Goal: Task Accomplishment & Management: Manage account settings

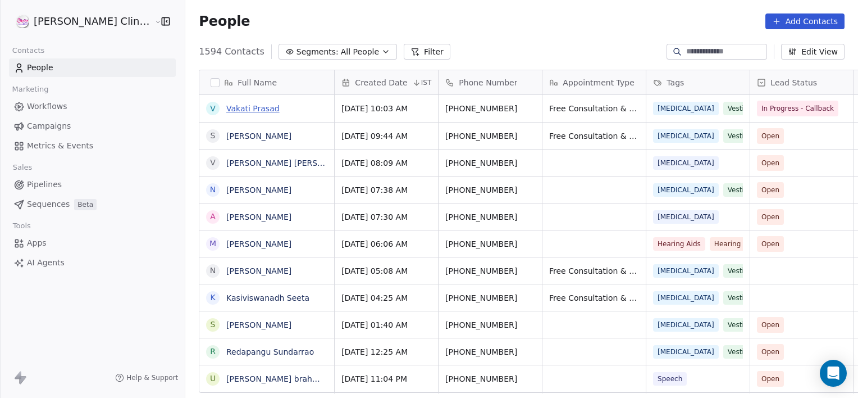
click at [226, 110] on link "Vakati Prasad" at bounding box center [252, 108] width 53 height 9
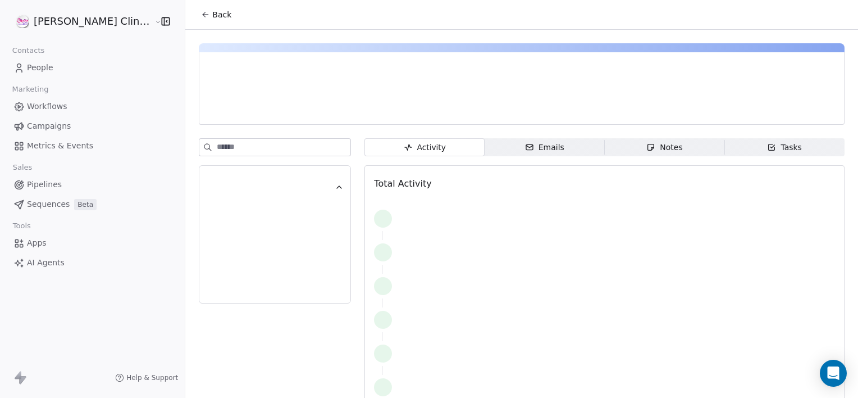
click at [661, 146] on div "Notes" at bounding box center [665, 148] width 36 height 12
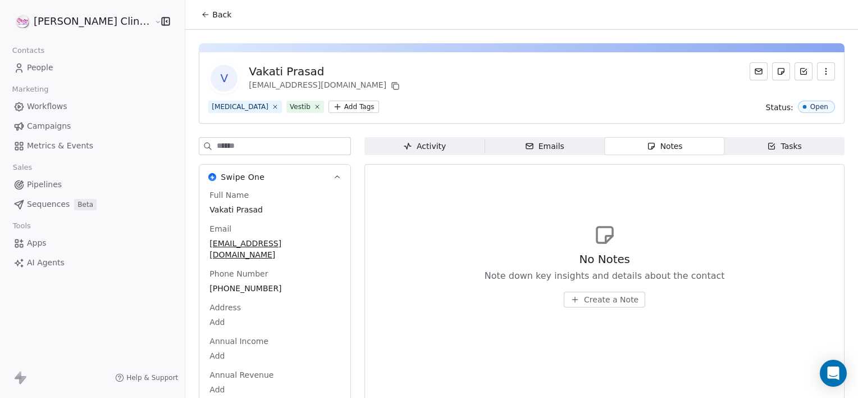
click at [591, 292] on button "Create a Note" at bounding box center [604, 300] width 81 height 16
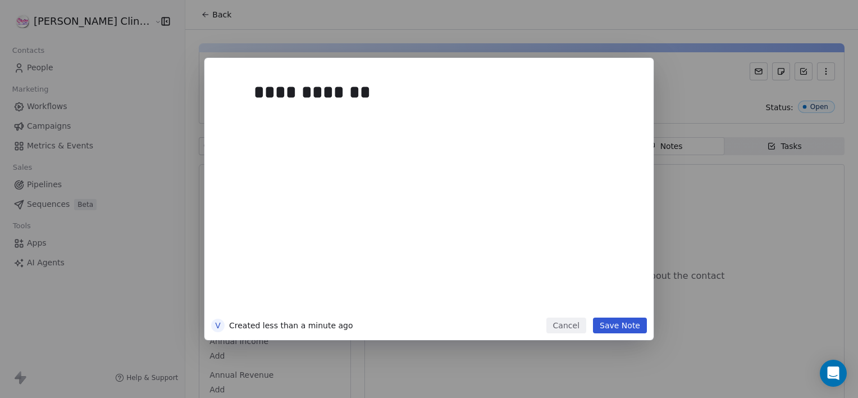
click at [610, 324] on button "Save Note" at bounding box center [620, 325] width 54 height 16
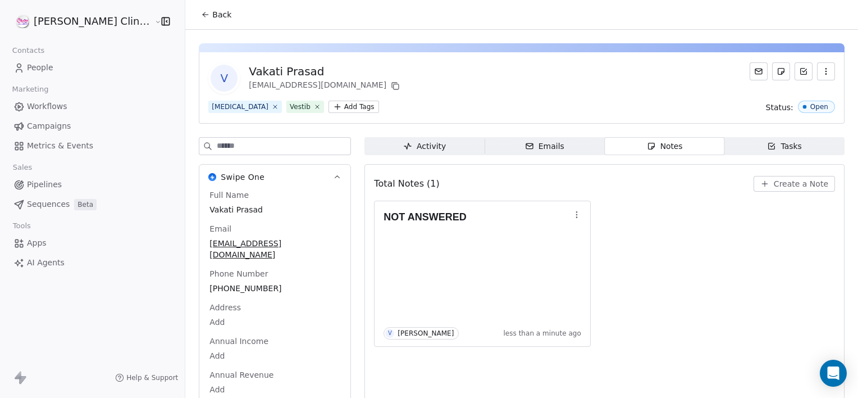
click at [212, 16] on span "Back" at bounding box center [221, 14] width 19 height 11
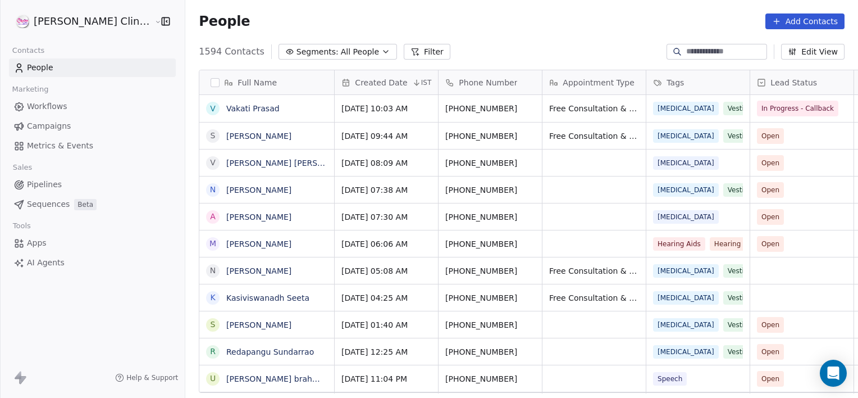
scroll to position [342, 698]
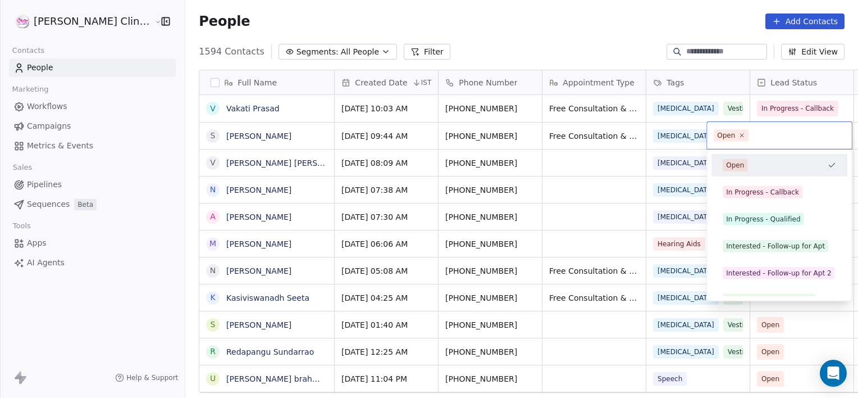
click at [485, 139] on html "[PERSON_NAME] Clinic External Contacts People Marketing Workflows Campaigns Met…" at bounding box center [429, 199] width 858 height 398
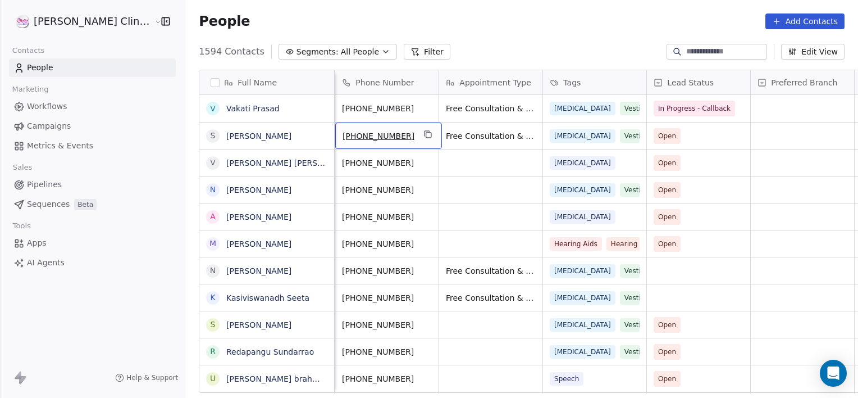
scroll to position [0, 0]
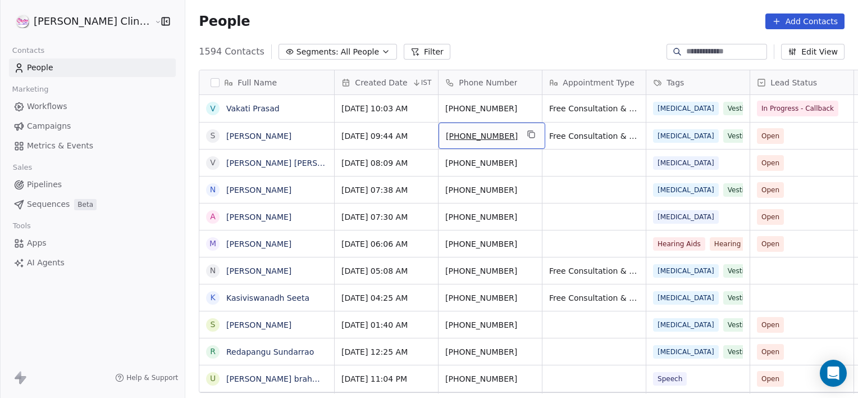
drag, startPoint x: 492, startPoint y: 127, endPoint x: 474, endPoint y: 143, distance: 24.3
click at [474, 143] on div "[PHONE_NUMBER]" at bounding box center [492, 135] width 107 height 26
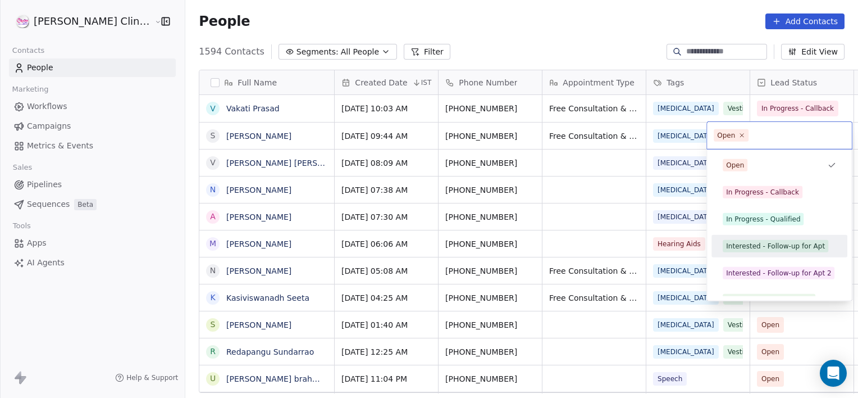
click at [759, 242] on div "Interested - Follow-up for Apt" at bounding box center [775, 246] width 99 height 10
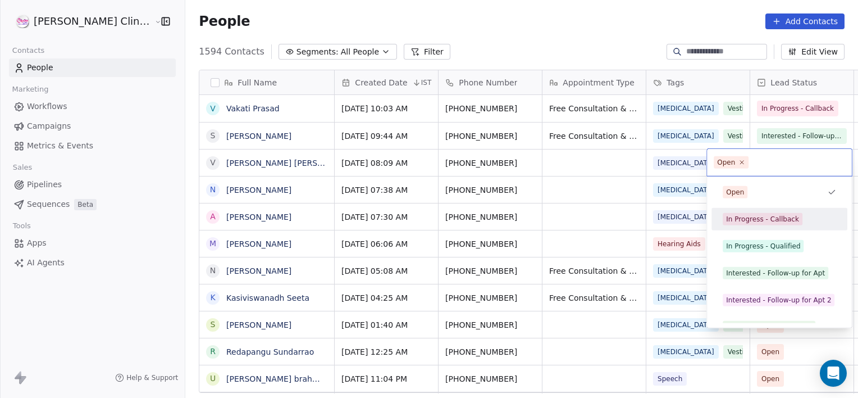
click at [754, 227] on div "In Progress - Callback" at bounding box center [780, 219] width 136 height 22
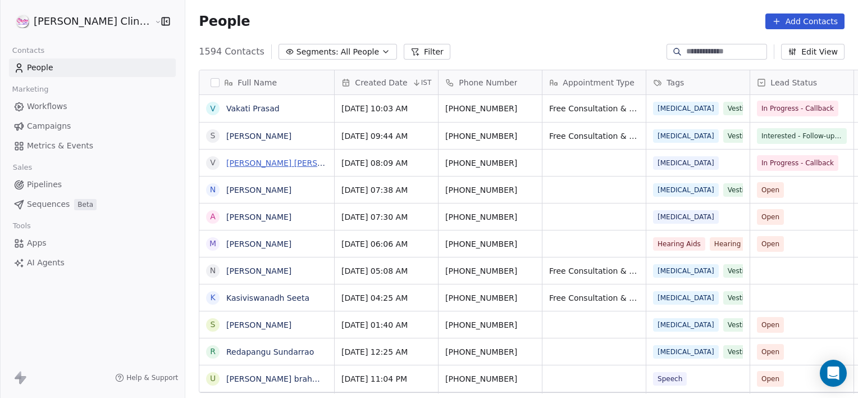
click at [240, 158] on link "[PERSON_NAME] [PERSON_NAME]" at bounding box center [292, 162] width 133 height 9
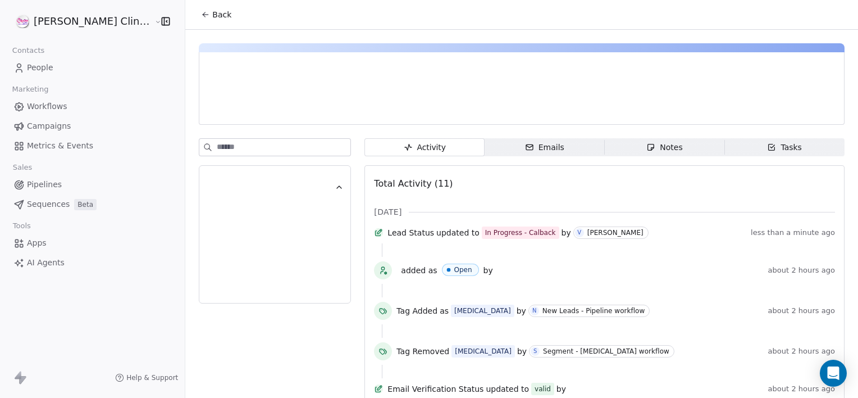
click at [605, 144] on span "Notes Notes" at bounding box center [665, 147] width 120 height 18
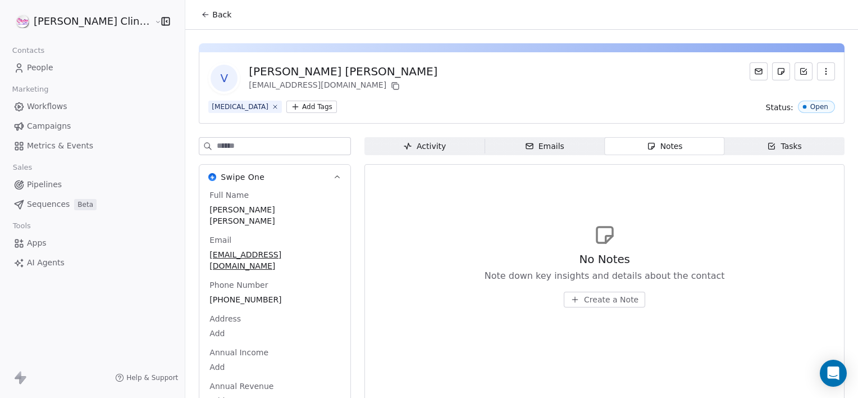
click at [584, 301] on span "Create a Note" at bounding box center [611, 299] width 54 height 11
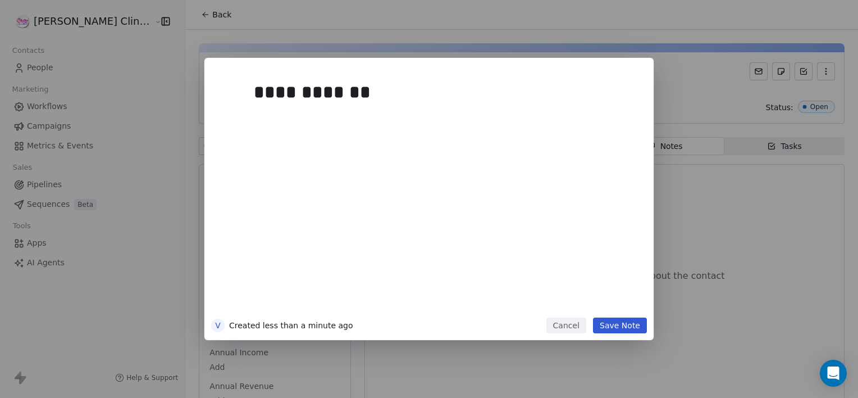
click at [613, 326] on button "Save Note" at bounding box center [620, 325] width 54 height 16
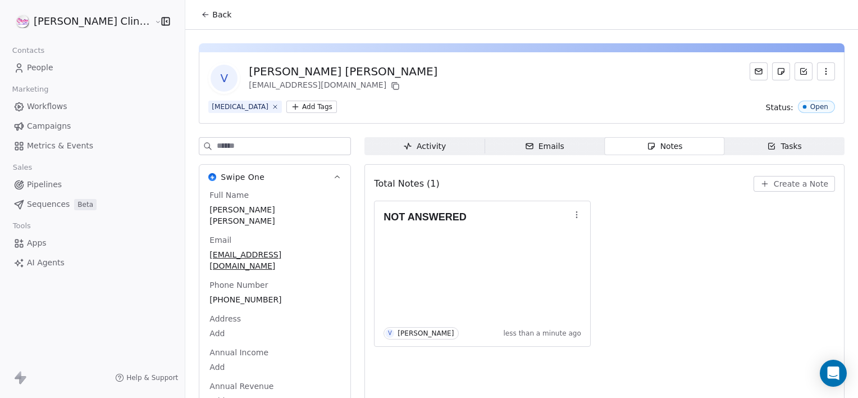
click at [212, 15] on span "Back" at bounding box center [221, 14] width 19 height 11
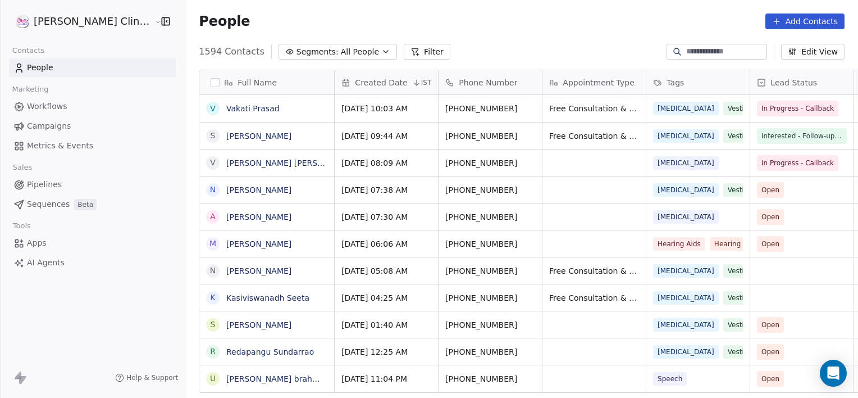
scroll to position [342, 698]
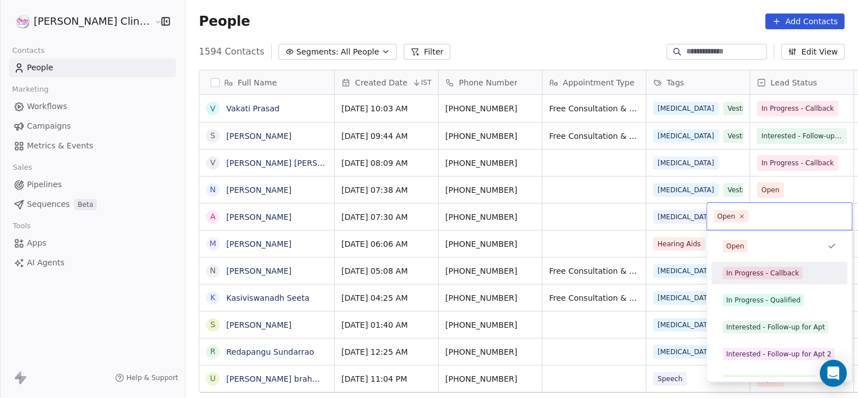
click at [762, 271] on div "In Progress - Callback" at bounding box center [762, 273] width 73 height 10
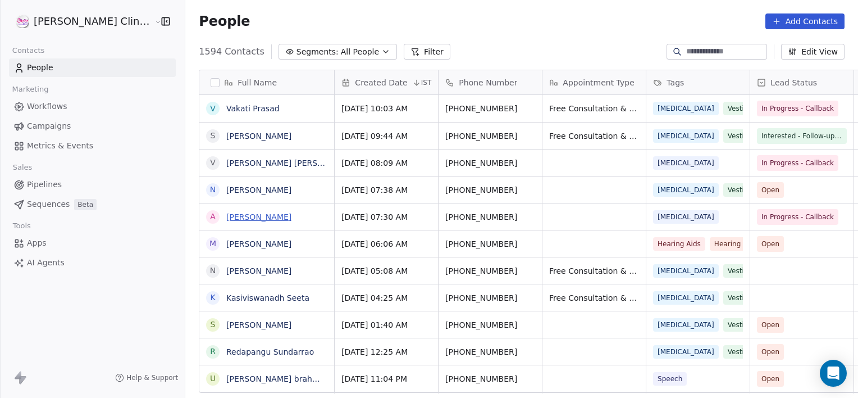
click at [238, 216] on link "[PERSON_NAME]" at bounding box center [258, 216] width 65 height 9
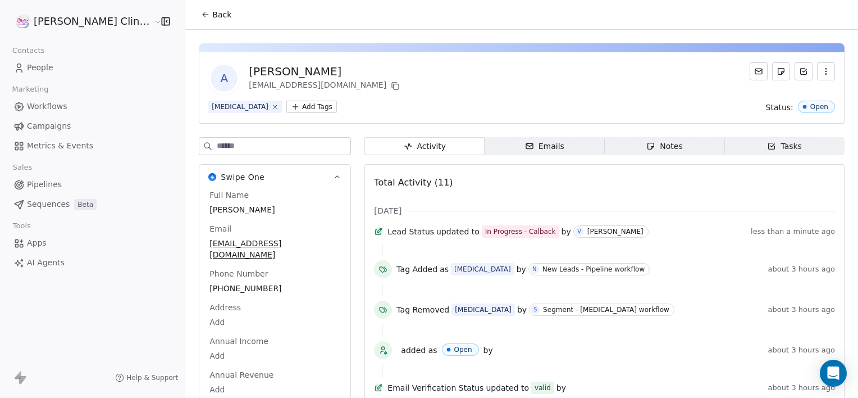
click at [613, 153] on span "Notes Notes" at bounding box center [665, 146] width 120 height 18
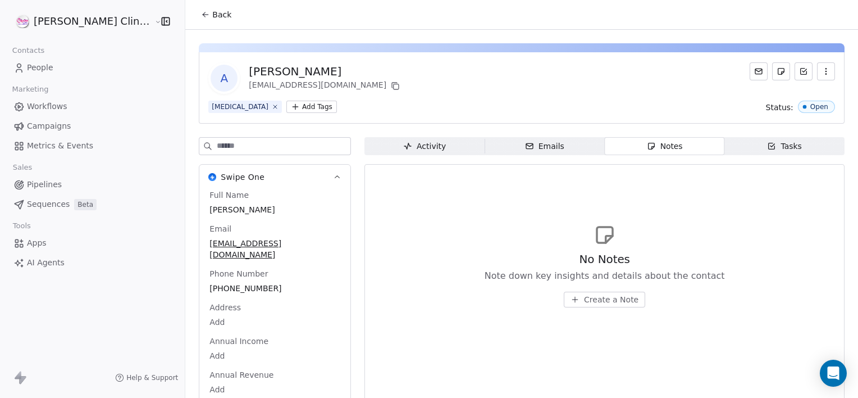
click at [584, 301] on span "Create a Note" at bounding box center [611, 299] width 54 height 11
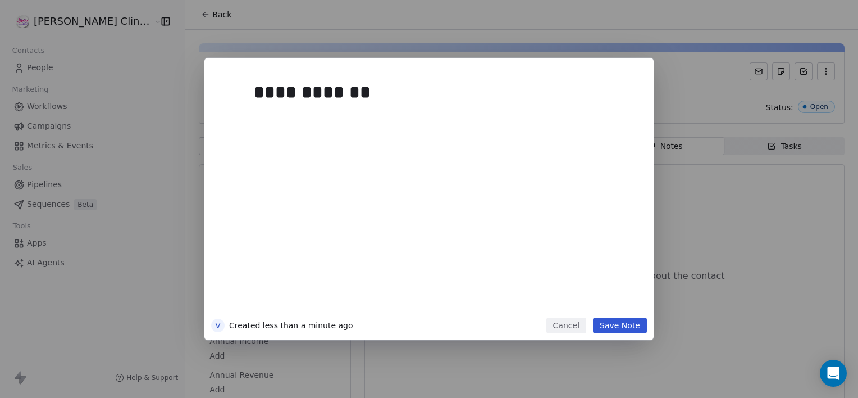
click at [621, 327] on button "Save Note" at bounding box center [620, 325] width 54 height 16
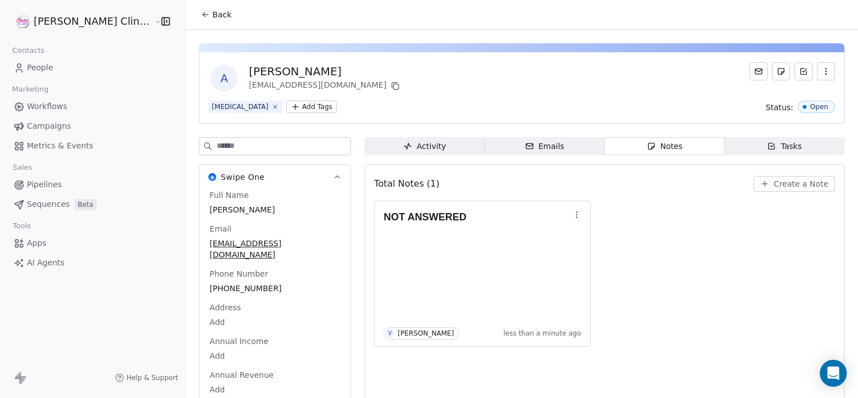
click at [194, 23] on button "Back" at bounding box center [216, 14] width 44 height 20
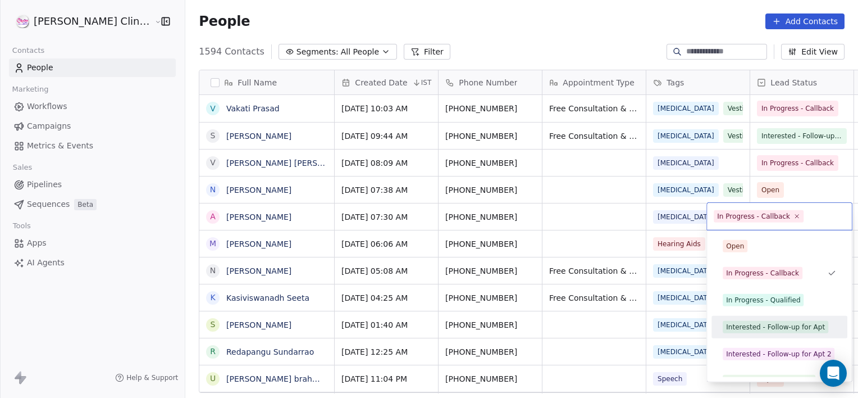
click at [753, 323] on div "Interested - Follow-up for Apt" at bounding box center [775, 327] width 99 height 10
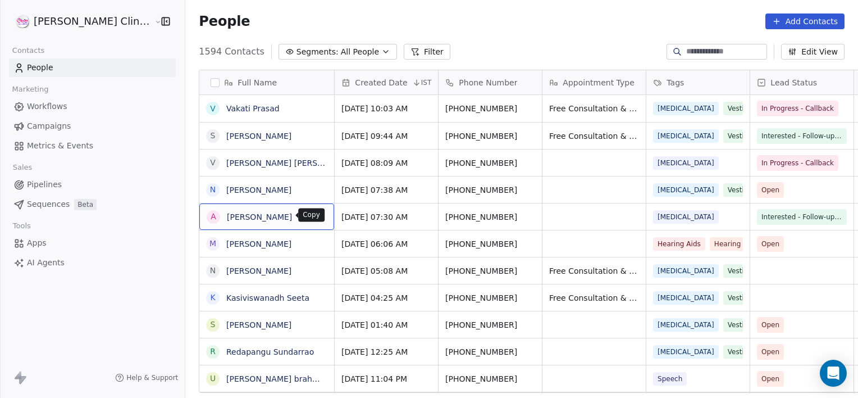
click at [316, 217] on icon "grid" at bounding box center [320, 215] width 9 height 9
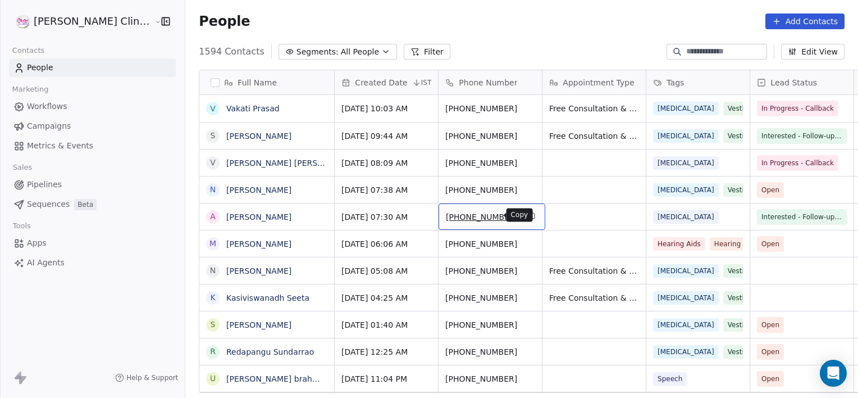
click at [527, 215] on icon "grid" at bounding box center [531, 215] width 9 height 9
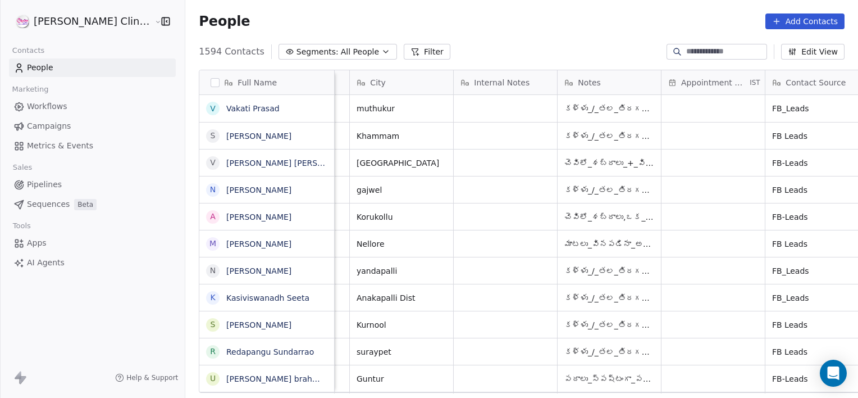
scroll to position [0, 712]
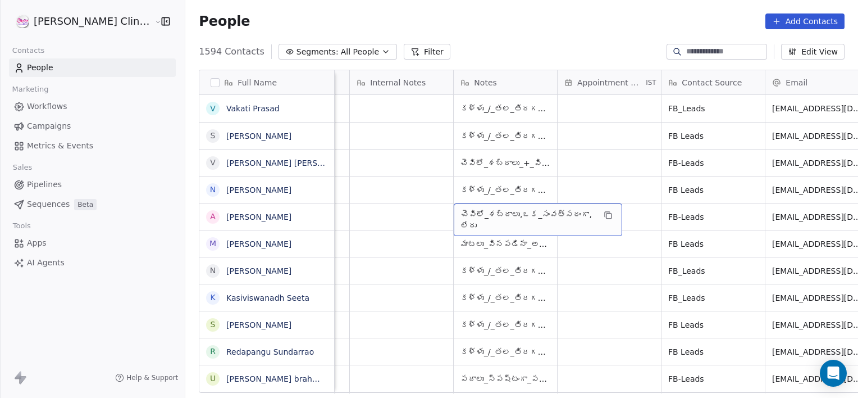
click at [491, 221] on span "చెవిలో_శబ్దాలు,ఒక_సంవత్సరంగా,లేదు" at bounding box center [528, 219] width 134 height 22
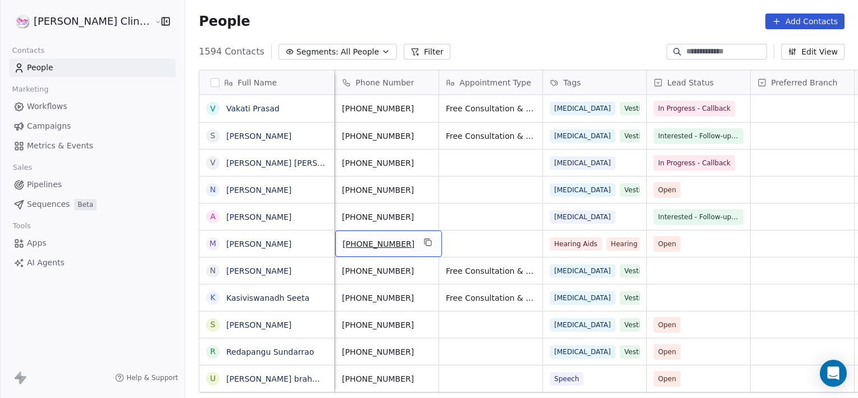
scroll to position [0, 0]
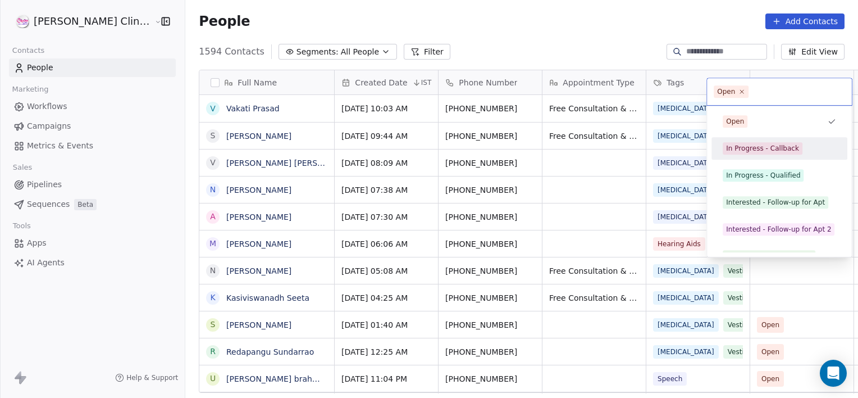
click at [737, 153] on span "In Progress - Callback" at bounding box center [763, 148] width 80 height 12
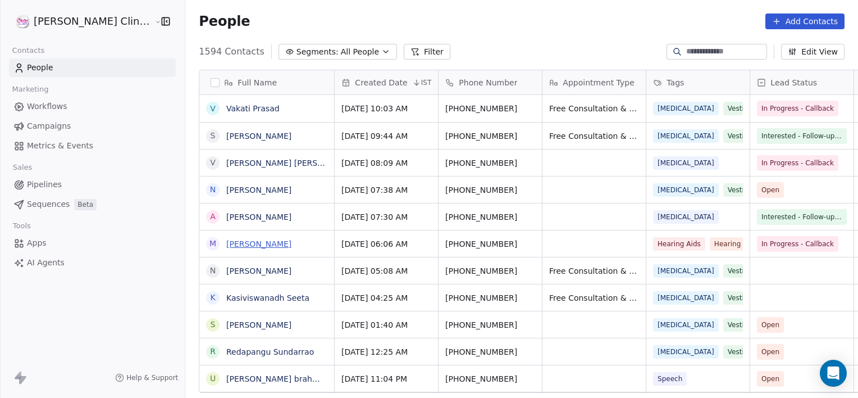
click at [233, 243] on link "[PERSON_NAME]" at bounding box center [258, 243] width 65 height 9
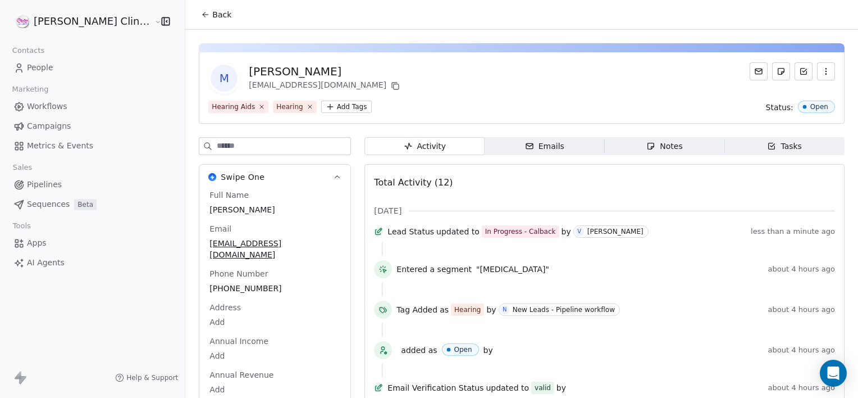
click at [675, 144] on span "Notes Notes" at bounding box center [665, 146] width 120 height 18
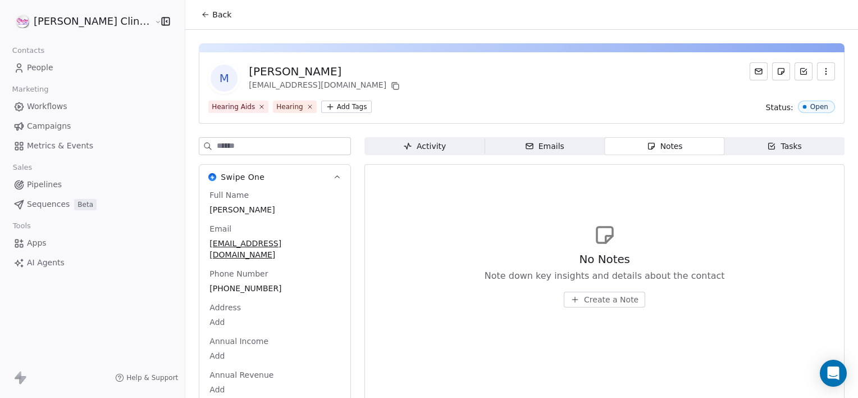
click at [589, 301] on span "Create a Note" at bounding box center [611, 299] width 54 height 11
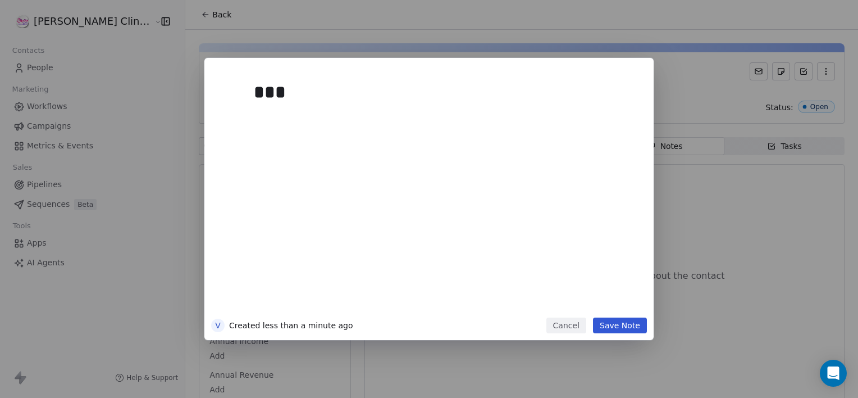
click at [568, 325] on button "Cancel" at bounding box center [567, 325] width 40 height 16
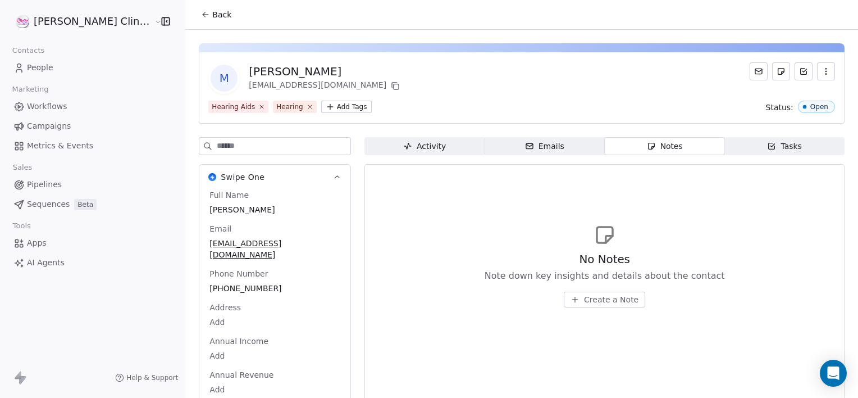
click at [212, 15] on span "Back" at bounding box center [221, 14] width 19 height 11
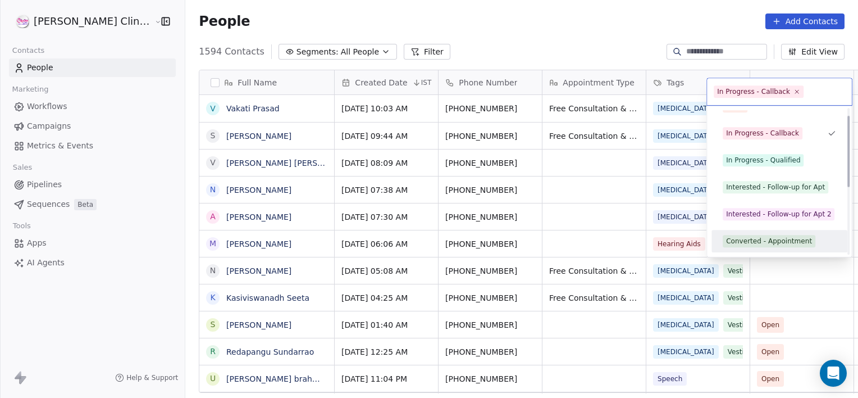
scroll to position [42, 0]
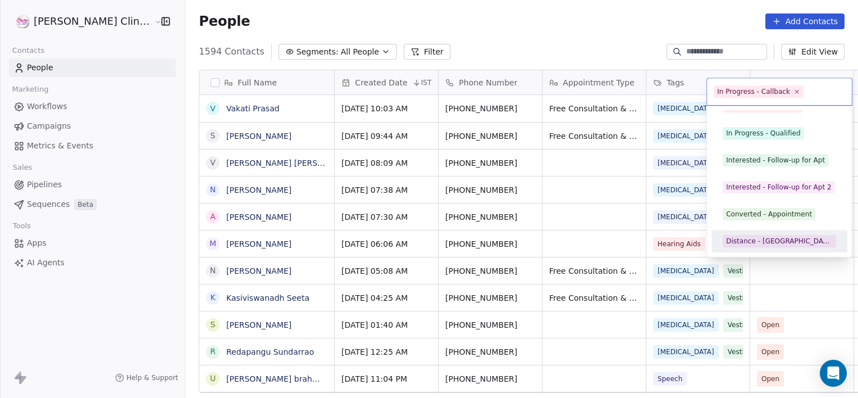
click at [752, 243] on div "Distance - [GEOGRAPHIC_DATA]" at bounding box center [779, 241] width 107 height 10
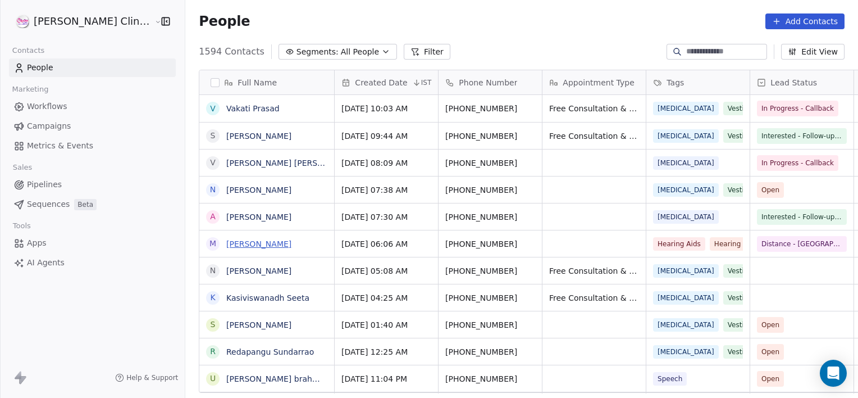
click at [226, 247] on link "[PERSON_NAME]" at bounding box center [258, 243] width 65 height 9
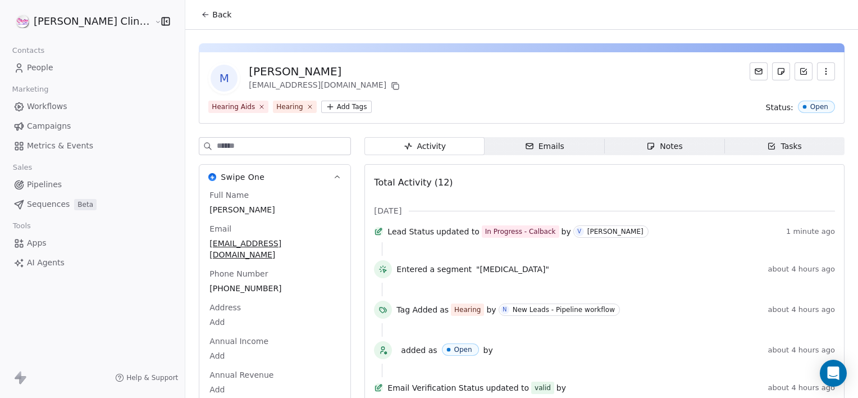
click at [677, 149] on span "Notes Notes" at bounding box center [665, 146] width 120 height 18
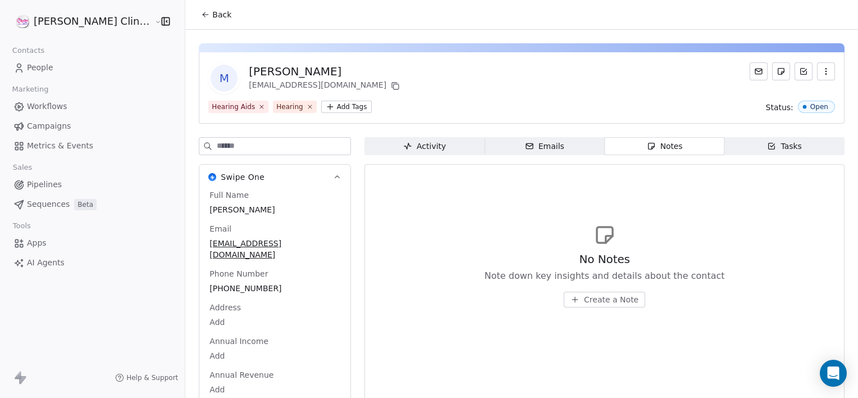
click at [584, 294] on span "Create a Note" at bounding box center [611, 299] width 54 height 11
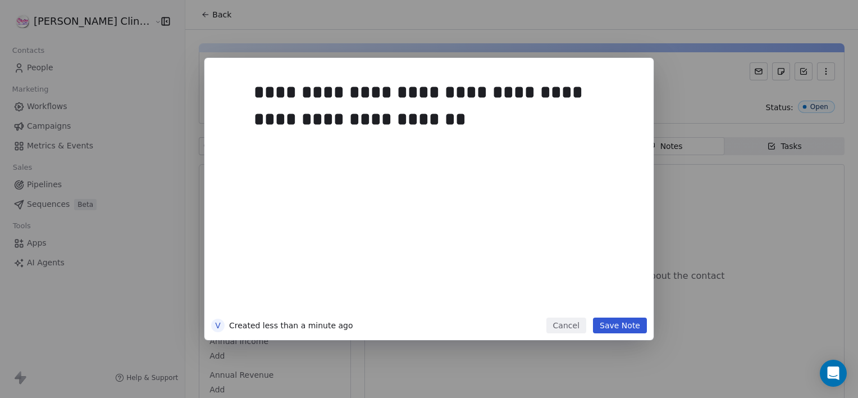
click at [618, 325] on button "Save Note" at bounding box center [620, 325] width 54 height 16
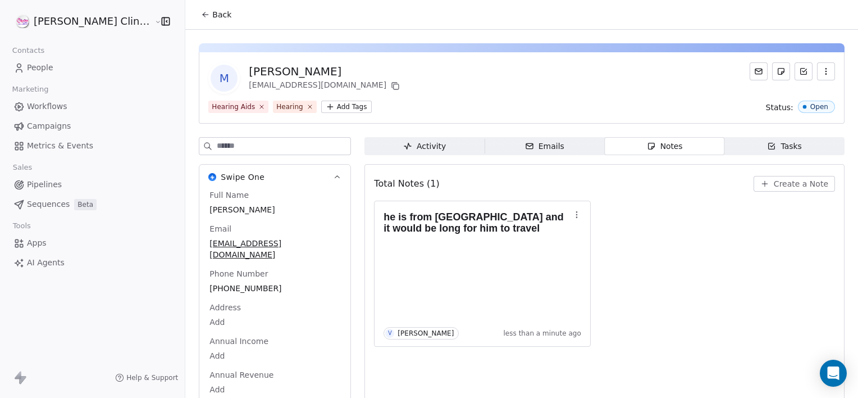
click at [212, 16] on span "Back" at bounding box center [221, 14] width 19 height 11
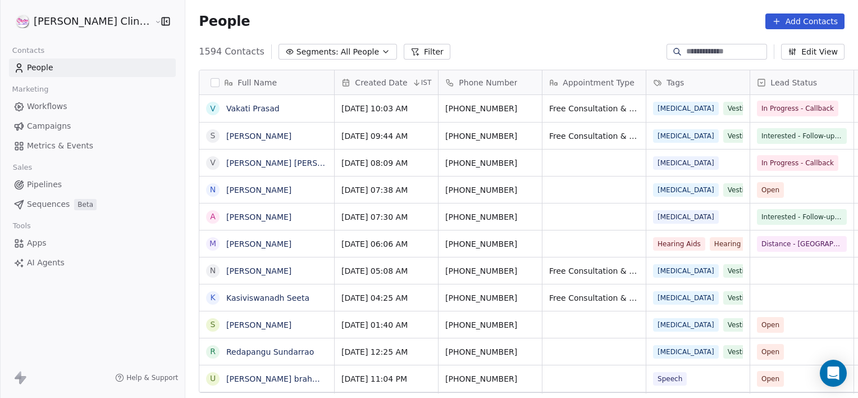
scroll to position [342, 698]
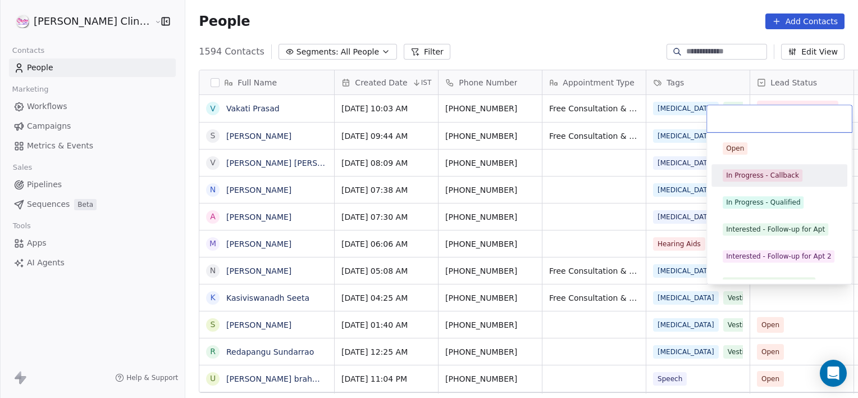
click at [750, 169] on span "In Progress - Callback" at bounding box center [763, 175] width 80 height 12
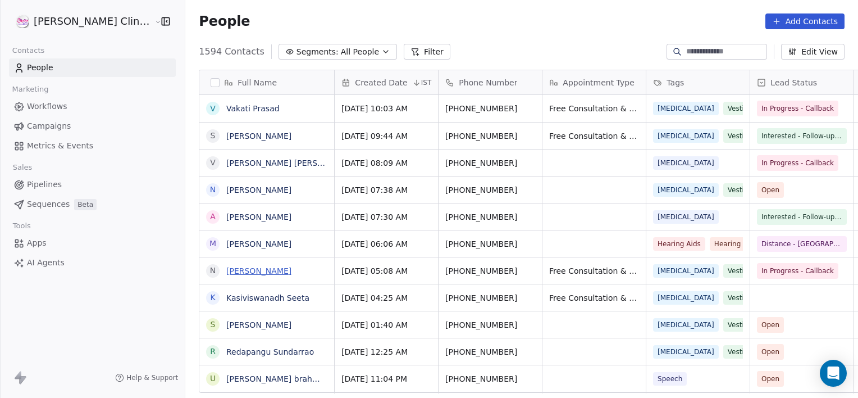
click at [226, 270] on link "[PERSON_NAME]" at bounding box center [258, 270] width 65 height 9
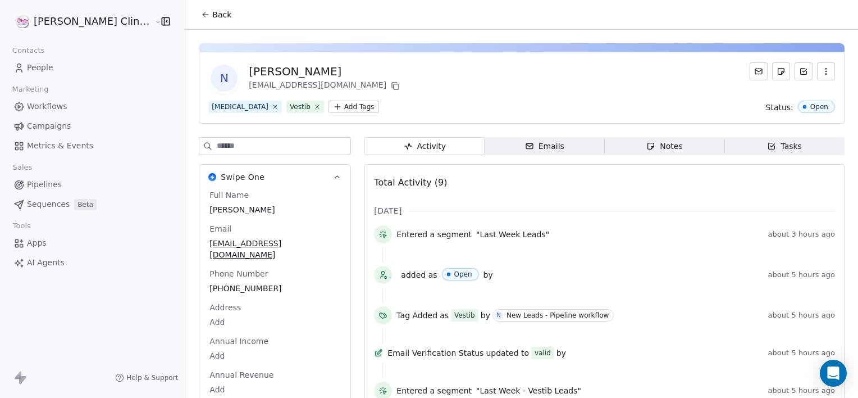
click at [665, 150] on span "Notes Notes" at bounding box center [665, 146] width 120 height 18
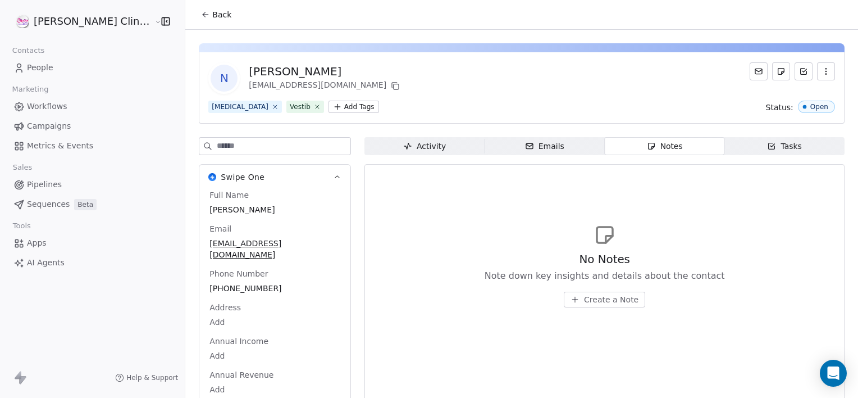
click at [604, 299] on span "Create a Note" at bounding box center [611, 299] width 54 height 11
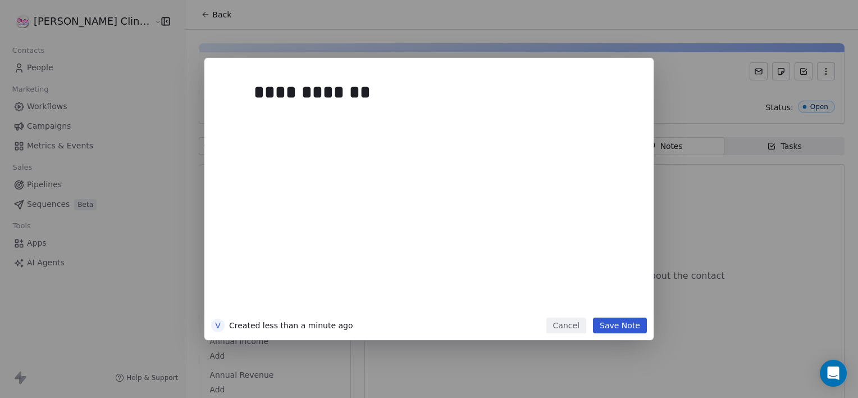
click at [627, 325] on button "Save Note" at bounding box center [620, 325] width 54 height 16
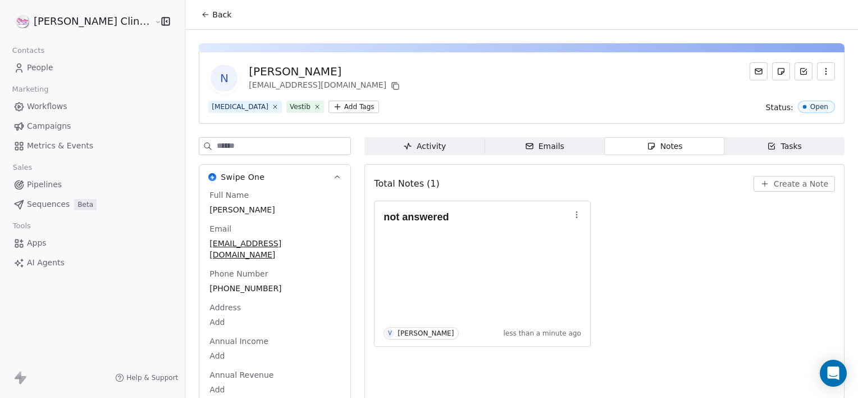
click at [212, 19] on span "Back" at bounding box center [221, 14] width 19 height 11
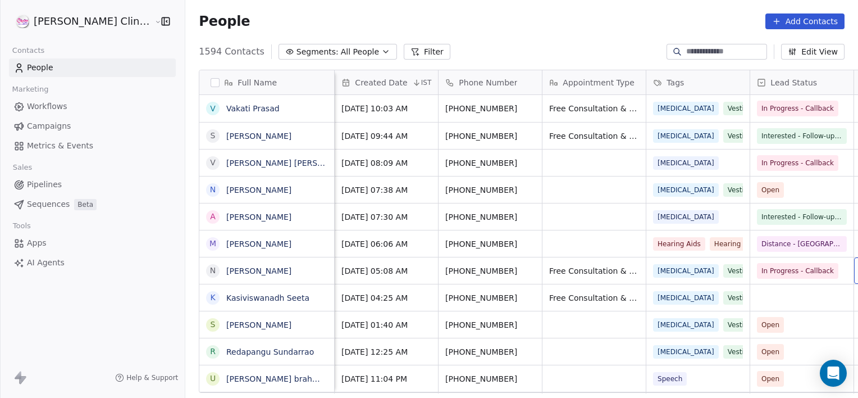
scroll to position [0, 89]
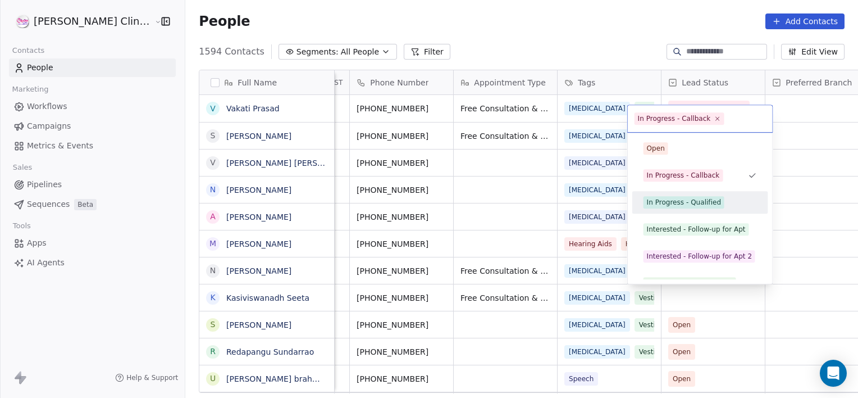
click at [650, 203] on div "In Progress - Qualified" at bounding box center [684, 202] width 74 height 10
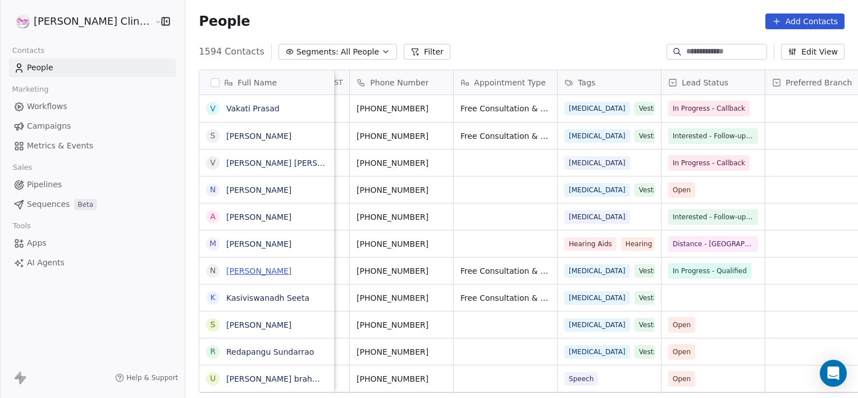
click at [245, 267] on link "[PERSON_NAME]" at bounding box center [258, 270] width 65 height 9
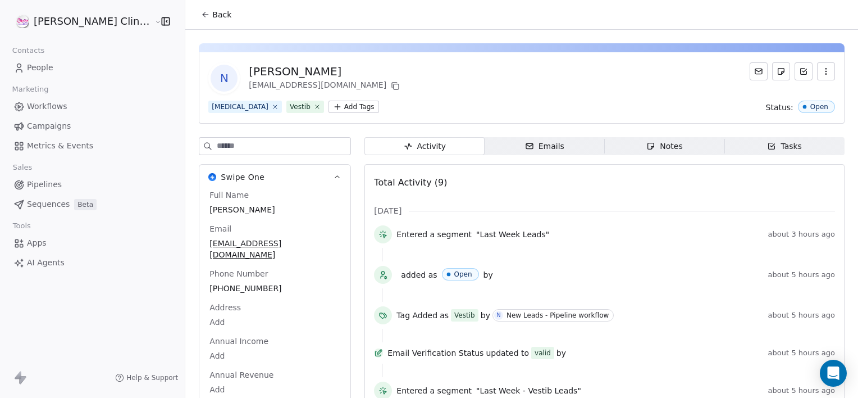
click at [613, 155] on div "Activity Activity Emails Emails Notes Notes Tasks Tasks Total Activity (9) [DAT…" at bounding box center [605, 355] width 480 height 436
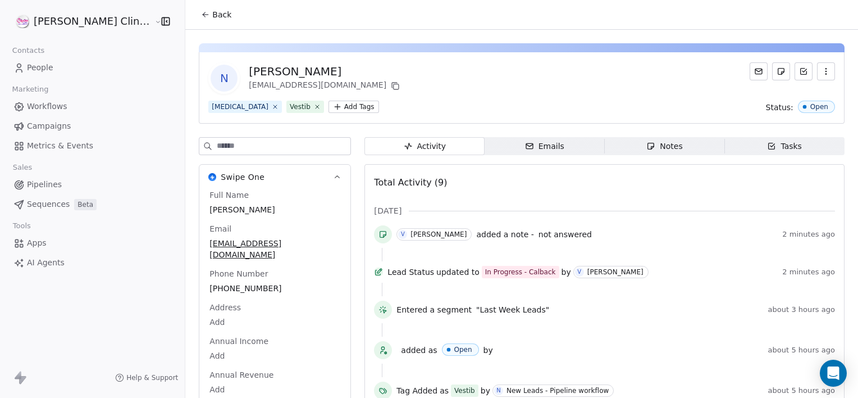
click at [607, 149] on span "Notes Notes" at bounding box center [665, 146] width 120 height 18
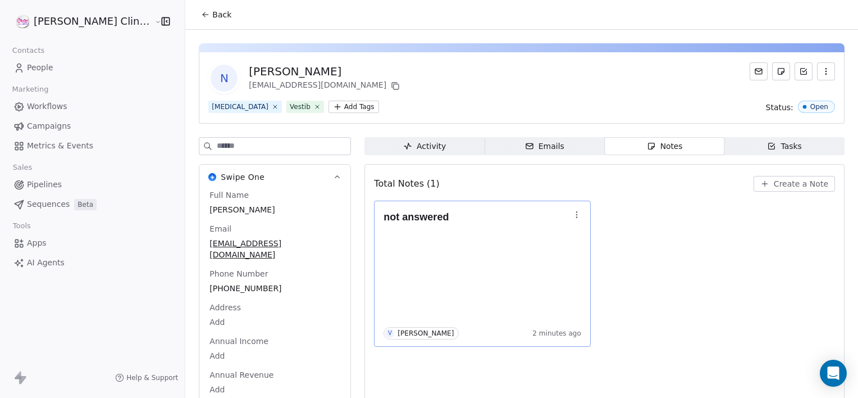
click at [572, 210] on icon "button" at bounding box center [576, 214] width 9 height 9
click at [559, 240] on button "Edit" at bounding box center [578, 238] width 76 height 18
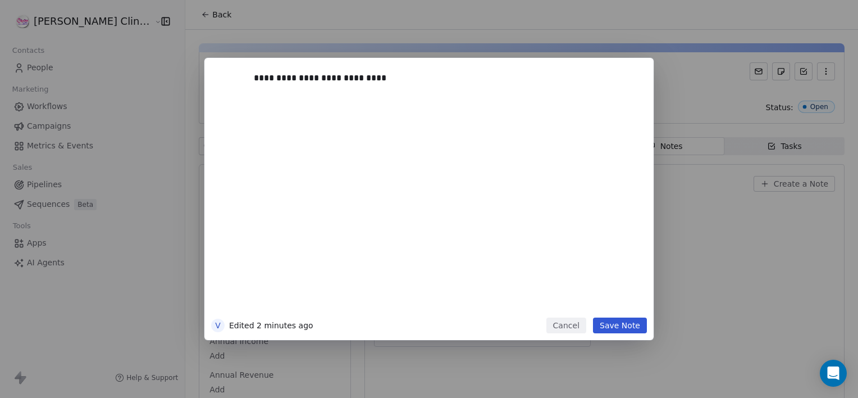
click at [625, 322] on button "Save Note" at bounding box center [620, 325] width 54 height 16
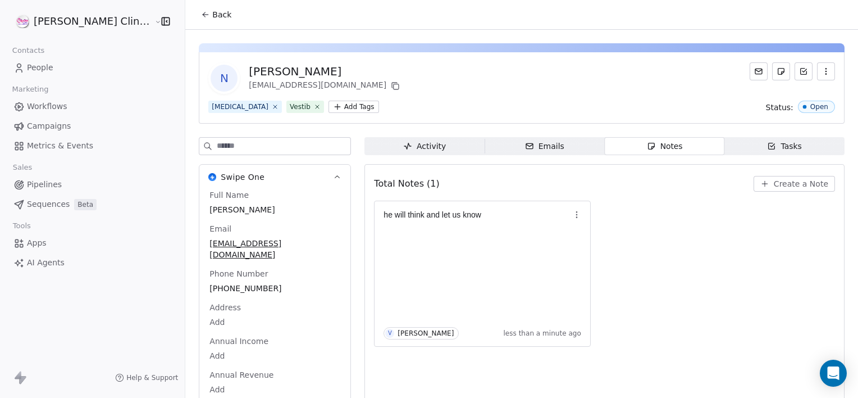
click at [212, 16] on span "Back" at bounding box center [221, 14] width 19 height 11
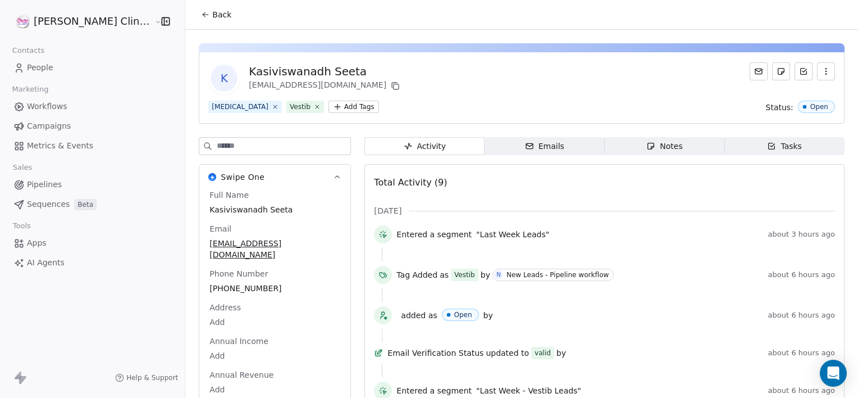
click at [212, 10] on span "Back" at bounding box center [221, 14] width 19 height 11
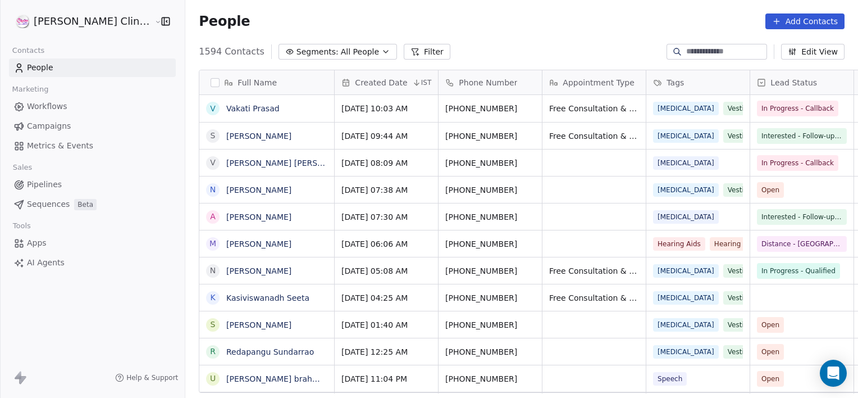
scroll to position [342, 698]
click at [279, 300] on div "K Kasiviswanadh Seeta" at bounding box center [268, 297] width 138 height 26
click at [279, 302] on div "K Kasiviswanadh Seeta" at bounding box center [268, 297] width 138 height 26
click at [279, 297] on div "K Kasiviswanadh Seeta" at bounding box center [268, 297] width 138 height 26
click at [277, 303] on div "K Kasiviswanadh Seeta" at bounding box center [268, 297] width 138 height 26
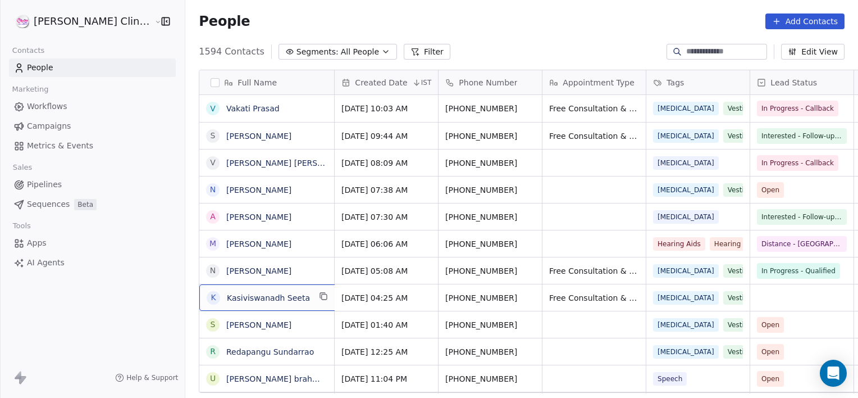
click at [277, 306] on div "K Kasiviswanadh Seeta" at bounding box center [268, 297] width 138 height 26
drag, startPoint x: 277, startPoint y: 306, endPoint x: 274, endPoint y: 299, distance: 7.3
click at [274, 299] on div "K Kasiviswanadh Seeta" at bounding box center [268, 297] width 138 height 26
click at [272, 298] on div "K Kasiviswanadh Seeta" at bounding box center [268, 297] width 138 height 26
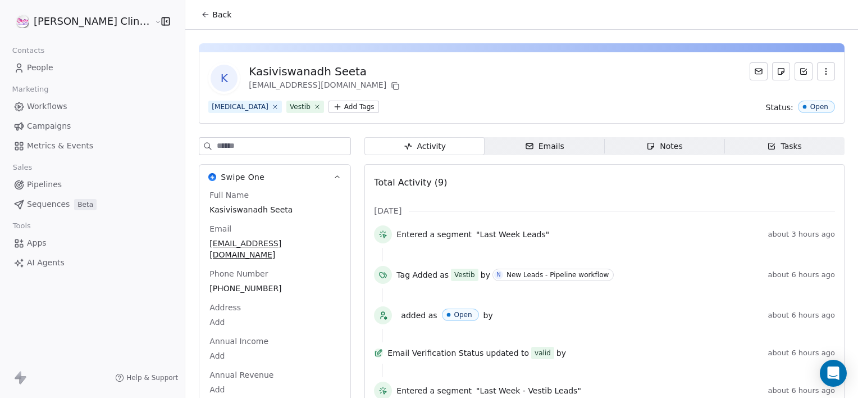
scroll to position [11, 0]
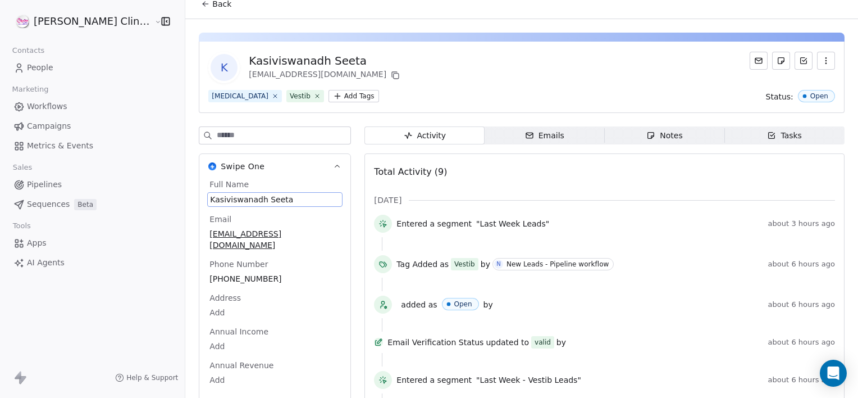
click at [257, 207] on div "Full Name Kasiviswanadh [PERSON_NAME] Email [EMAIL_ADDRESS][DOMAIN_NAME] Phone …" at bounding box center [274, 294] width 135 height 230
click at [265, 197] on span "Kasiviswanadh Seeta" at bounding box center [275, 199] width 130 height 11
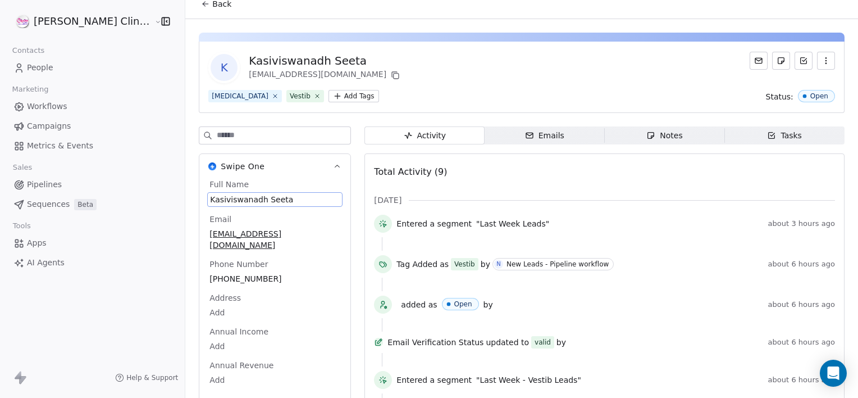
click at [264, 196] on span "Kasiviswanadh Seeta" at bounding box center [275, 199] width 130 height 11
click at [264, 195] on span "Kasiviswanadh Seeta" at bounding box center [275, 199] width 130 height 11
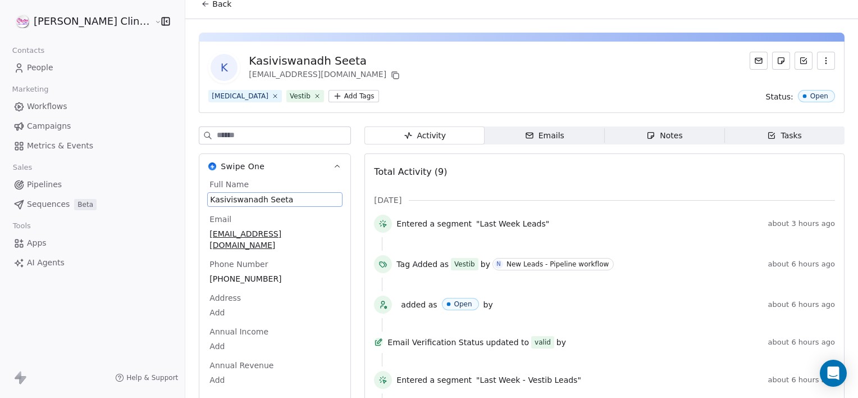
click at [264, 194] on span "Kasiviswanadh Seeta" at bounding box center [275, 199] width 130 height 11
type textarea "**********"
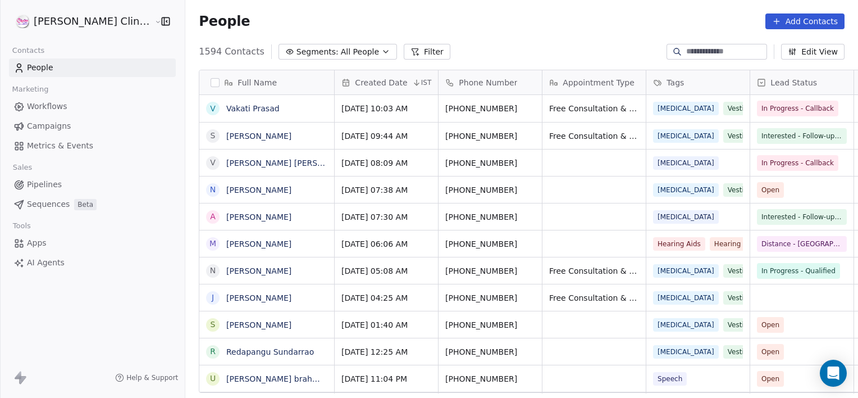
scroll to position [342, 698]
drag, startPoint x: 294, startPoint y: 297, endPoint x: 287, endPoint y: 296, distance: 7.3
click at [287, 296] on div "[PERSON_NAME]" at bounding box center [266, 297] width 135 height 26
click at [316, 296] on icon "grid" at bounding box center [320, 296] width 9 height 9
click at [527, 297] on icon "grid" at bounding box center [531, 296] width 9 height 9
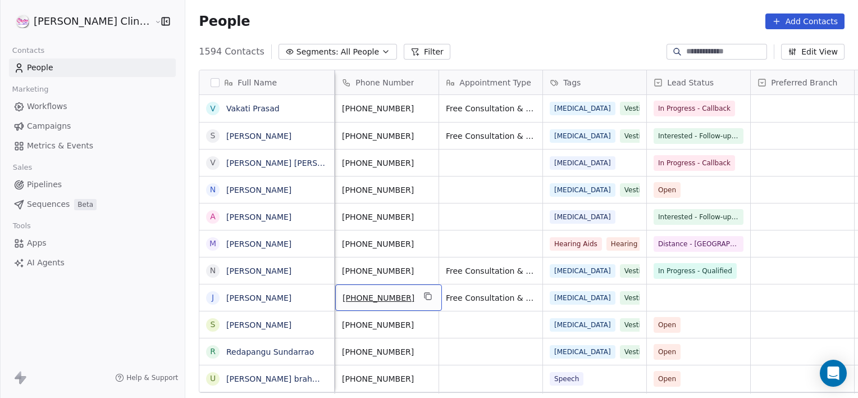
scroll to position [0, 0]
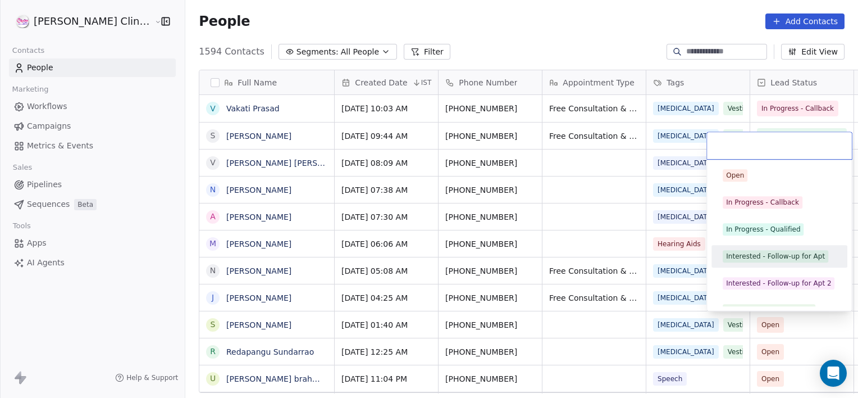
click at [737, 260] on div "Interested - Follow-up for Apt" at bounding box center [775, 256] width 99 height 10
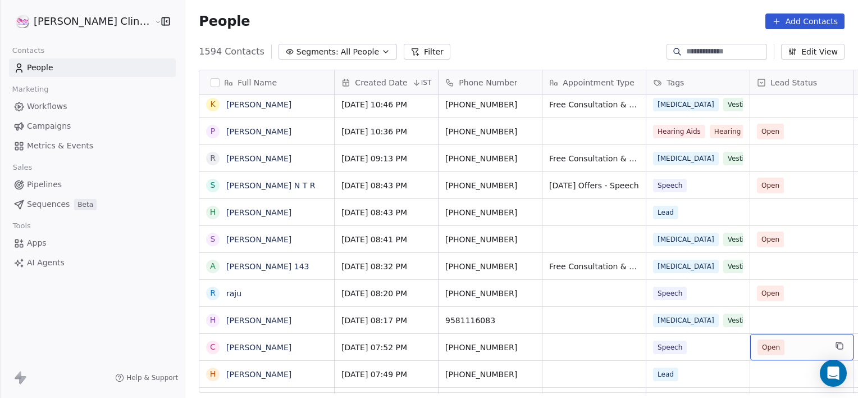
scroll to position [355, 0]
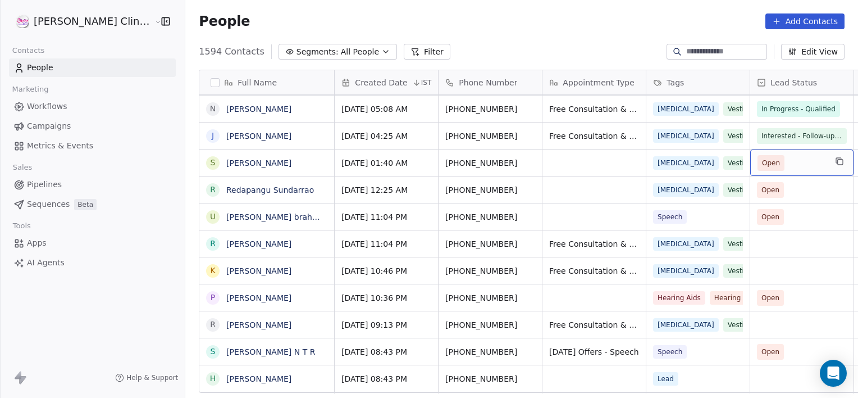
click at [781, 161] on span "Open" at bounding box center [792, 163] width 69 height 16
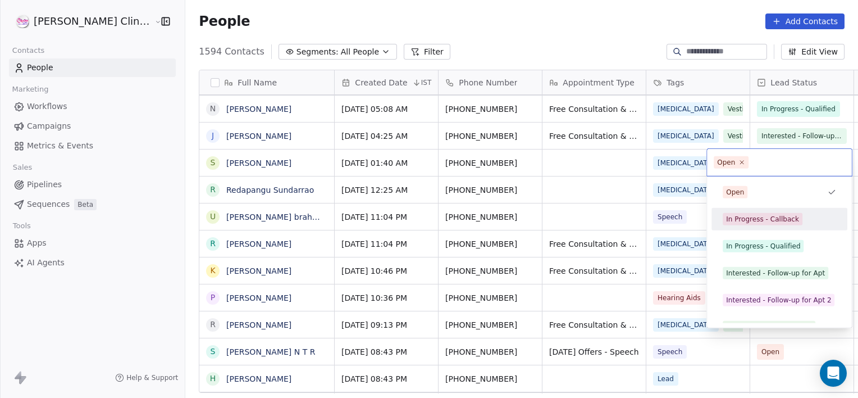
click at [764, 216] on div "In Progress - Callback" at bounding box center [762, 219] width 73 height 10
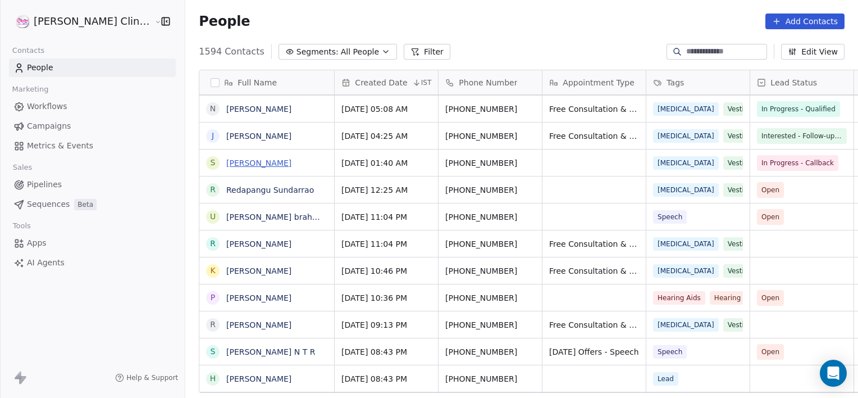
click at [231, 160] on link "[PERSON_NAME]" at bounding box center [258, 162] width 65 height 9
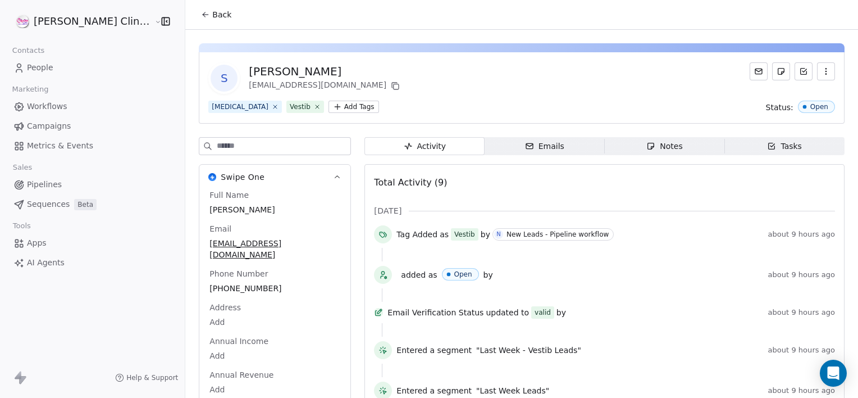
click at [605, 153] on span "Notes Notes" at bounding box center [665, 146] width 120 height 18
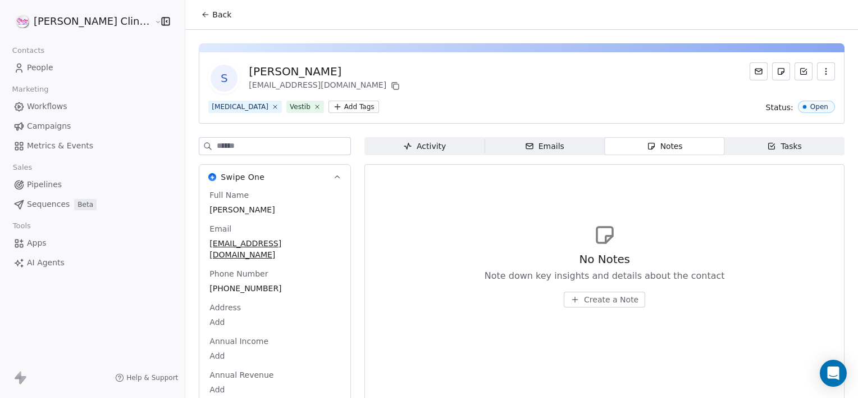
click at [584, 296] on span "Create a Note" at bounding box center [611, 299] width 54 height 11
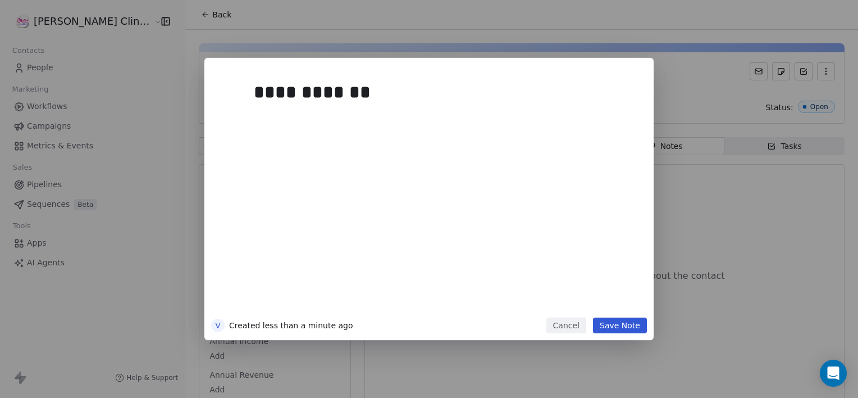
click at [616, 327] on button "Save Note" at bounding box center [620, 325] width 54 height 16
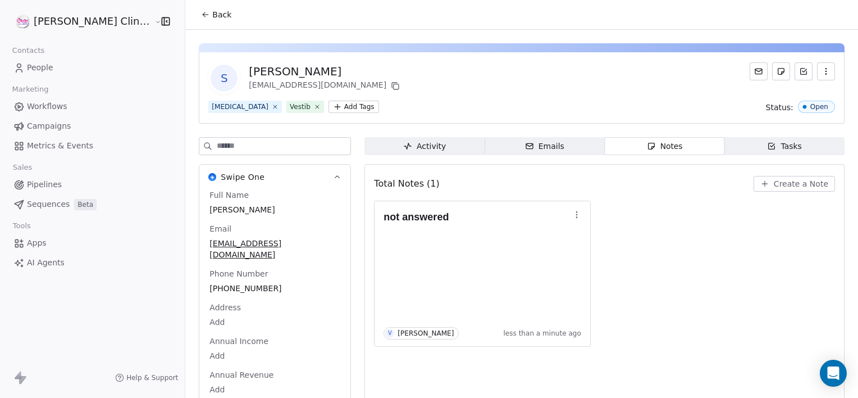
click at [212, 17] on span "Back" at bounding box center [221, 14] width 19 height 11
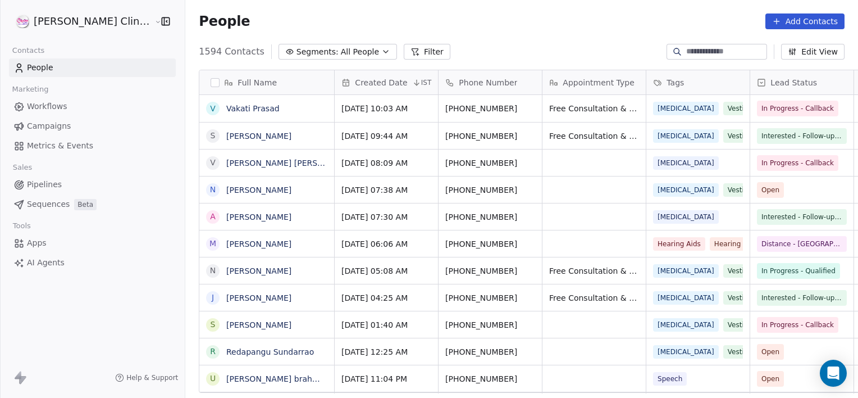
scroll to position [342, 698]
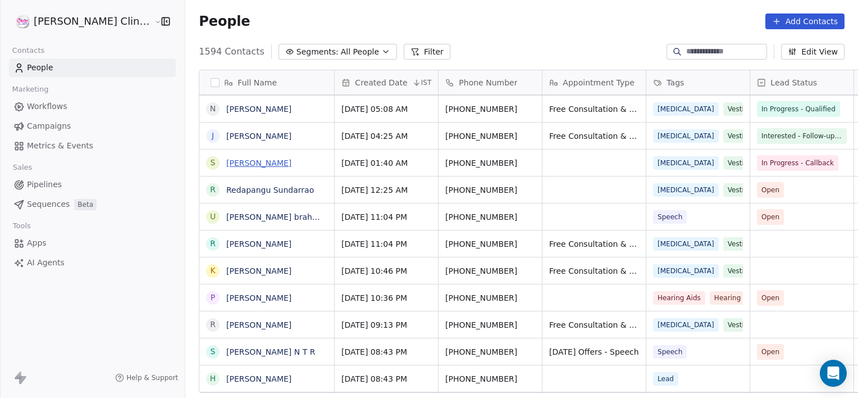
click at [226, 161] on link "[PERSON_NAME]" at bounding box center [258, 162] width 65 height 9
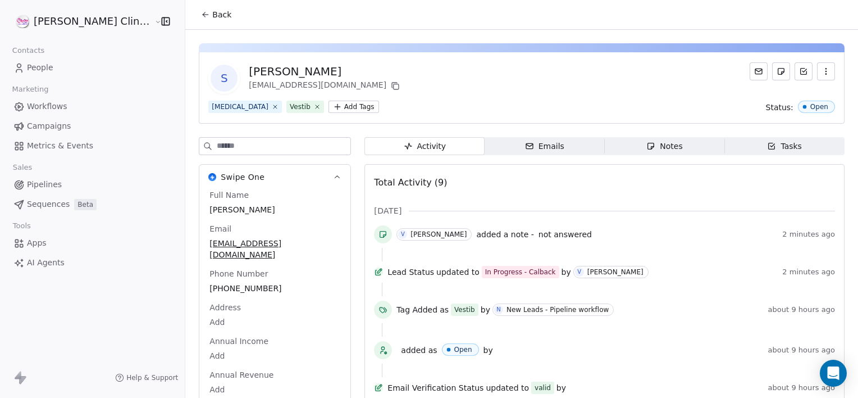
click at [647, 157] on div "Activity Activity Emails Emails Notes Notes Tasks Tasks Total Activity (9) [DAT…" at bounding box center [605, 392] width 480 height 511
click at [194, 18] on button "Back" at bounding box center [216, 14] width 44 height 20
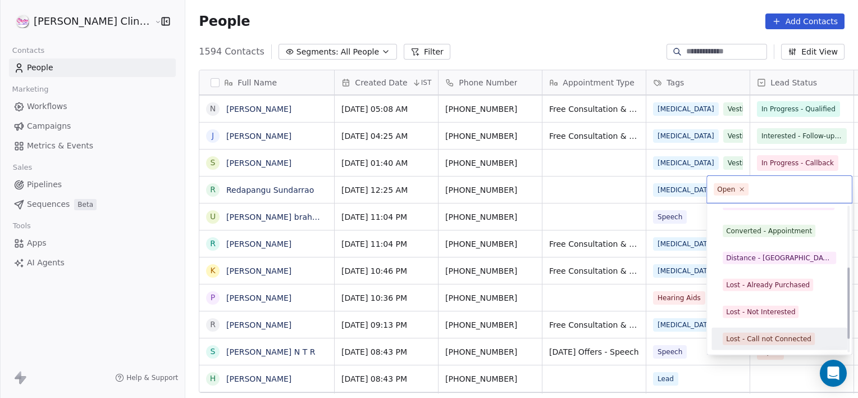
scroll to position [150, 0]
click at [745, 342] on div "Junk" at bounding box center [779, 339] width 113 height 12
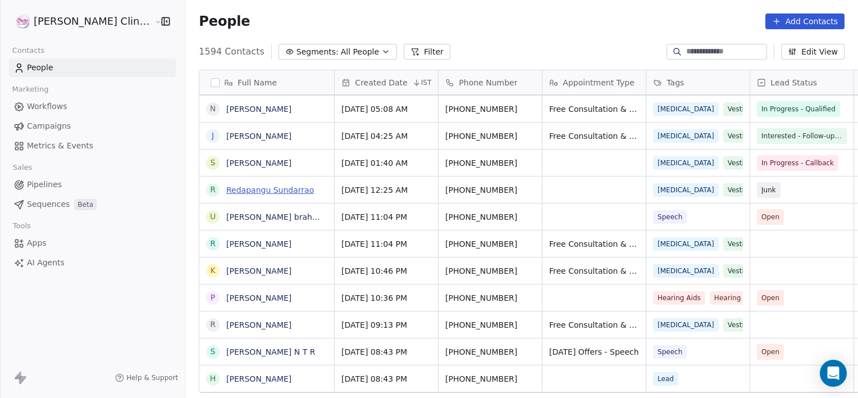
click at [240, 191] on link "Redapangu Sundarrao" at bounding box center [270, 189] width 88 height 9
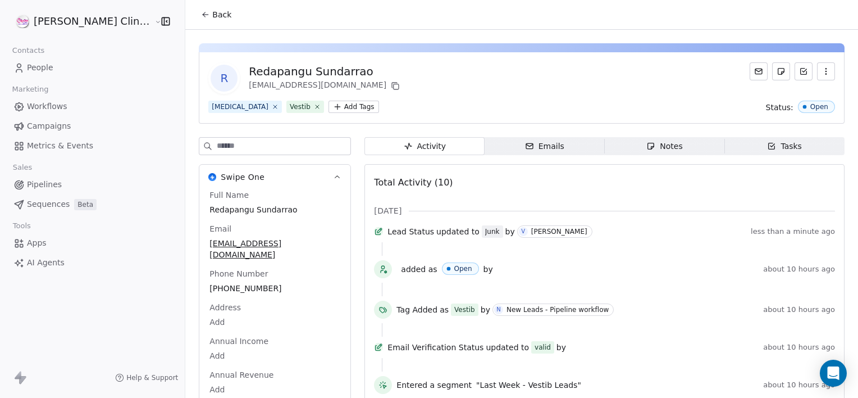
click at [671, 151] on span "Notes Notes" at bounding box center [665, 146] width 120 height 18
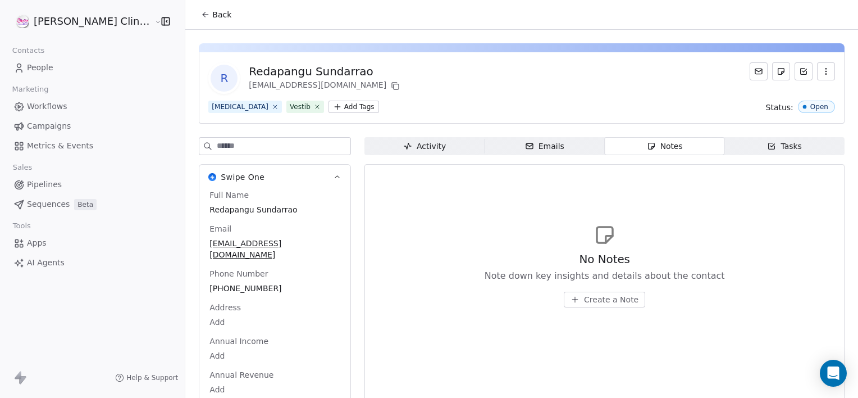
click at [584, 299] on span "Create a Note" at bounding box center [611, 299] width 54 height 11
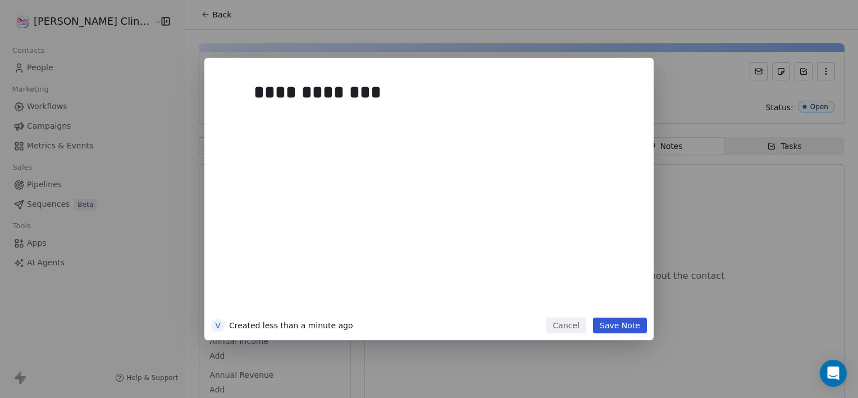
click at [612, 324] on button "Save Note" at bounding box center [620, 325] width 54 height 16
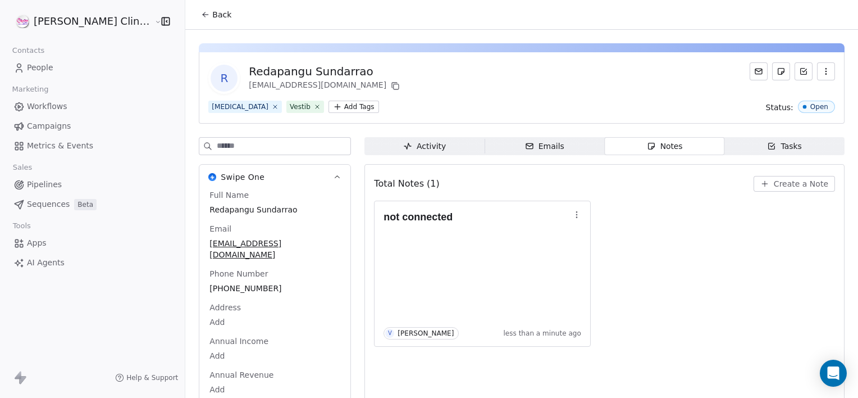
click at [201, 12] on icon at bounding box center [205, 14] width 9 height 9
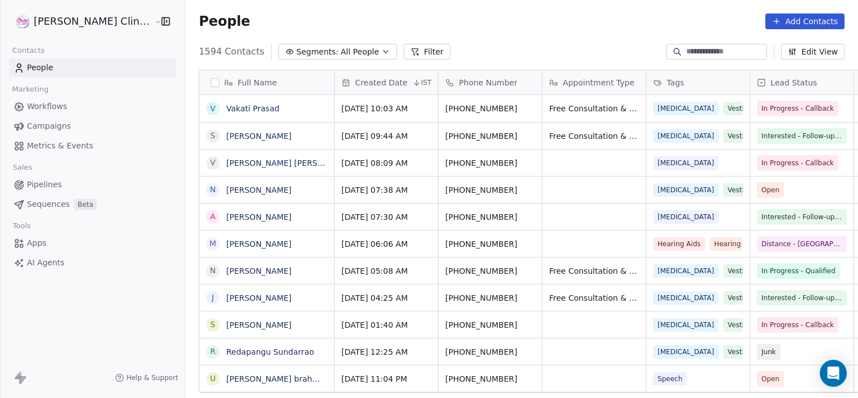
scroll to position [342, 698]
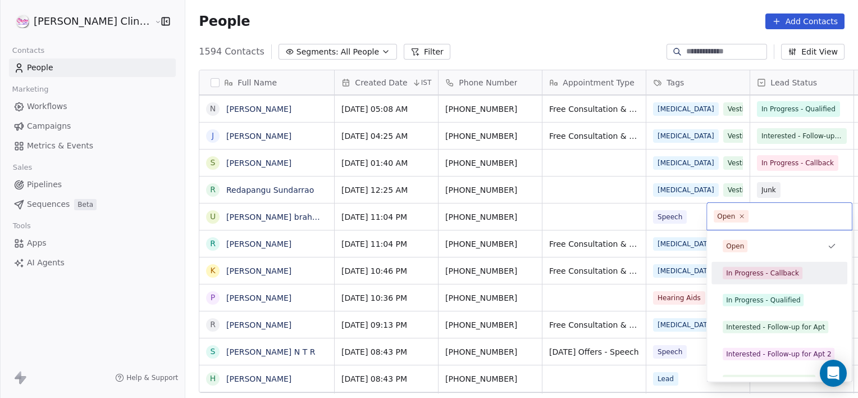
click at [753, 271] on div "In Progress - Callback" at bounding box center [762, 273] width 73 height 10
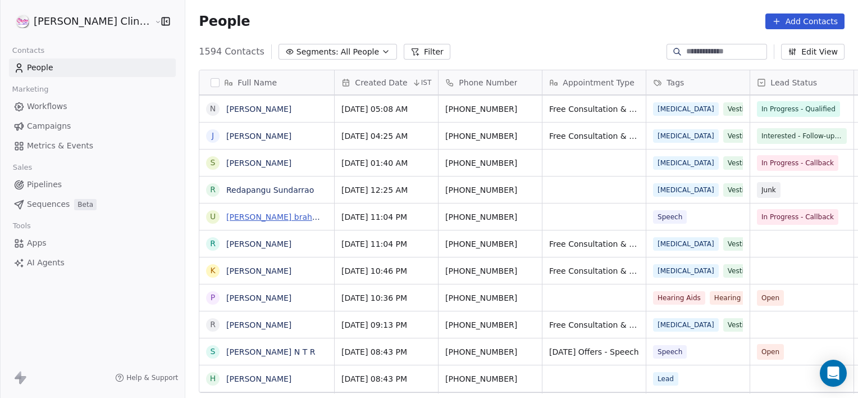
click at [233, 217] on link "[PERSON_NAME] brahmeswararao" at bounding box center [293, 216] width 135 height 9
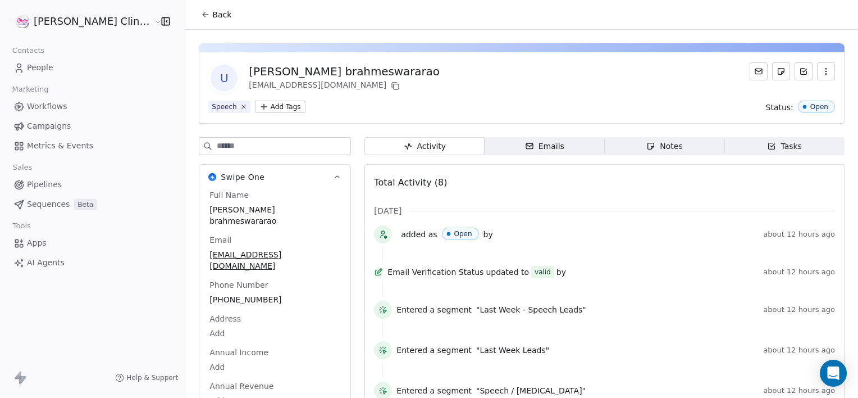
click at [664, 146] on span "Notes Notes" at bounding box center [665, 146] width 120 height 18
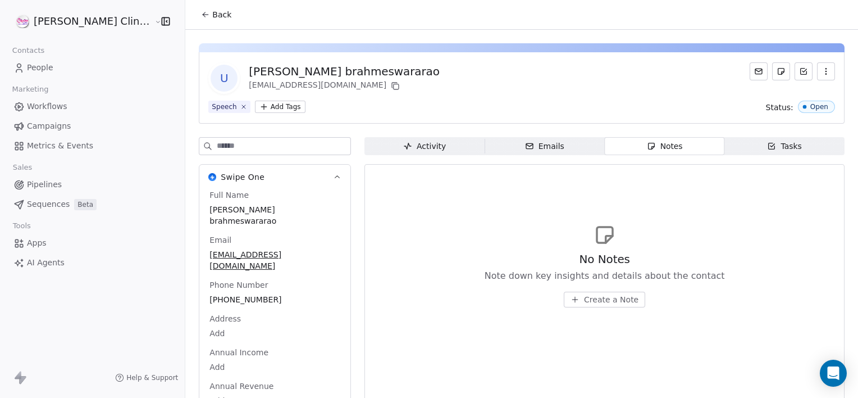
click at [585, 299] on span "Create a Note" at bounding box center [611, 299] width 54 height 11
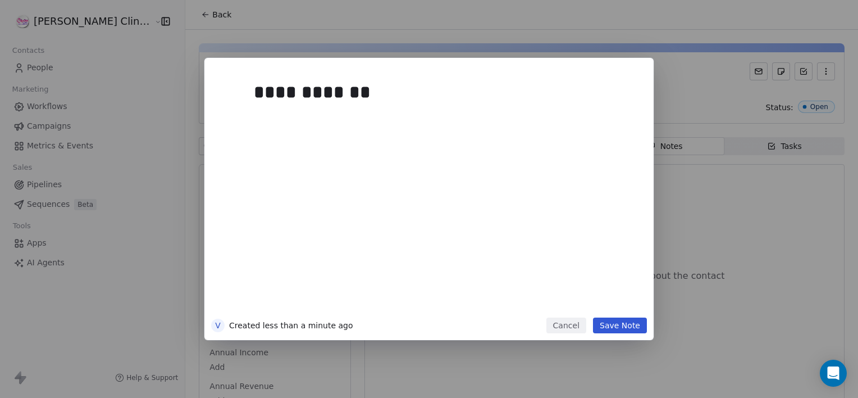
click at [618, 330] on button "Save Note" at bounding box center [620, 325] width 54 height 16
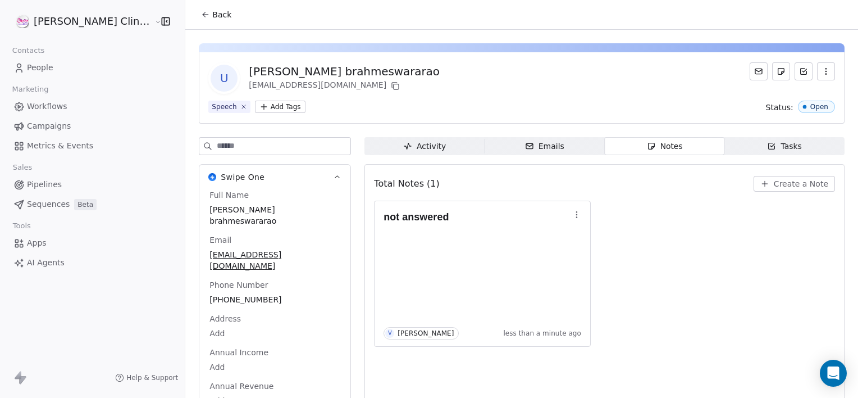
click at [212, 18] on span "Back" at bounding box center [221, 14] width 19 height 11
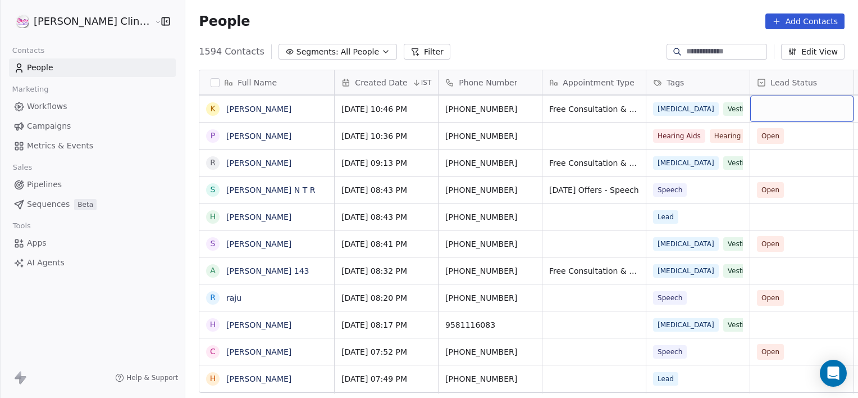
scroll to position [297, 0]
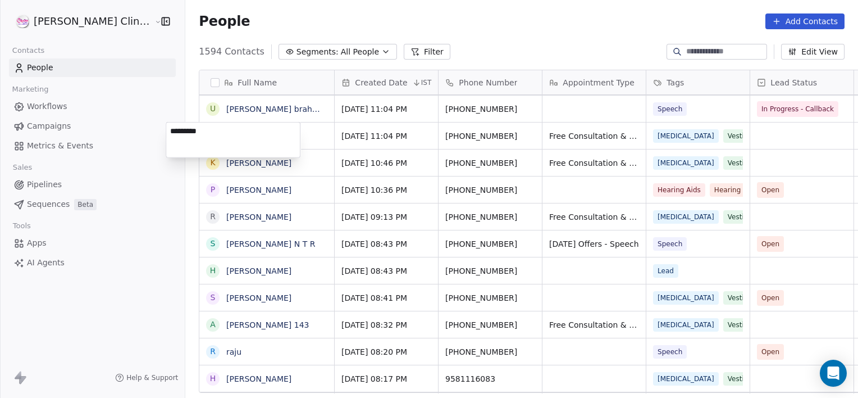
click at [245, 135] on textarea "*********" at bounding box center [233, 139] width 134 height 35
type textarea "*"
type textarea "**********"
click at [764, 129] on html "[PERSON_NAME] Clinic External Contacts People Marketing Workflows Campaigns Met…" at bounding box center [429, 199] width 858 height 398
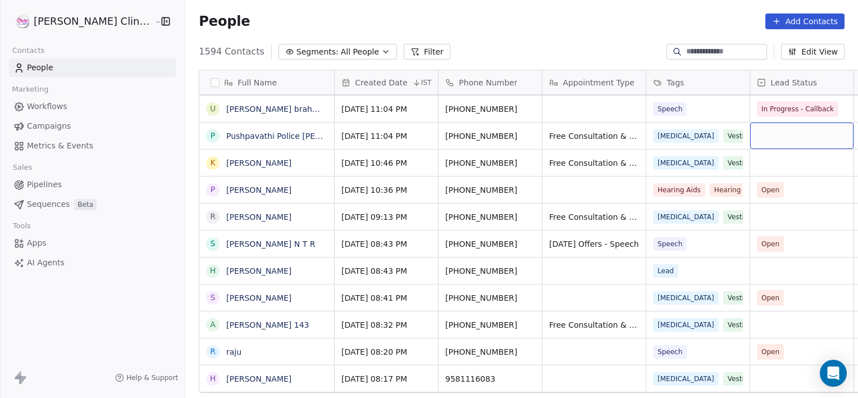
click at [764, 129] on div "grid" at bounding box center [801, 135] width 103 height 26
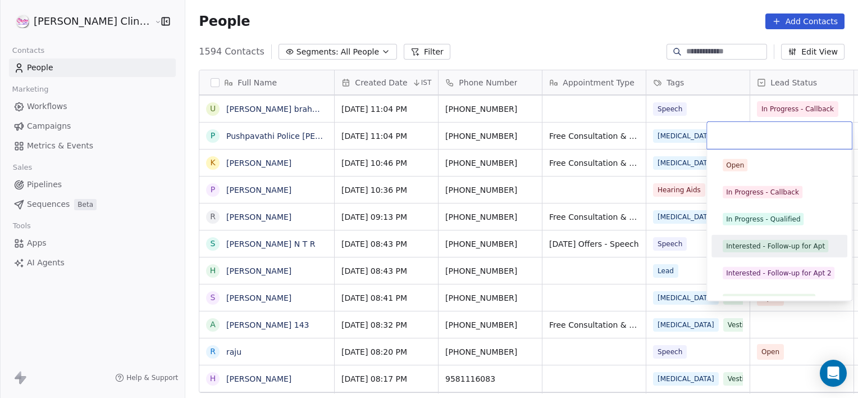
click at [770, 246] on div "Interested - Follow-up for Apt" at bounding box center [775, 246] width 99 height 10
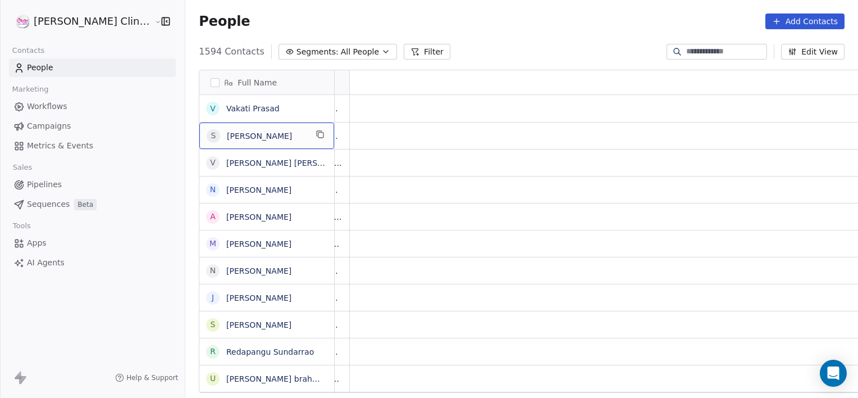
scroll to position [0, 0]
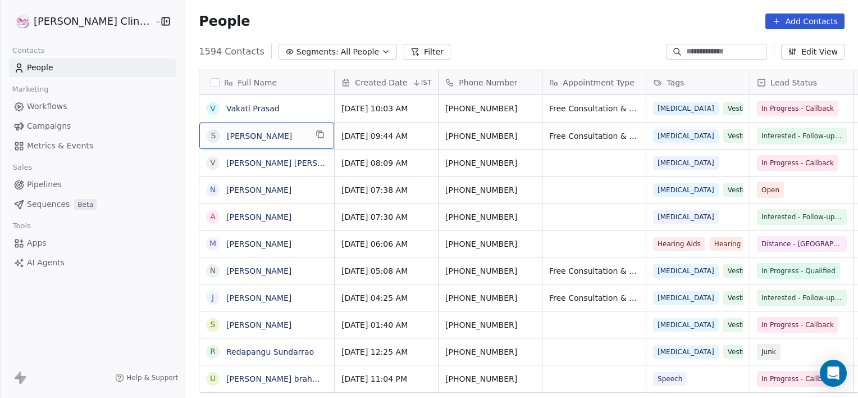
click at [263, 142] on div "S [PERSON_NAME]" at bounding box center [257, 135] width 100 height 13
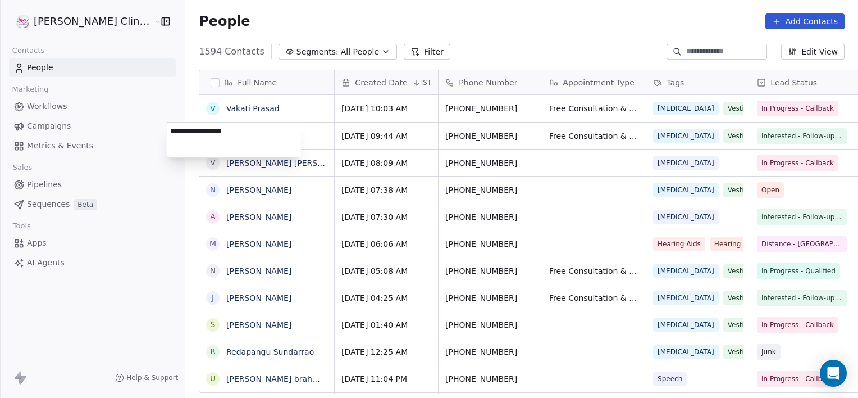
click at [263, 142] on textarea "**********" at bounding box center [233, 139] width 134 height 35
click at [198, 132] on textarea "**********" at bounding box center [233, 139] width 134 height 35
type textarea "**********"
click at [495, 164] on html "[PERSON_NAME] Clinic External Contacts People Marketing Workflows Campaigns Met…" at bounding box center [429, 199] width 858 height 398
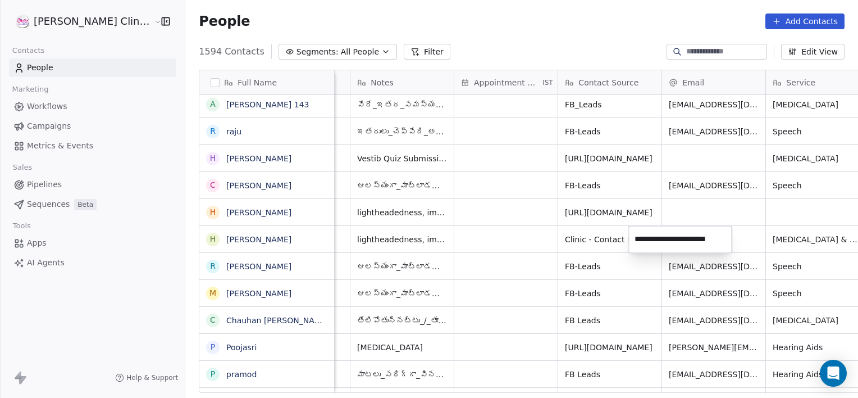
type input "**********"
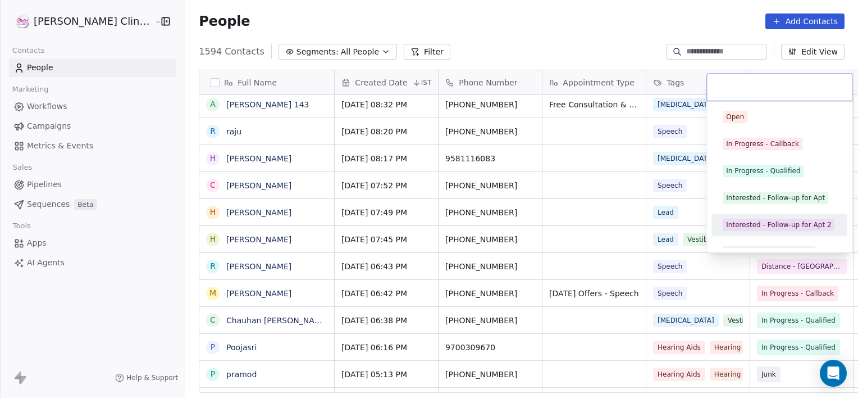
click at [558, 239] on html "[PERSON_NAME] Clinic External Contacts People Marketing Workflows Campaigns Met…" at bounding box center [429, 199] width 858 height 398
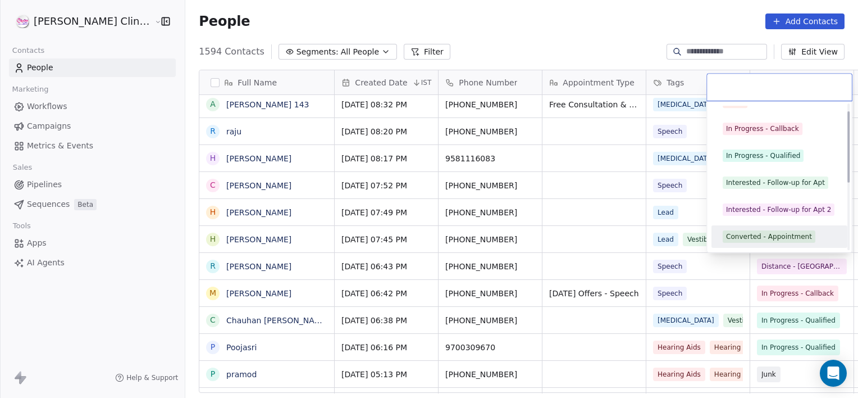
scroll to position [42, 0]
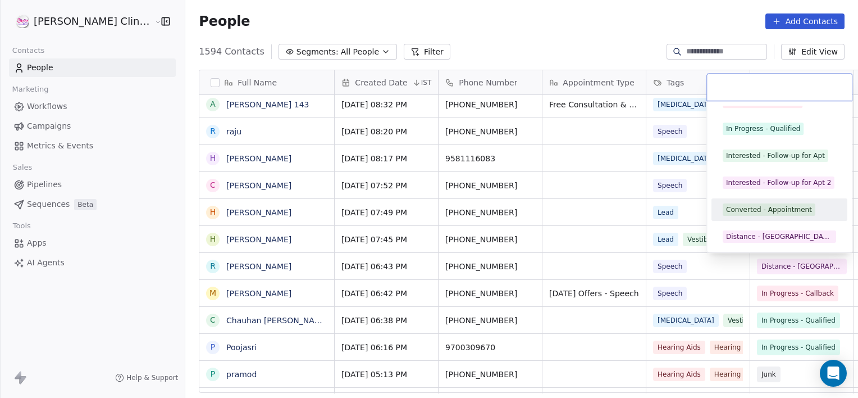
click at [741, 210] on div "Converted - Appointment" at bounding box center [769, 209] width 86 height 10
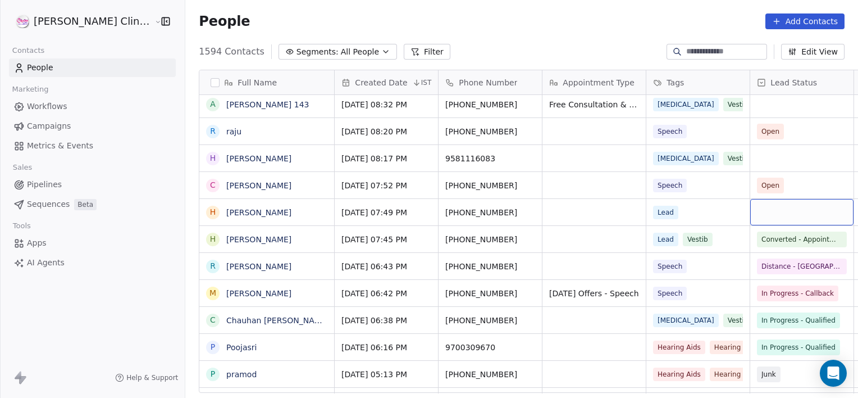
click at [750, 211] on div "grid" at bounding box center [801, 212] width 103 height 26
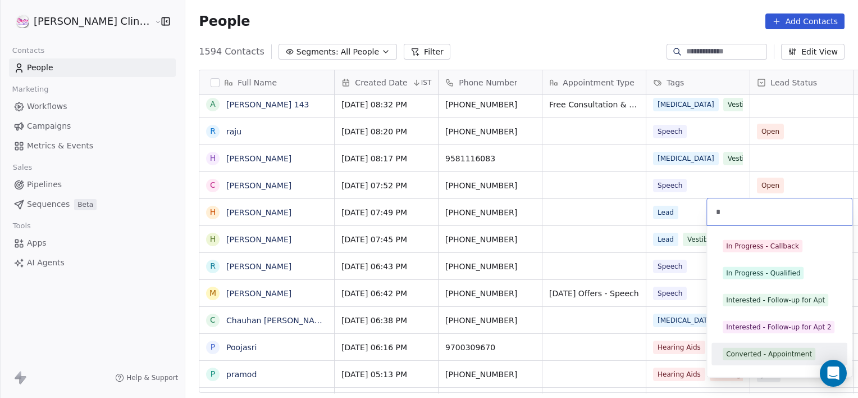
click at [749, 346] on div "Converted - Appointment" at bounding box center [779, 354] width 127 height 18
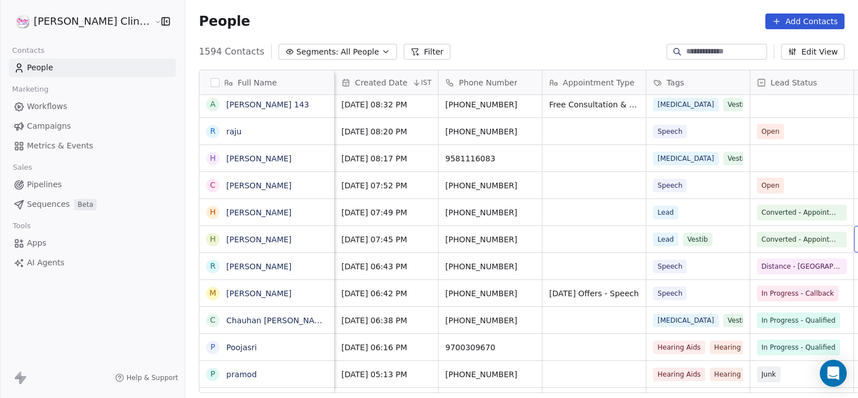
scroll to position [0, 89]
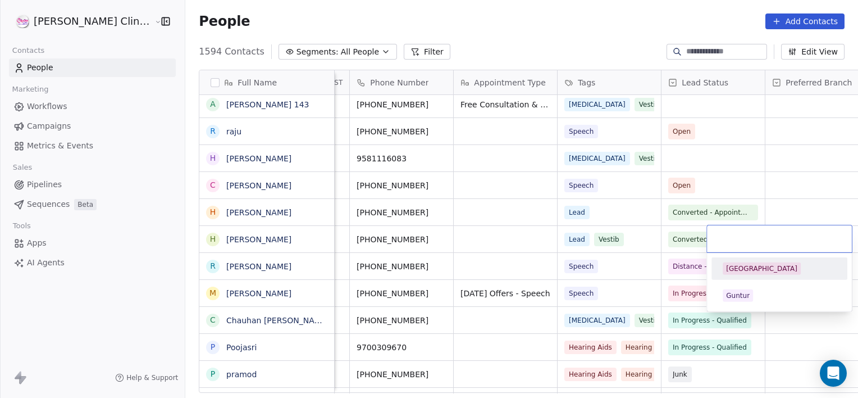
click at [750, 262] on span "[GEOGRAPHIC_DATA]" at bounding box center [762, 268] width 78 height 12
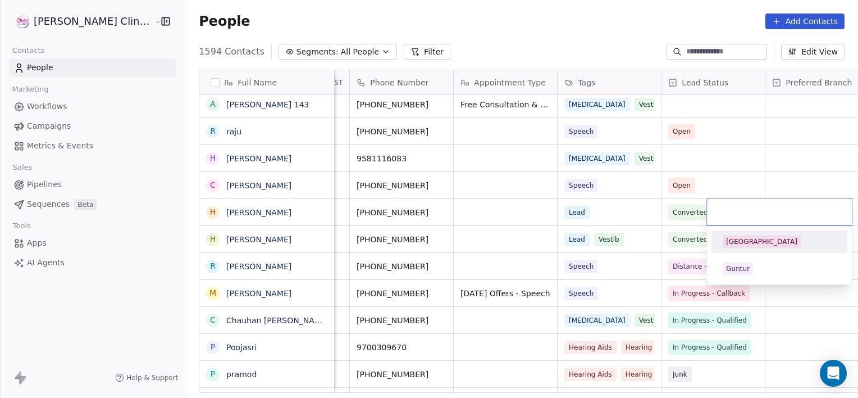
click at [761, 247] on span "[GEOGRAPHIC_DATA]" at bounding box center [762, 241] width 78 height 12
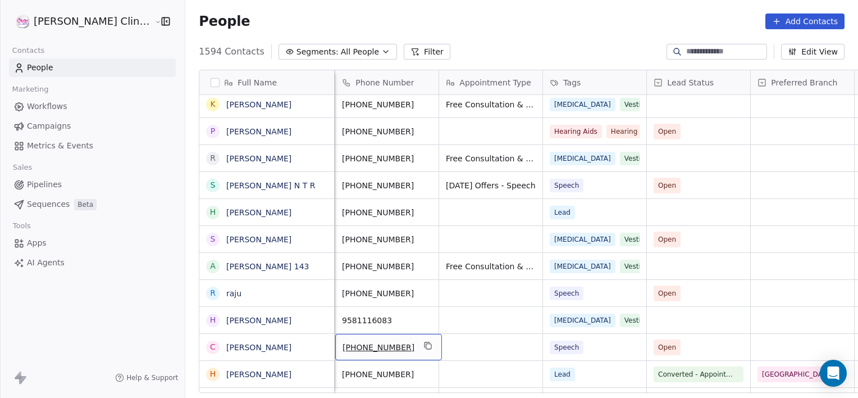
scroll to position [0, 0]
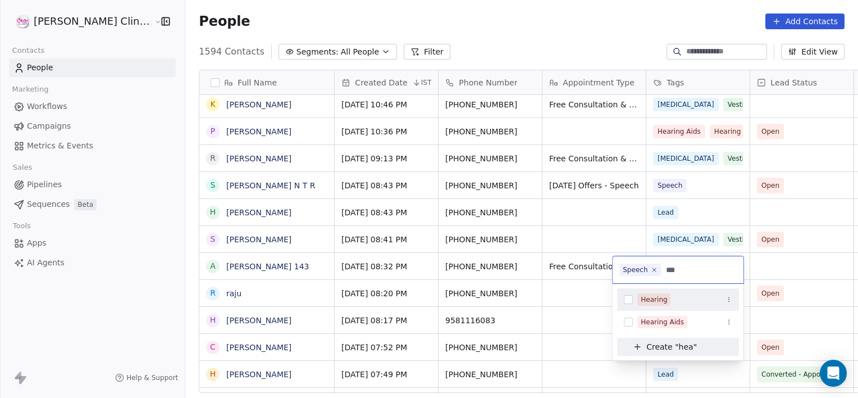
type input "***"
click at [648, 303] on div "Hearing" at bounding box center [654, 299] width 26 height 10
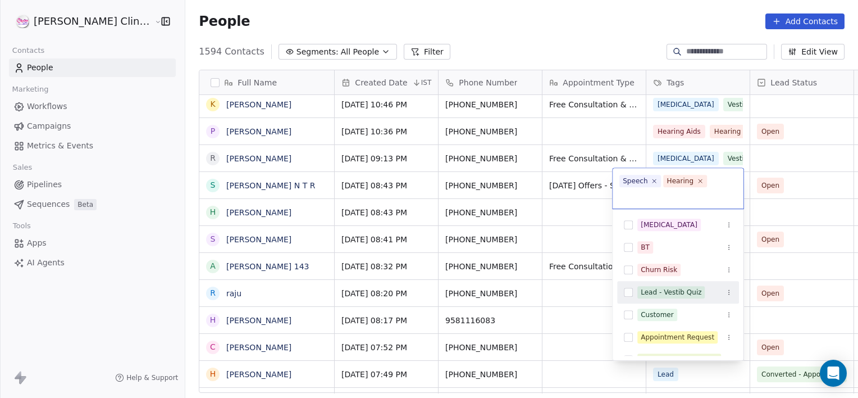
click at [517, 346] on html "[PERSON_NAME] Clinic External Contacts People Marketing Workflows Campaigns Met…" at bounding box center [429, 199] width 858 height 398
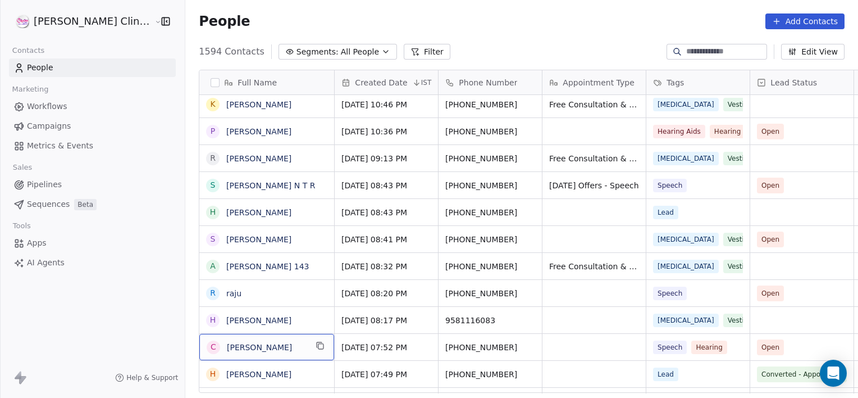
click at [272, 347] on span "[PERSON_NAME]" at bounding box center [267, 347] width 80 height 11
type textarea "**********"
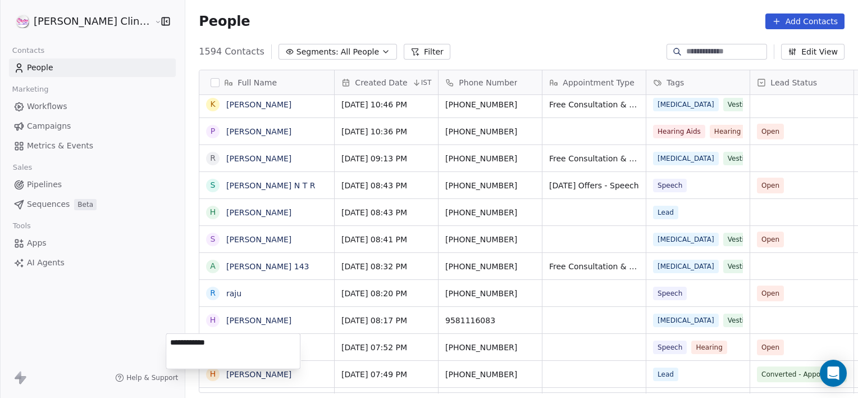
click at [777, 344] on html "[PERSON_NAME] Clinic External Contacts People Marketing Workflows Campaigns Met…" at bounding box center [429, 199] width 858 height 398
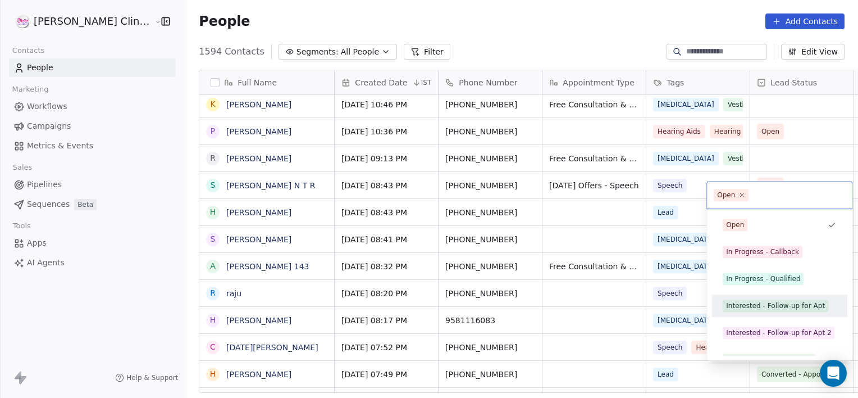
click at [758, 299] on span "Interested - Follow-up for Apt" at bounding box center [776, 305] width 106 height 12
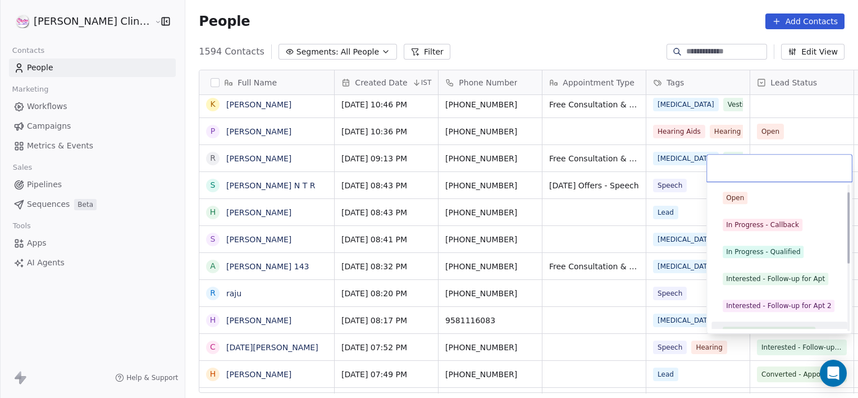
scroll to position [15, 0]
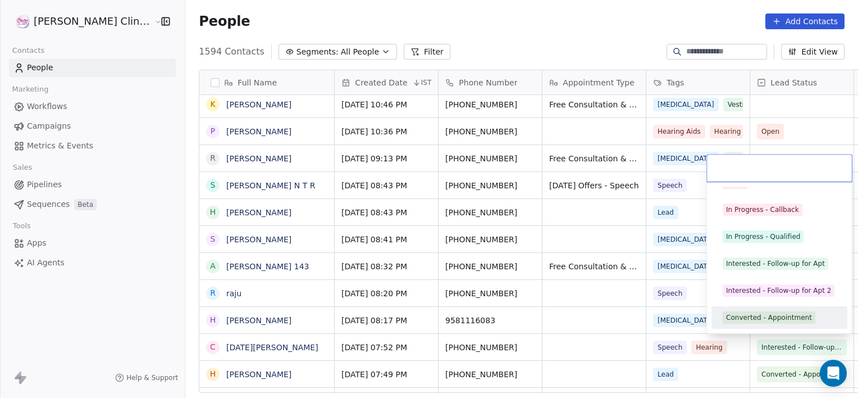
click at [741, 317] on div "Converted - Appointment" at bounding box center [769, 317] width 86 height 10
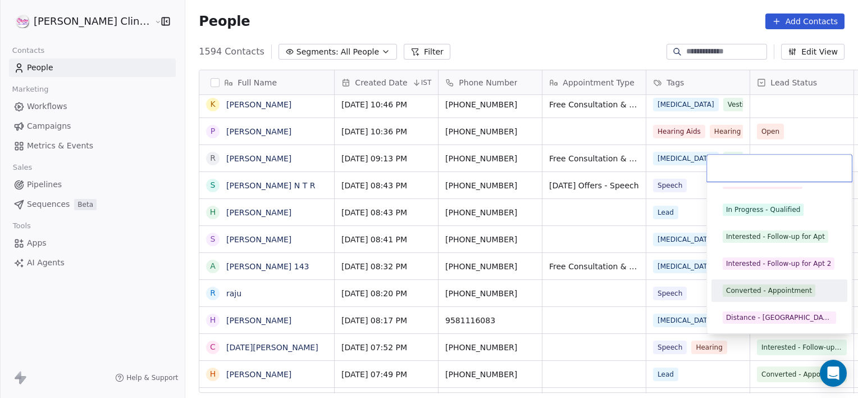
click at [752, 301] on div "Converted - Appointment" at bounding box center [780, 290] width 136 height 22
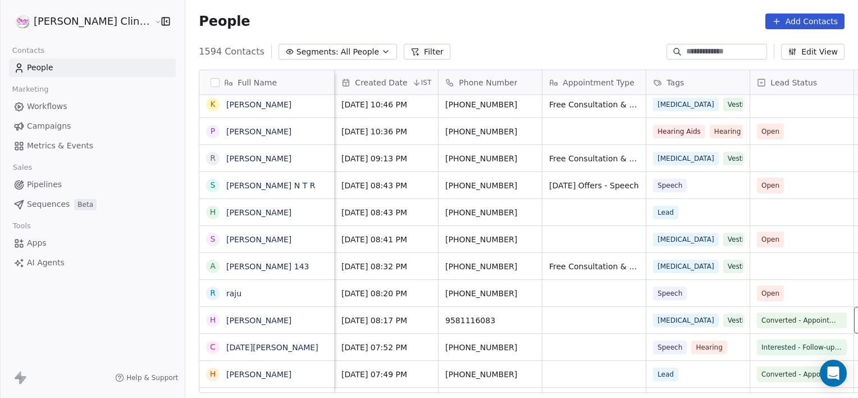
scroll to position [0, 89]
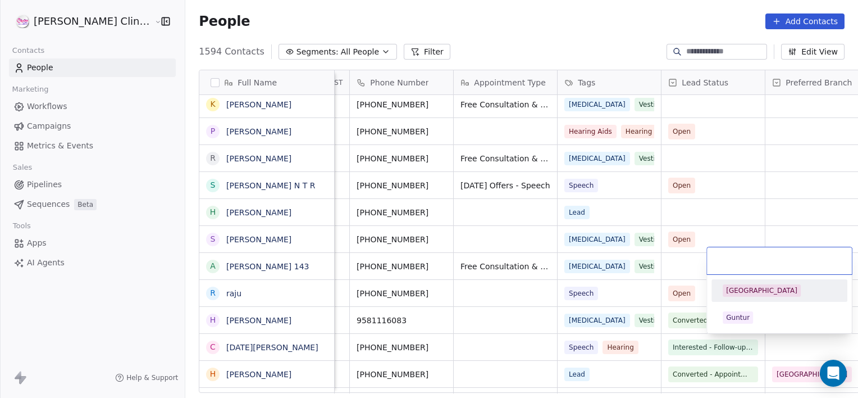
click at [750, 293] on div "[GEOGRAPHIC_DATA]" at bounding box center [761, 290] width 71 height 10
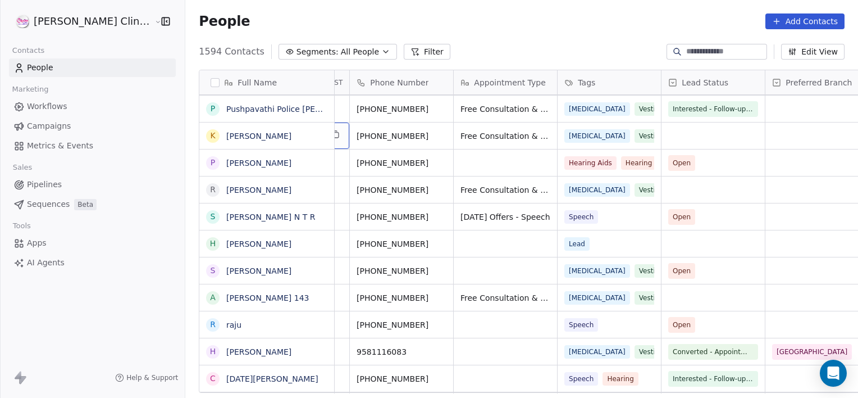
scroll to position [0, 0]
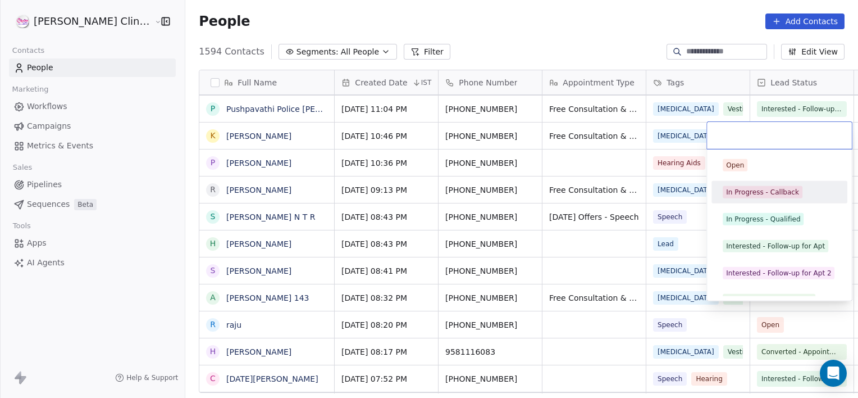
click at [752, 195] on div "In Progress - Callback" at bounding box center [762, 192] width 73 height 10
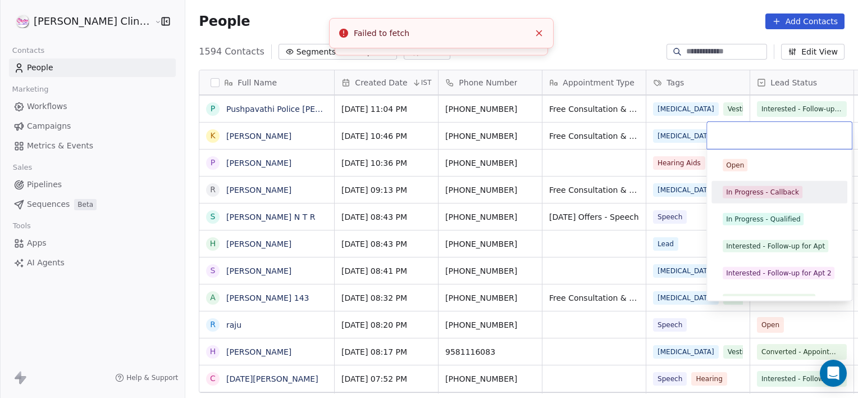
click at [754, 188] on div "In Progress - Callback" at bounding box center [762, 192] width 73 height 10
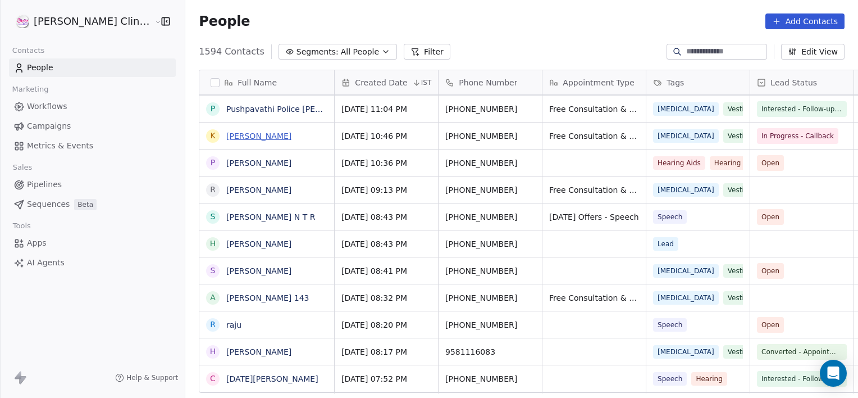
click at [226, 135] on link "[PERSON_NAME]" at bounding box center [258, 135] width 65 height 9
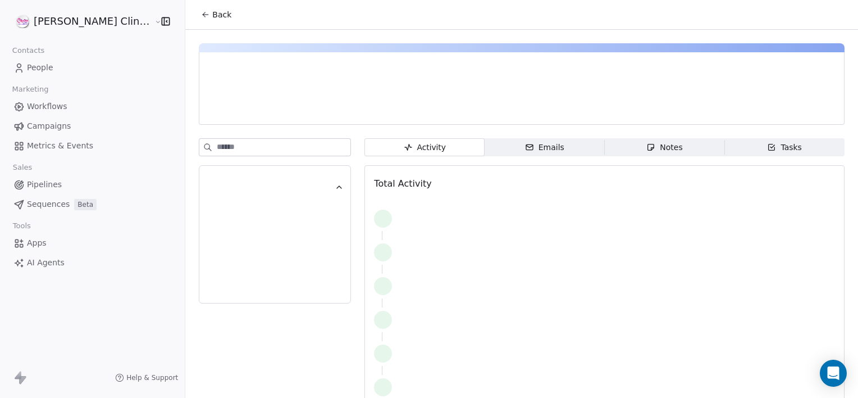
click at [657, 144] on div "Notes" at bounding box center [665, 148] width 36 height 12
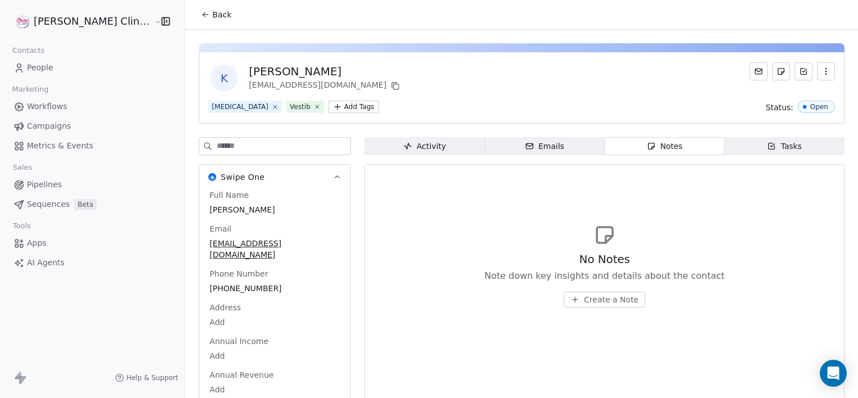
click at [584, 299] on span "Create a Note" at bounding box center [611, 299] width 54 height 11
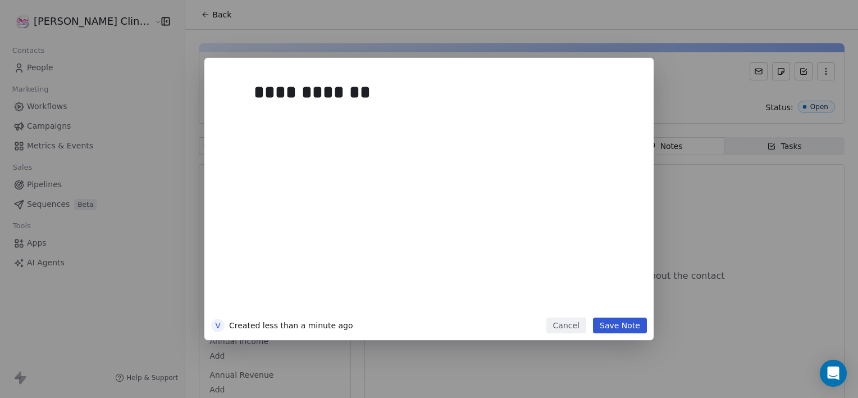
click at [615, 323] on button "Save Note" at bounding box center [620, 325] width 54 height 16
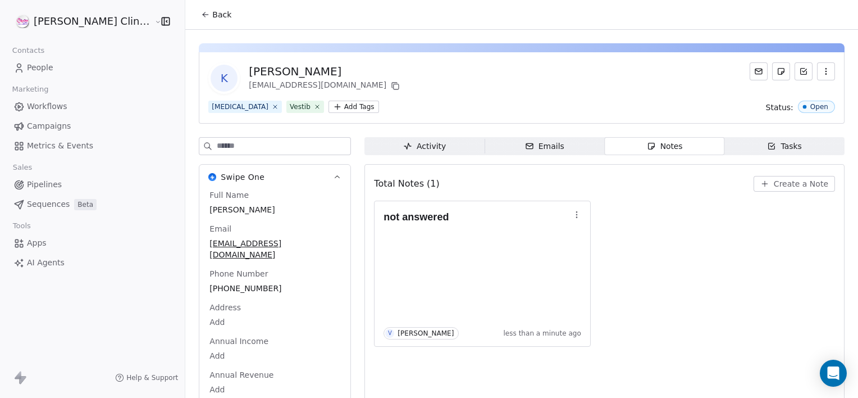
click at [212, 13] on span "Back" at bounding box center [221, 14] width 19 height 11
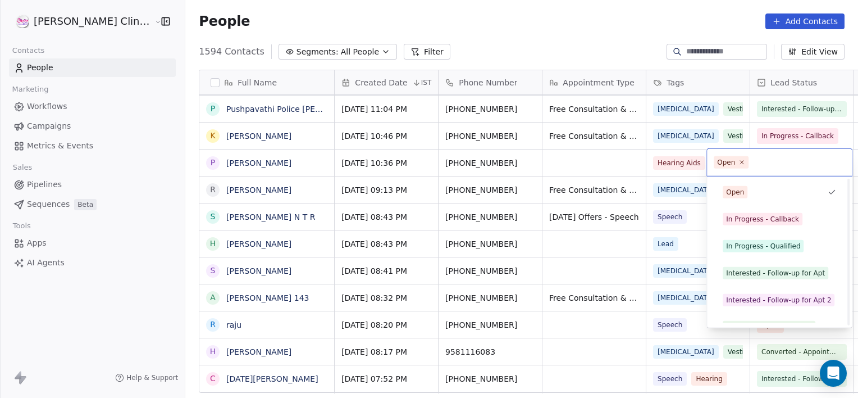
scroll to position [150, 0]
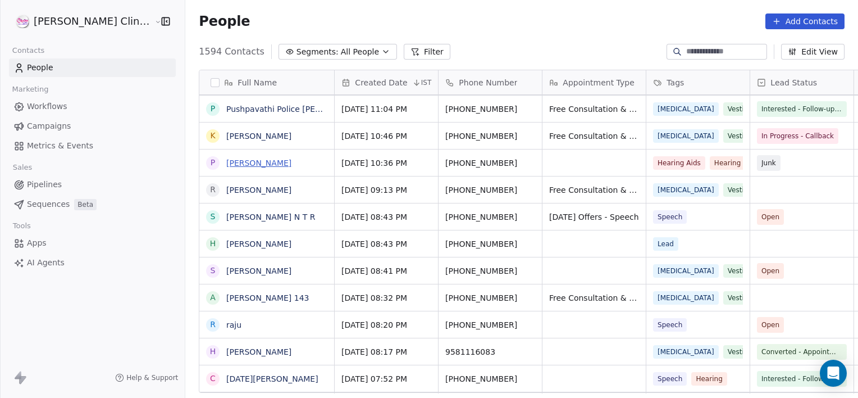
click at [226, 162] on link "[PERSON_NAME]" at bounding box center [258, 162] width 65 height 9
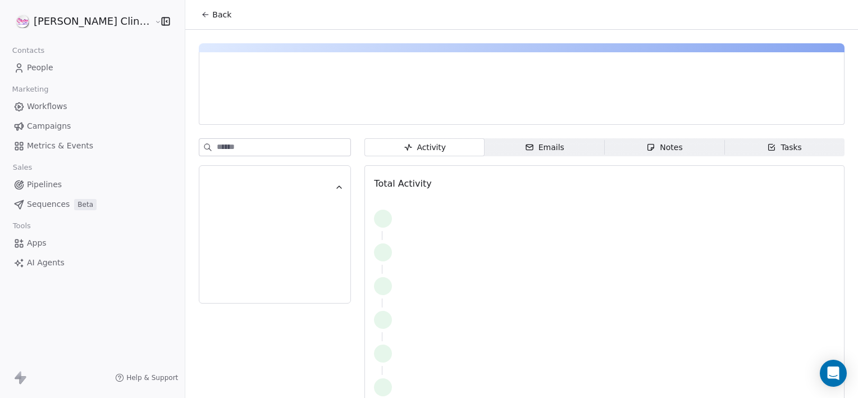
click at [607, 140] on span "Notes Notes" at bounding box center [665, 147] width 120 height 18
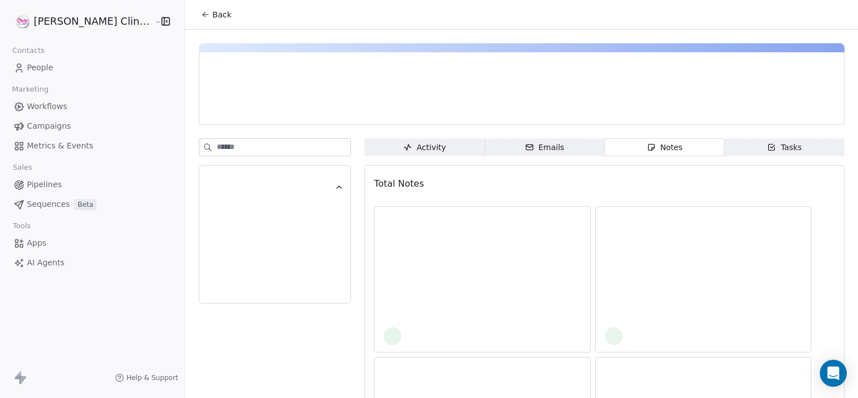
click at [212, 13] on span "Back" at bounding box center [221, 14] width 19 height 11
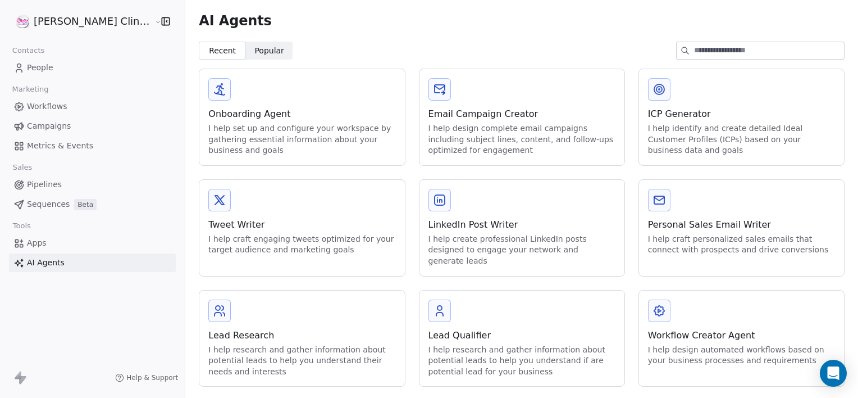
click at [473, 49] on div "Recent Recent Popular Popular" at bounding box center [522, 51] width 646 height 18
click at [412, 52] on div "Recent Recent Popular Popular" at bounding box center [522, 51] width 646 height 18
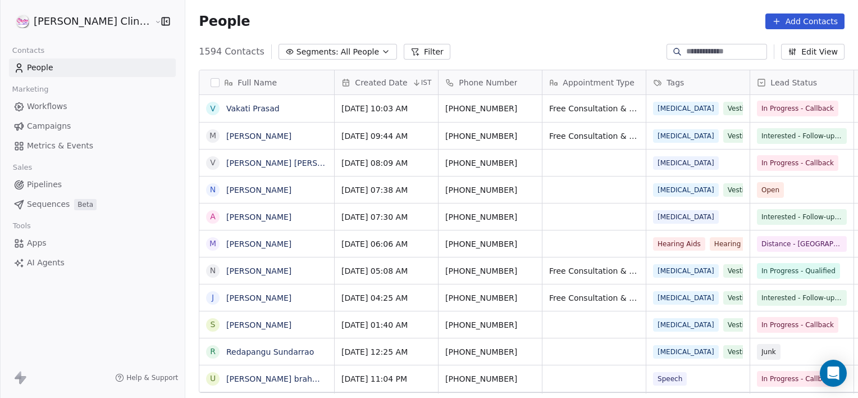
scroll to position [328, 0]
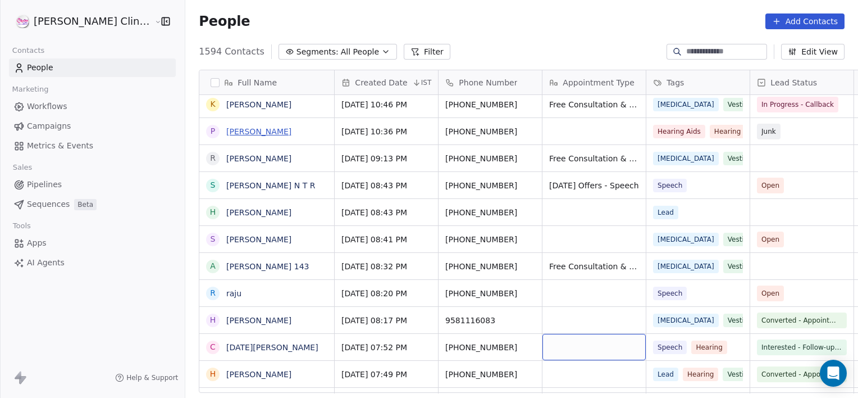
click at [229, 130] on link "[PERSON_NAME]" at bounding box center [258, 131] width 65 height 9
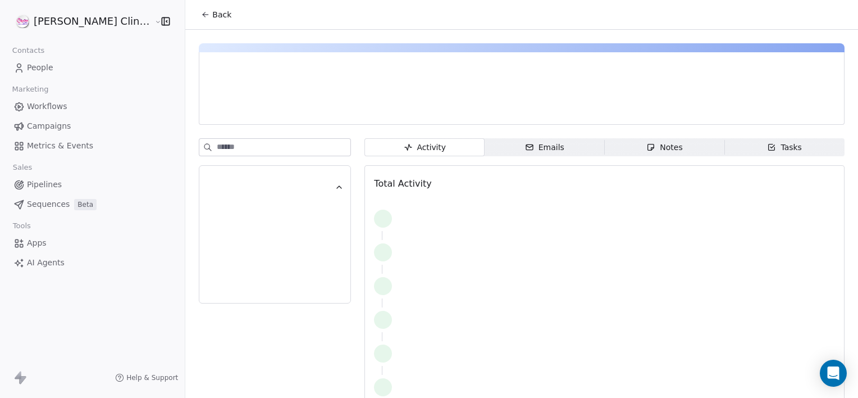
click at [647, 148] on icon "button" at bounding box center [651, 147] width 9 height 9
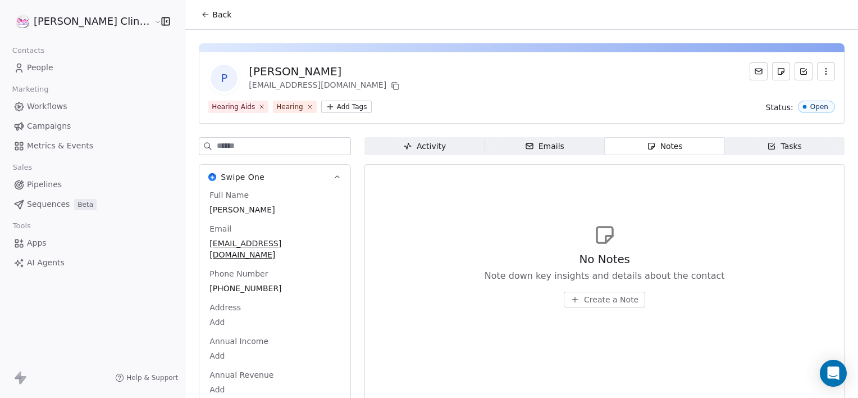
click at [584, 297] on span "Create a Note" at bounding box center [611, 299] width 54 height 11
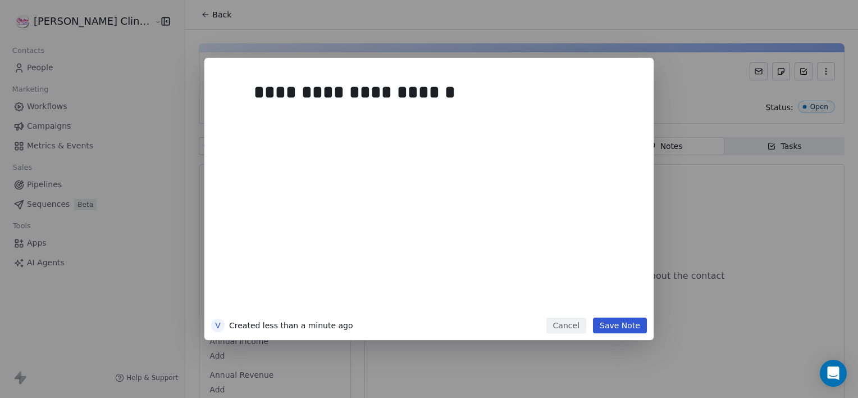
click at [629, 331] on button "Save Note" at bounding box center [620, 325] width 54 height 16
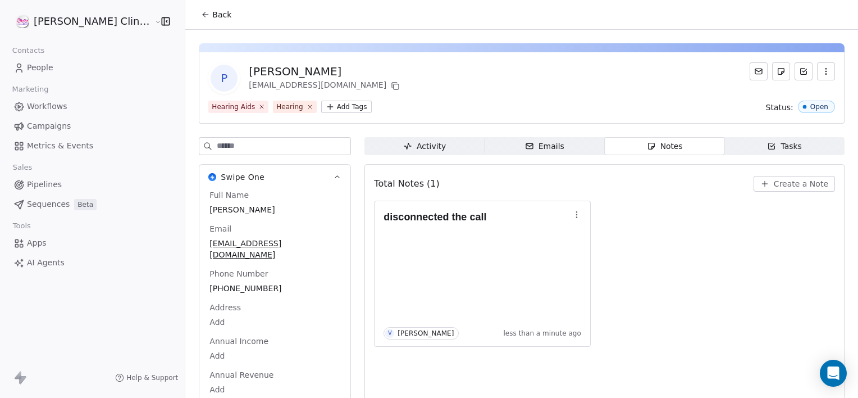
click at [212, 13] on span "Back" at bounding box center [221, 14] width 19 height 11
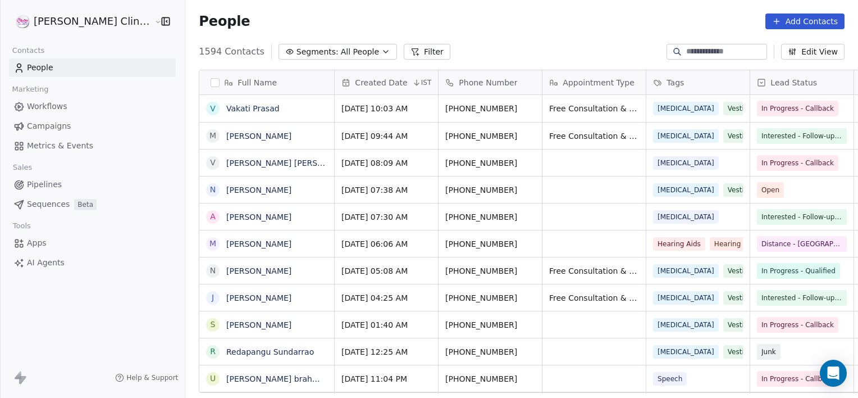
scroll to position [342, 698]
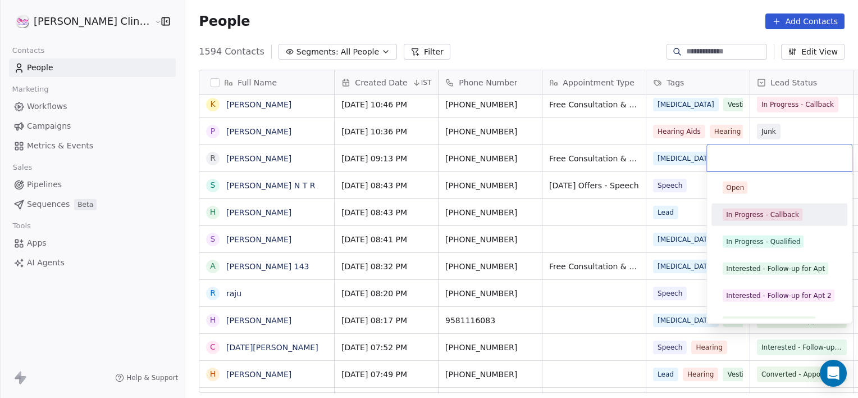
click at [750, 220] on div "In Progress - Callback" at bounding box center [779, 215] width 127 height 18
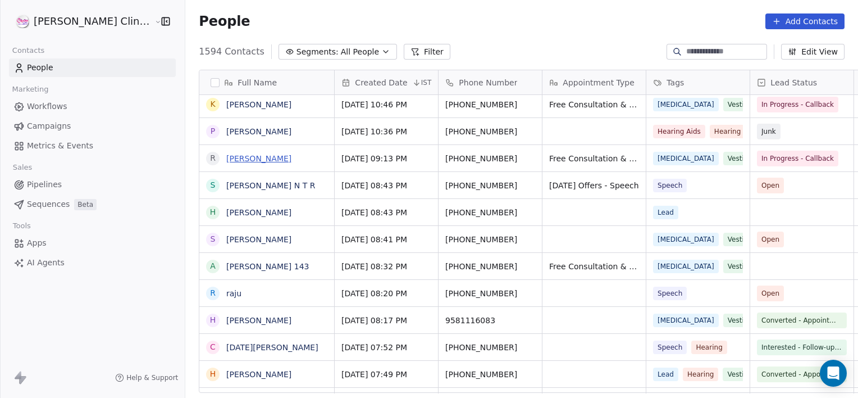
click at [226, 157] on link "[PERSON_NAME]" at bounding box center [258, 158] width 65 height 9
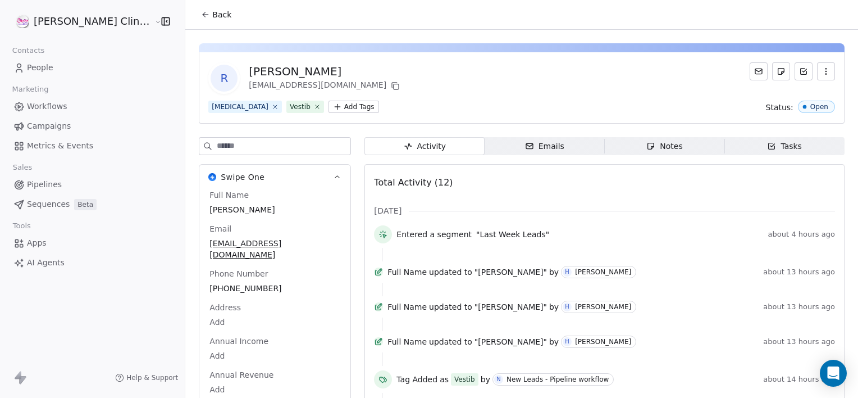
click at [620, 151] on span "Notes Notes" at bounding box center [665, 146] width 120 height 18
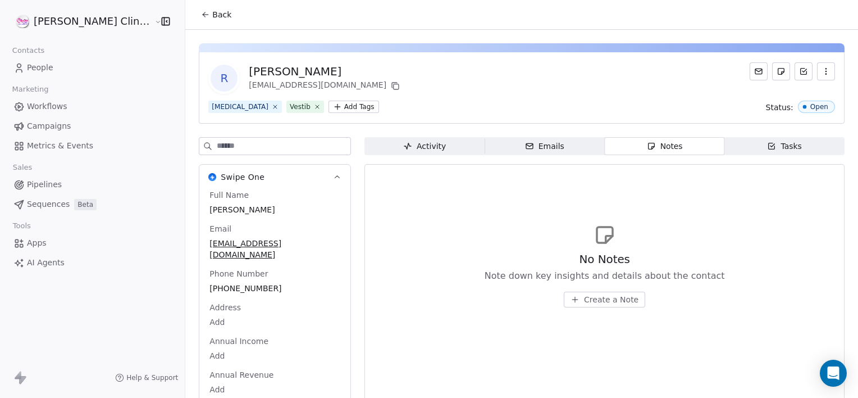
click at [567, 292] on button "Create a Note" at bounding box center [604, 300] width 81 height 16
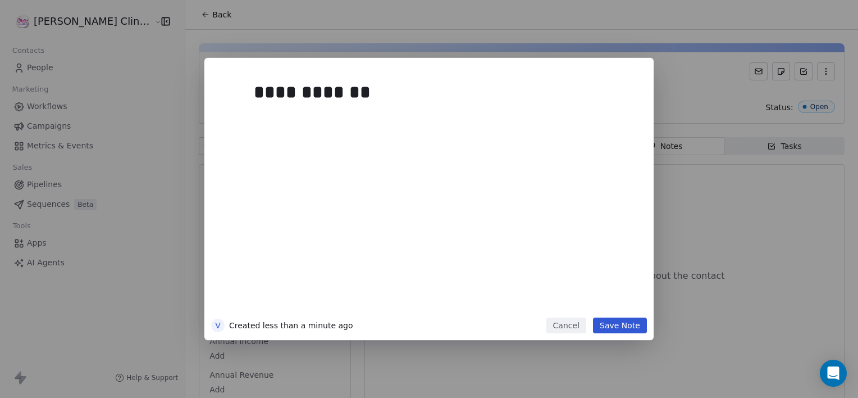
click at [636, 330] on button "Save Note" at bounding box center [620, 325] width 54 height 16
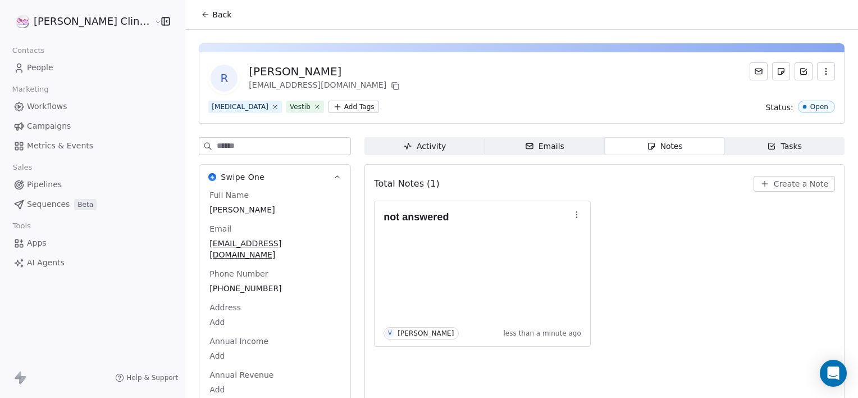
click at [194, 22] on button "Back" at bounding box center [216, 14] width 44 height 20
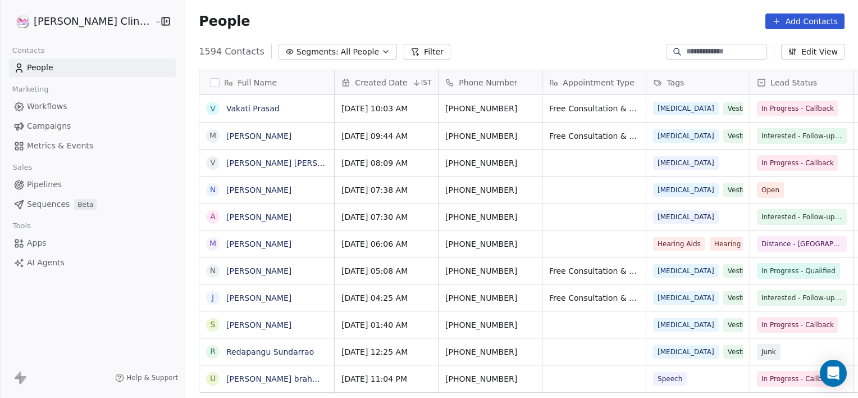
scroll to position [342, 698]
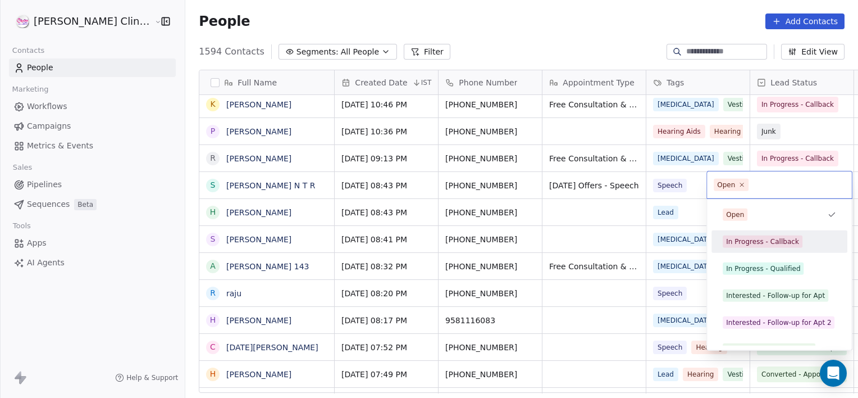
click at [755, 253] on div "Open In Progress - Callback In Progress - Qualified Interested - Follow-up for …" at bounding box center [780, 349] width 136 height 292
click at [750, 244] on div "In Progress - Callback" at bounding box center [762, 241] width 73 height 10
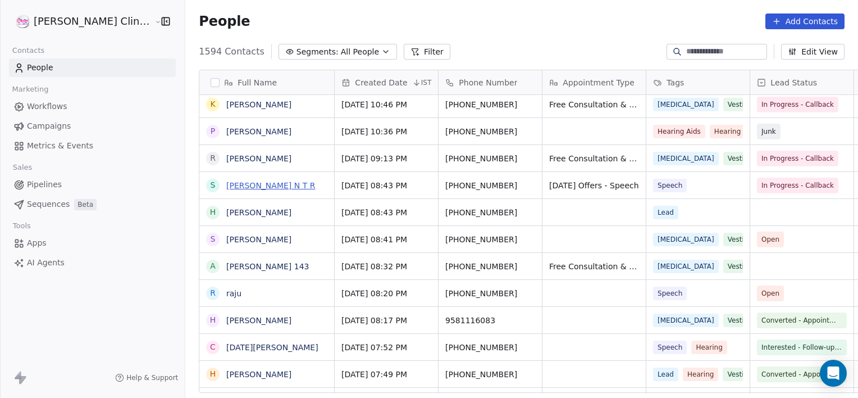
click at [233, 183] on link "[PERSON_NAME] N T R" at bounding box center [270, 185] width 89 height 9
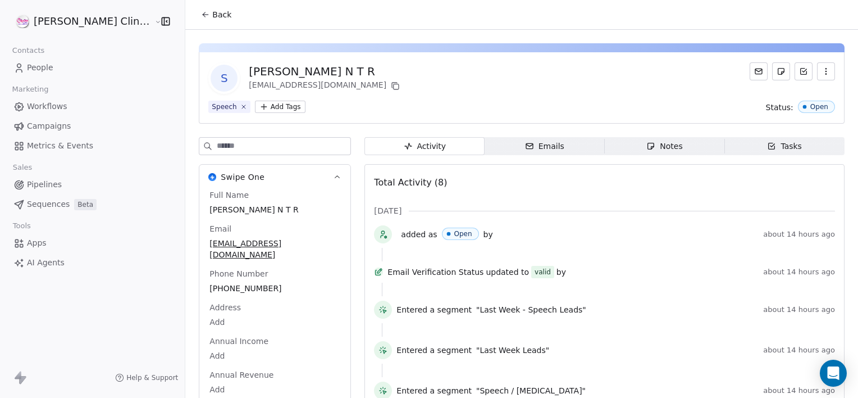
click at [647, 142] on icon "button" at bounding box center [651, 146] width 9 height 9
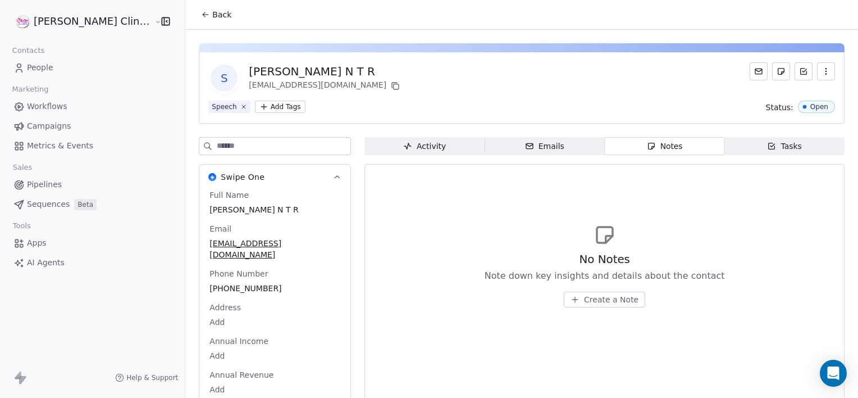
click at [589, 304] on span "Create a Note" at bounding box center [611, 299] width 54 height 11
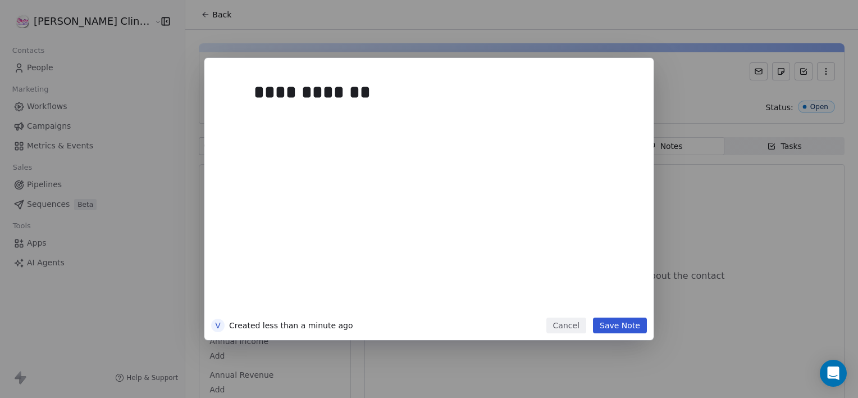
click at [618, 329] on button "Save Note" at bounding box center [620, 325] width 54 height 16
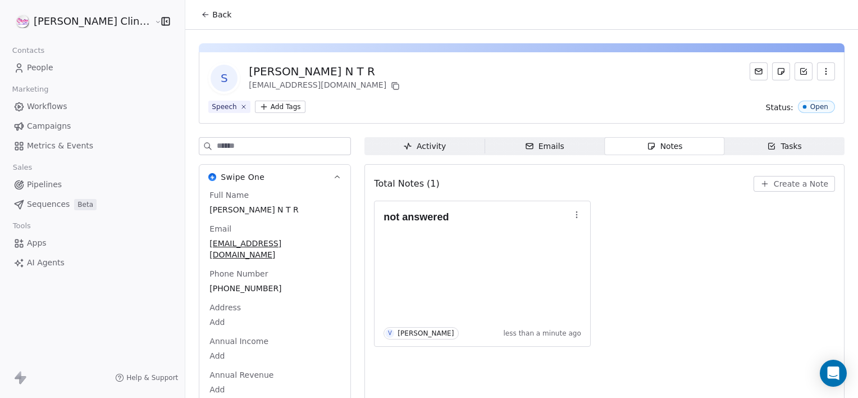
click at [194, 9] on button "Back" at bounding box center [216, 14] width 44 height 20
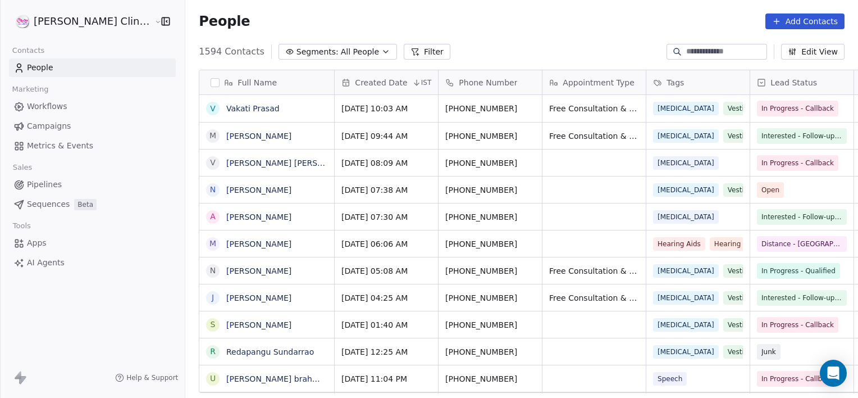
scroll to position [342, 698]
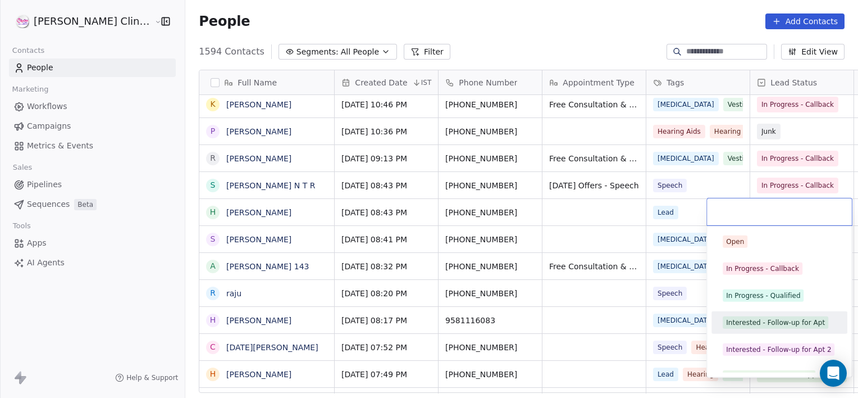
click at [798, 330] on div "Interested - Follow-up for Apt" at bounding box center [779, 322] width 127 height 18
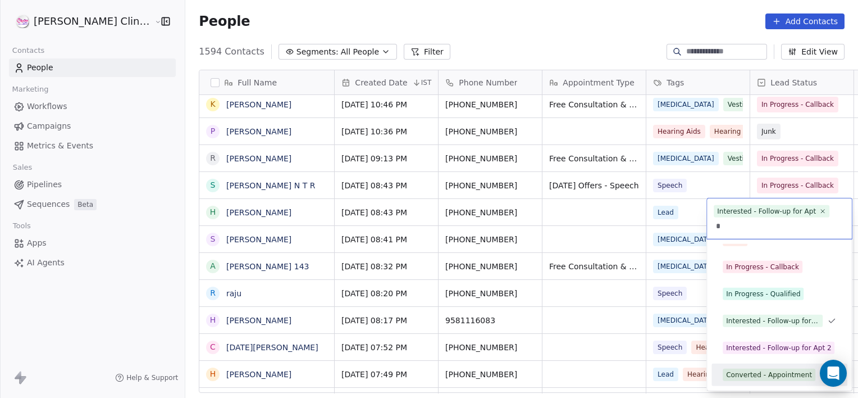
scroll to position [20, 0]
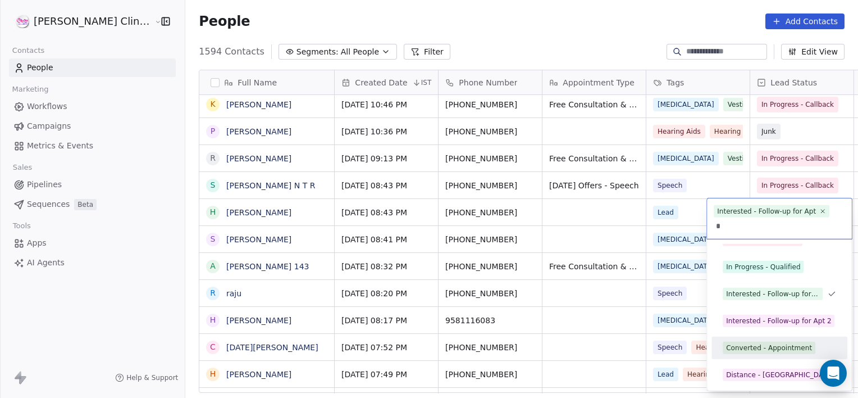
click at [749, 356] on div "Converted - Appointment" at bounding box center [779, 348] width 127 height 18
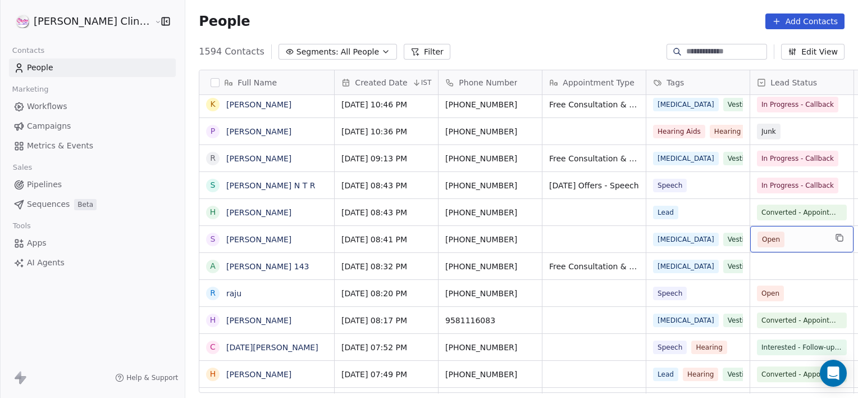
click at [768, 238] on span "Open" at bounding box center [792, 239] width 69 height 16
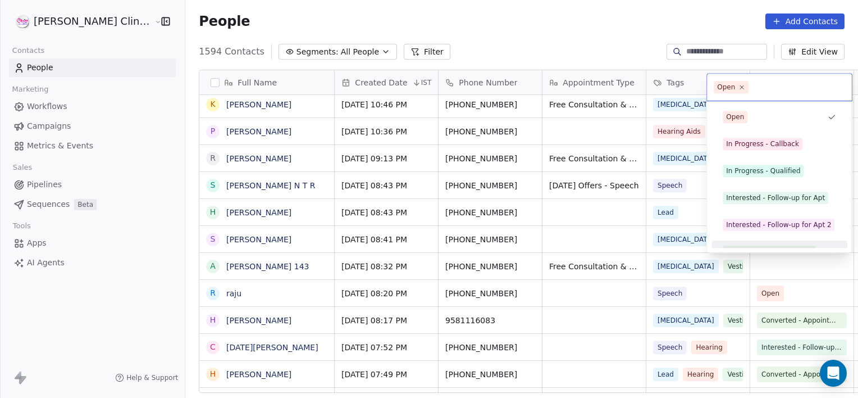
click at [512, 236] on html "RASYA Clinic External Contacts People Marketing Workflows Campaigns Metrics & E…" at bounding box center [429, 199] width 858 height 398
click at [743, 143] on div "In Progress - Callback" at bounding box center [762, 144] width 73 height 10
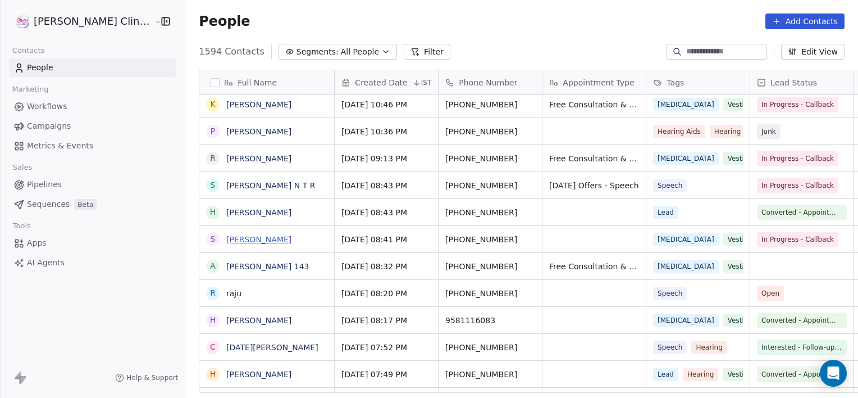
click at [226, 243] on link "[PERSON_NAME]" at bounding box center [258, 239] width 65 height 9
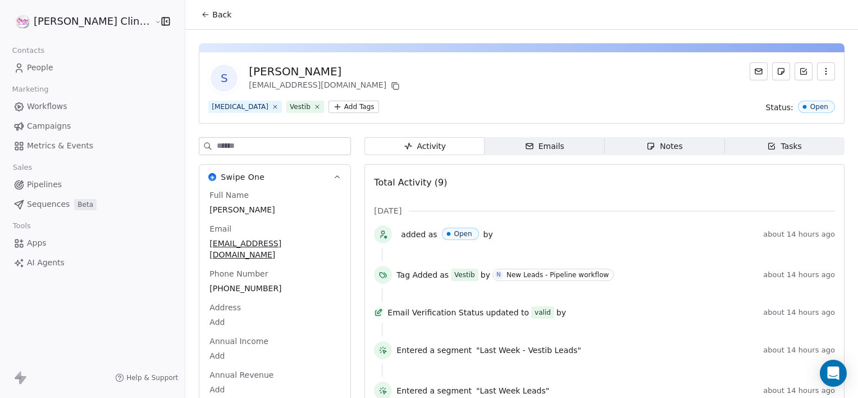
click at [647, 148] on div "Notes" at bounding box center [665, 146] width 36 height 12
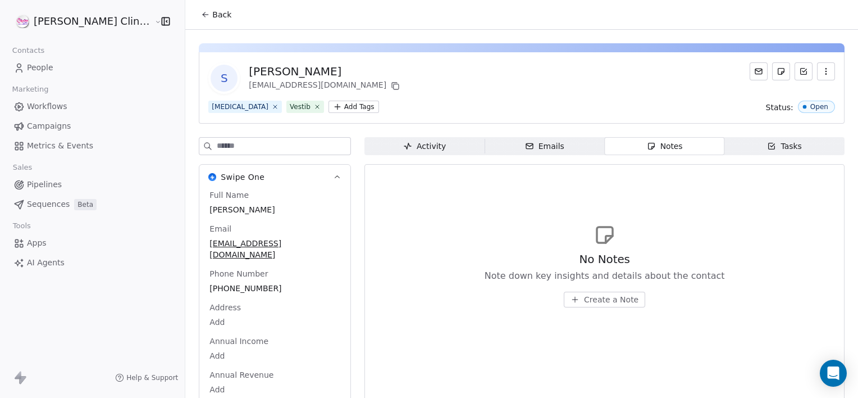
click at [586, 297] on span "Create a Note" at bounding box center [611, 299] width 54 height 11
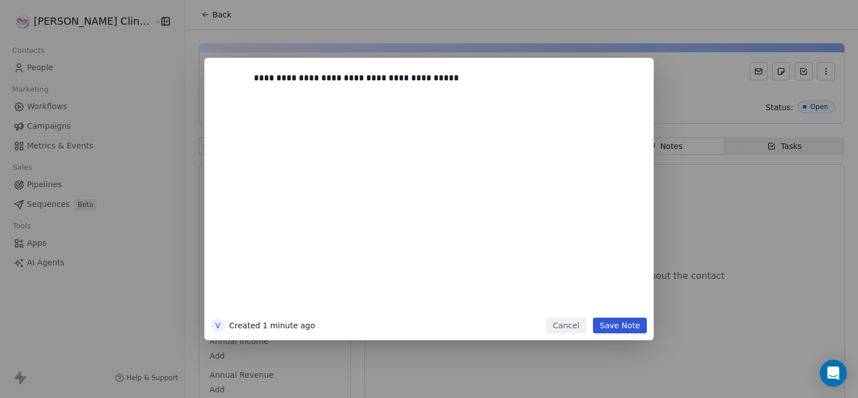
click at [609, 327] on button "Save Note" at bounding box center [620, 325] width 54 height 16
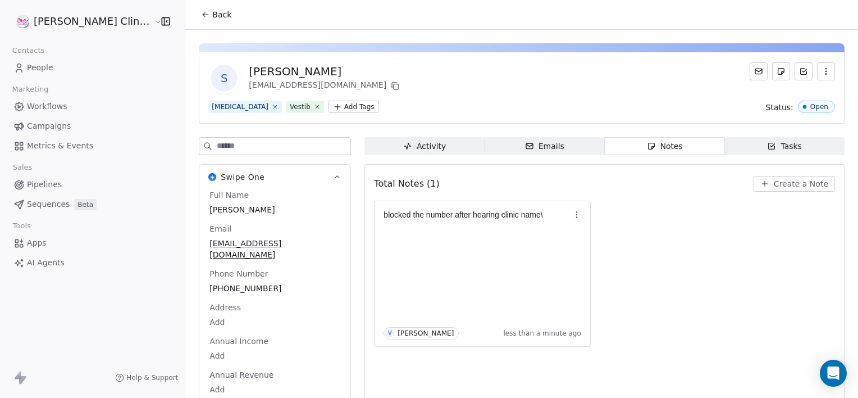
click at [194, 20] on button "Back" at bounding box center [216, 14] width 44 height 20
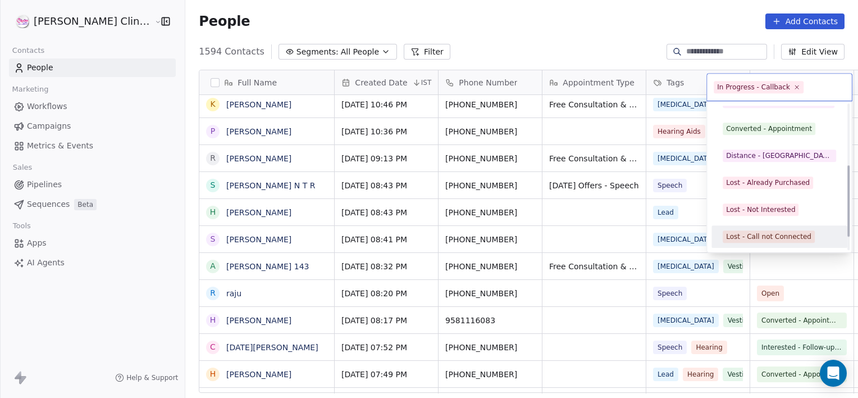
scroll to position [150, 0]
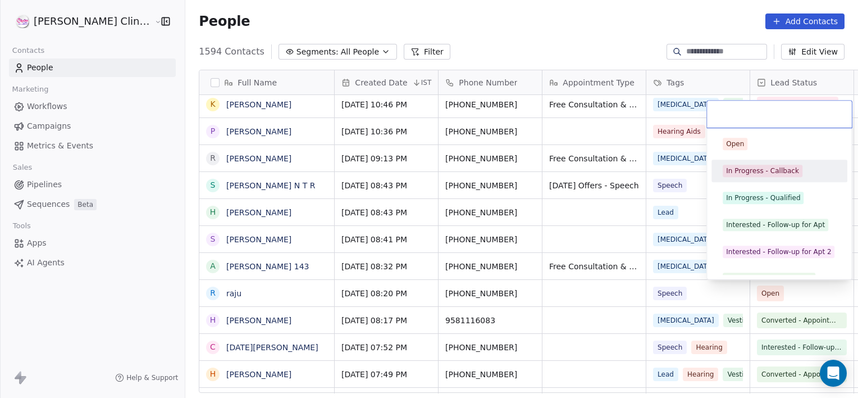
click at [766, 175] on span "In Progress - Callback" at bounding box center [763, 171] width 80 height 12
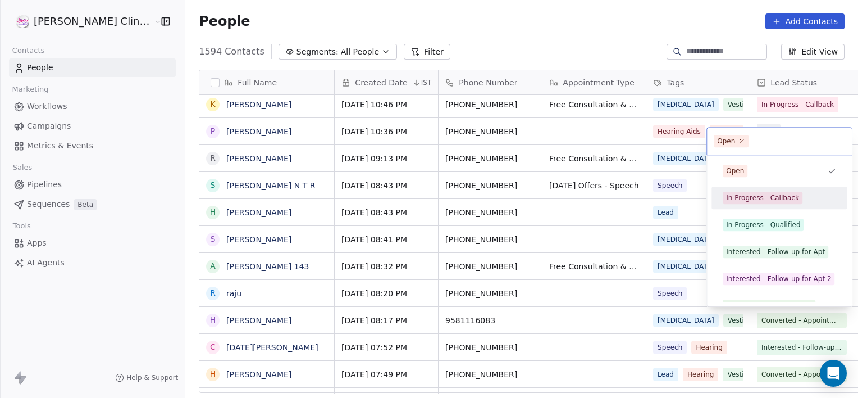
click at [774, 197] on div "In Progress - Callback" at bounding box center [762, 198] width 73 height 10
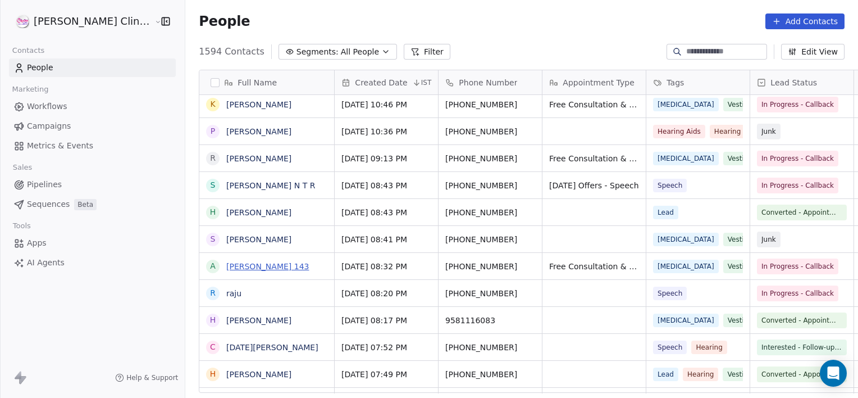
click at [226, 265] on link "[PERSON_NAME] 143" at bounding box center [267, 266] width 83 height 9
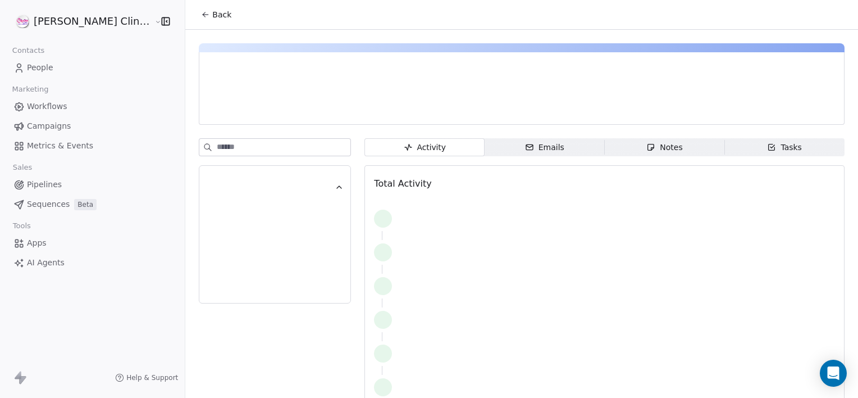
click at [626, 155] on span "Notes Notes" at bounding box center [665, 147] width 120 height 18
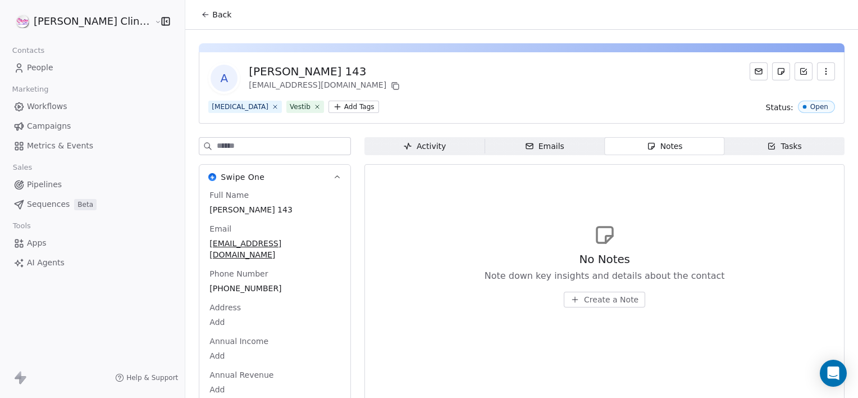
click at [587, 304] on span "Create a Note" at bounding box center [611, 299] width 54 height 11
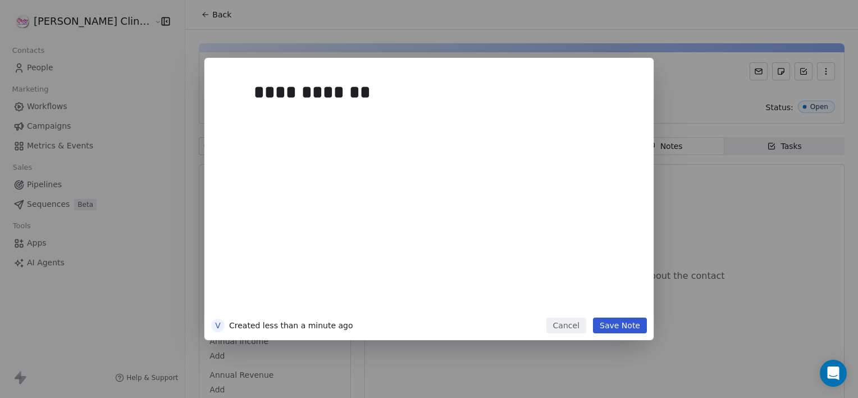
click at [622, 326] on button "Save Note" at bounding box center [620, 325] width 54 height 16
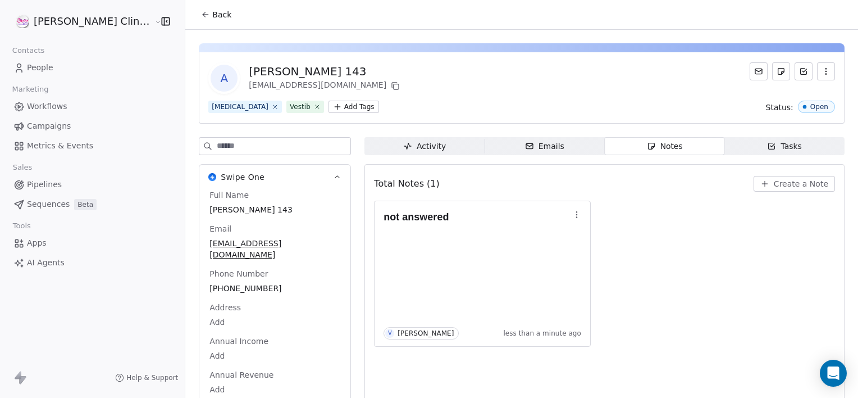
click at [194, 8] on button "Back" at bounding box center [216, 14] width 44 height 20
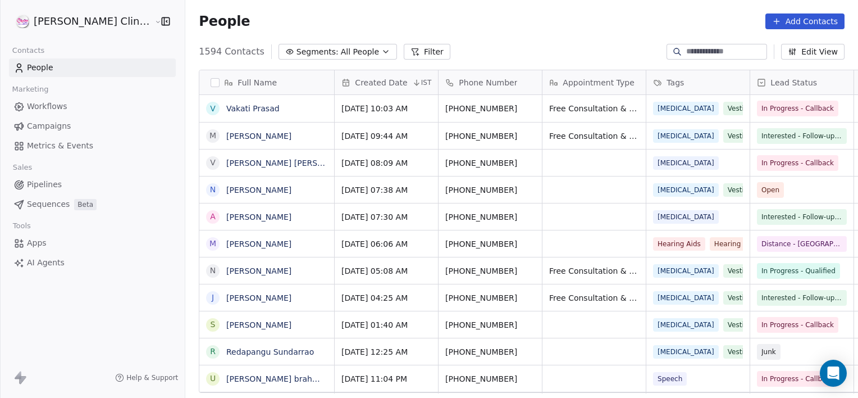
scroll to position [342, 698]
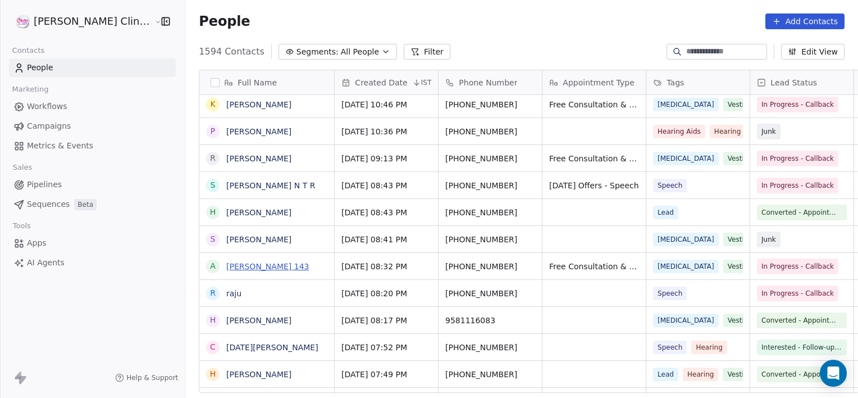
click at [234, 264] on link "[PERSON_NAME] 143" at bounding box center [267, 266] width 83 height 9
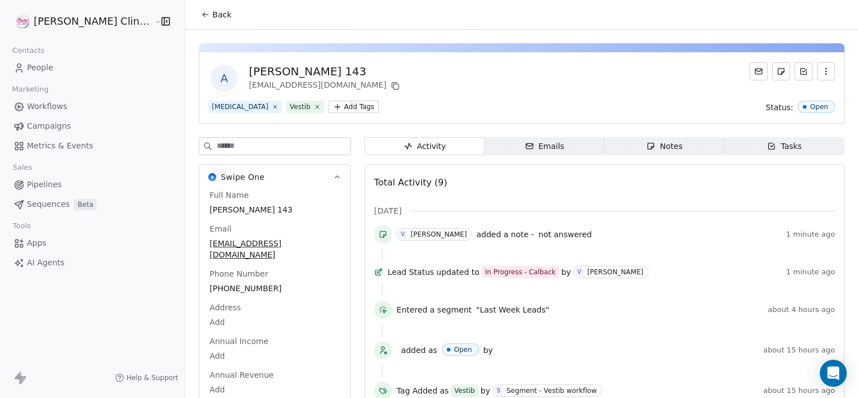
click at [760, 153] on span "Tasks Tasks" at bounding box center [785, 146] width 120 height 18
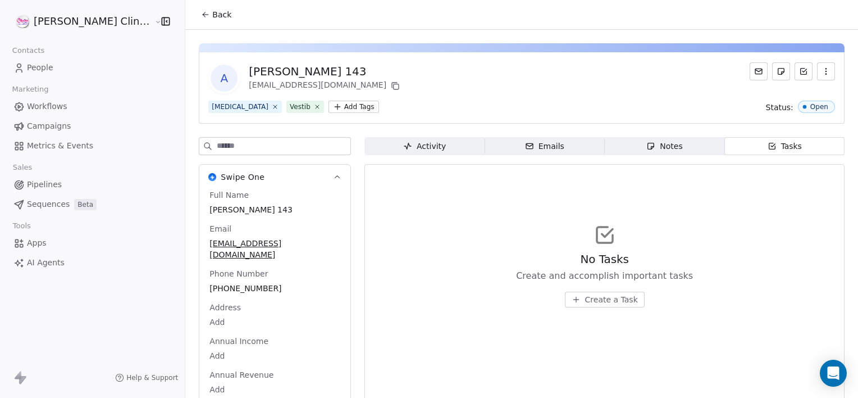
click at [585, 297] on span "Create a Task" at bounding box center [611, 299] width 53 height 11
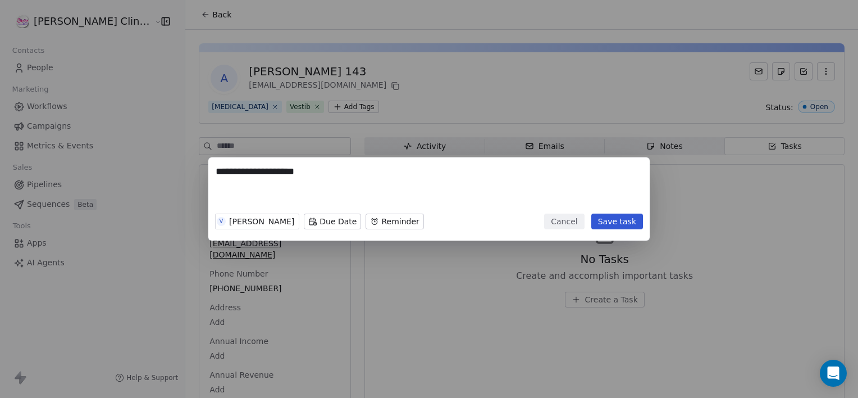
type textarea "**********"
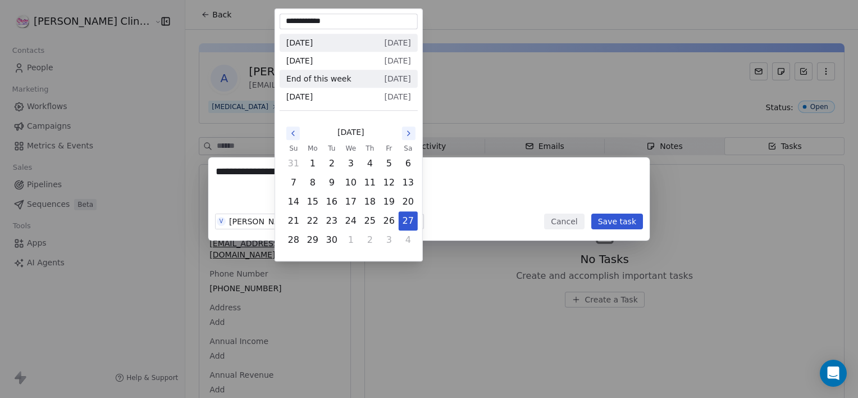
click at [283, 223] on body "**********" at bounding box center [429, 199] width 858 height 398
click at [402, 221] on button "27" at bounding box center [408, 221] width 18 height 18
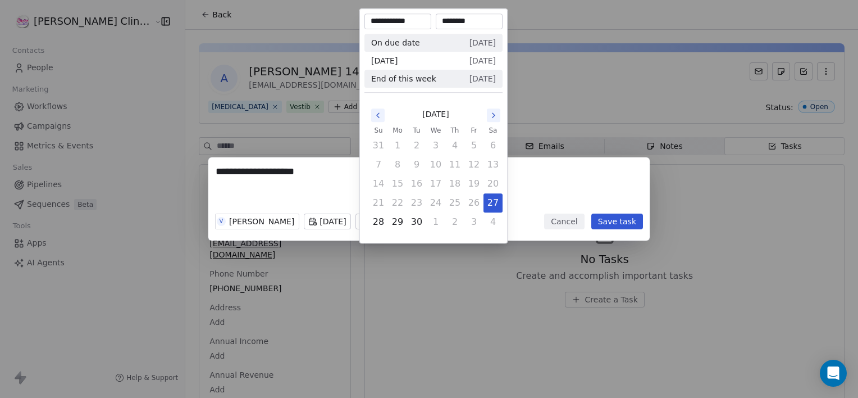
click at [386, 216] on body "**********" at bounding box center [429, 199] width 858 height 398
click at [490, 201] on button "27" at bounding box center [493, 203] width 18 height 18
click at [450, 19] on input "********" at bounding box center [469, 21] width 62 height 11
type input "********"
click at [541, 186] on div "**********" at bounding box center [429, 198] width 858 height 83
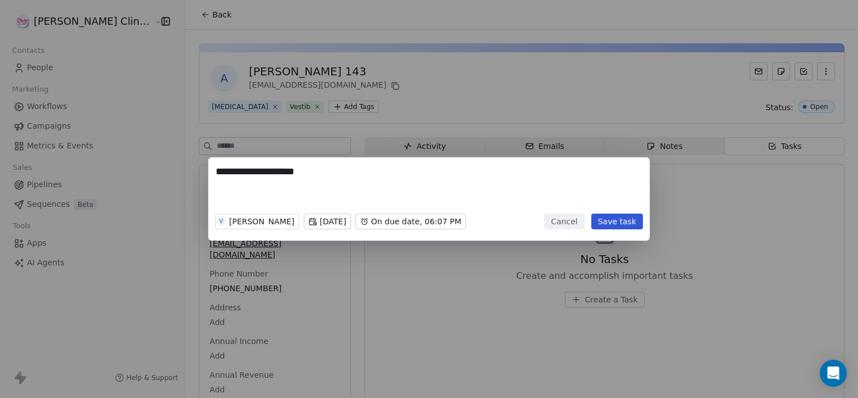
click at [613, 225] on button "Save task" at bounding box center [617, 221] width 52 height 16
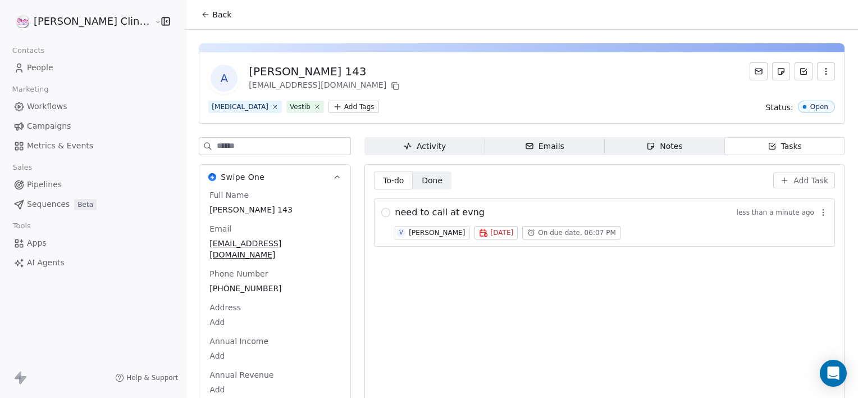
click at [212, 16] on span "Back" at bounding box center [221, 14] width 19 height 11
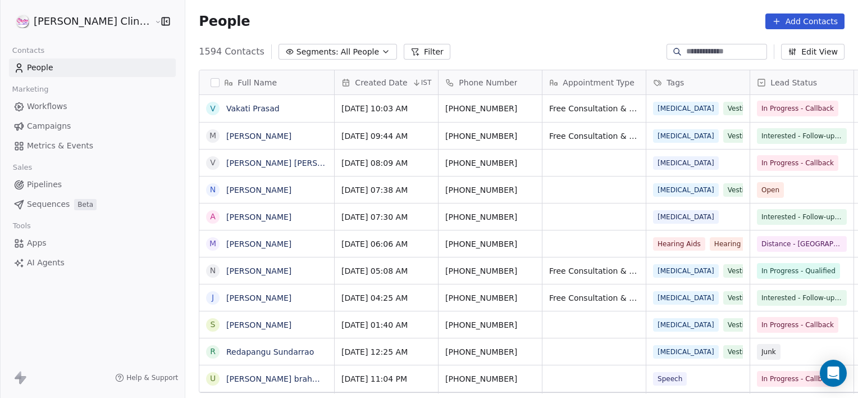
scroll to position [342, 698]
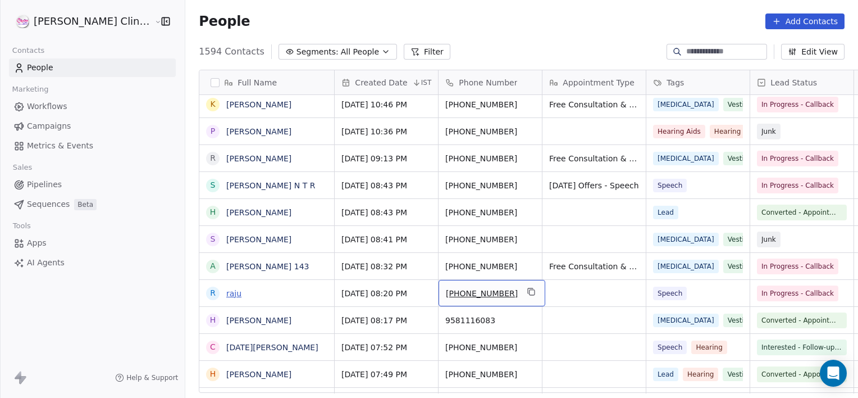
click at [226, 297] on link "raju" at bounding box center [233, 293] width 15 height 9
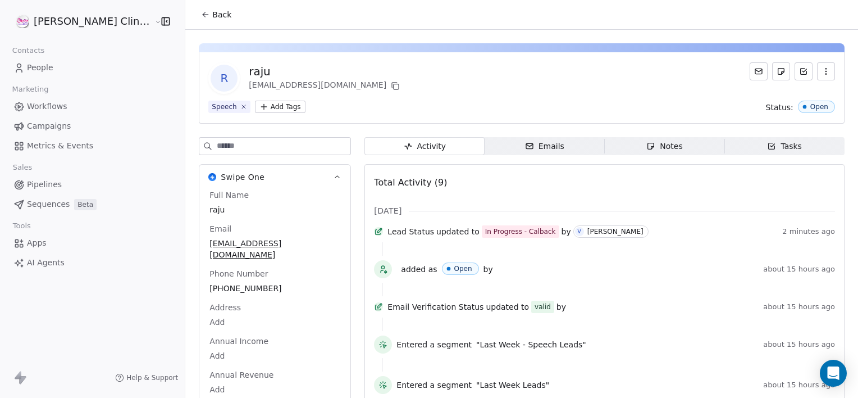
click at [628, 146] on span "Notes Notes" at bounding box center [665, 146] width 120 height 18
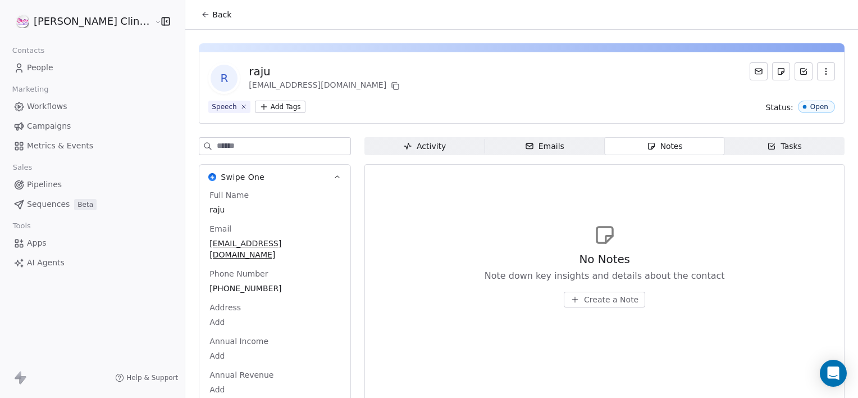
click at [584, 301] on span "Create a Note" at bounding box center [611, 299] width 54 height 11
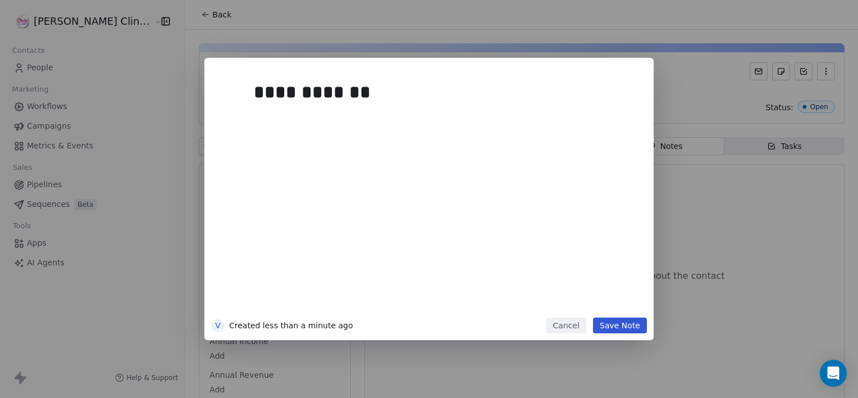
click at [640, 322] on button "Save Note" at bounding box center [620, 325] width 54 height 16
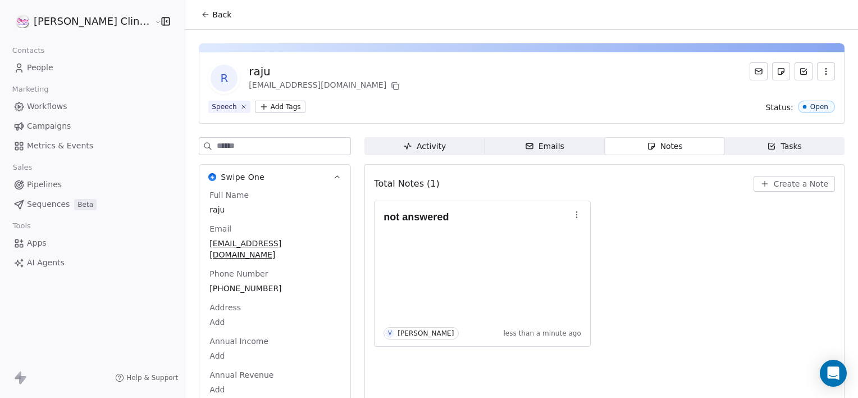
click at [212, 12] on span "Back" at bounding box center [221, 14] width 19 height 11
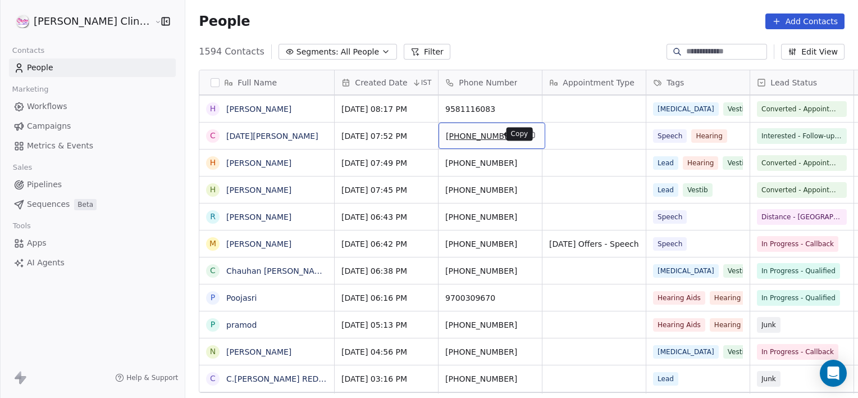
click at [530, 136] on icon "grid" at bounding box center [532, 135] width 5 height 5
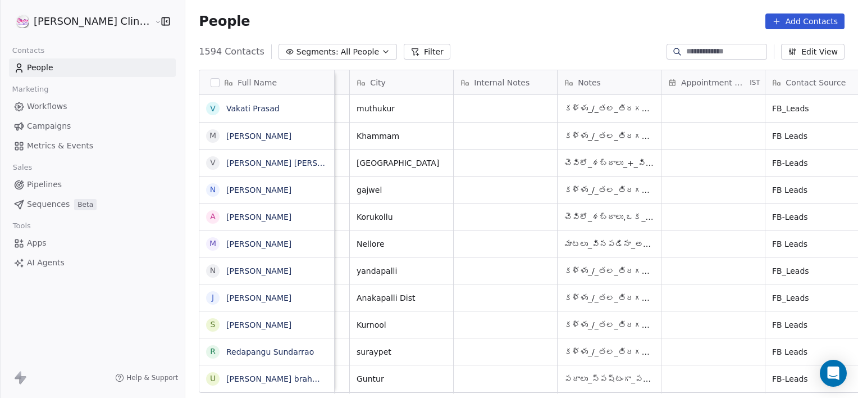
scroll to position [0, 712]
